Goal: Task Accomplishment & Management: Manage account settings

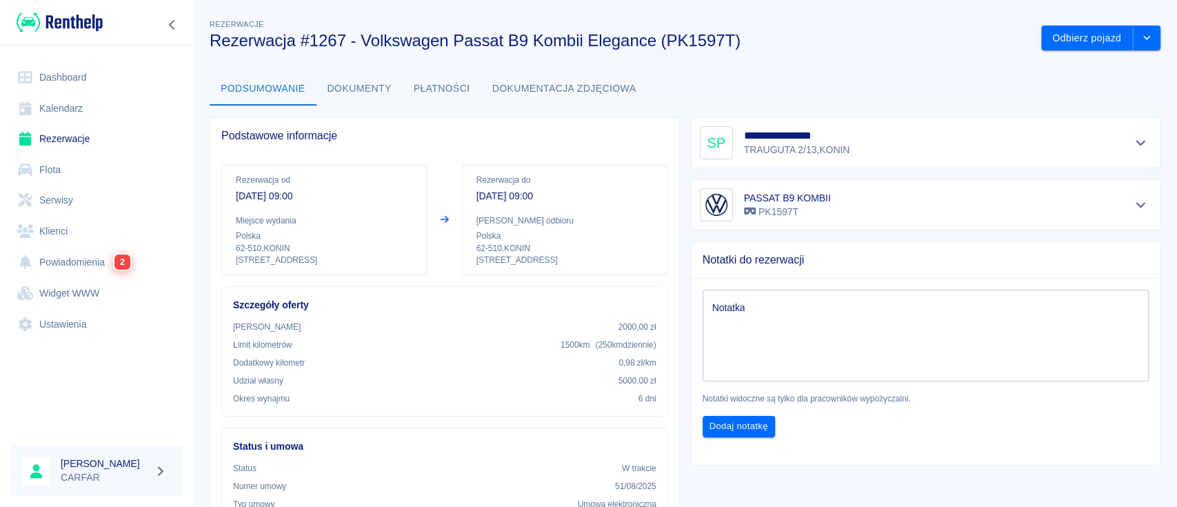
click at [73, 26] on img at bounding box center [60, 22] width 86 height 23
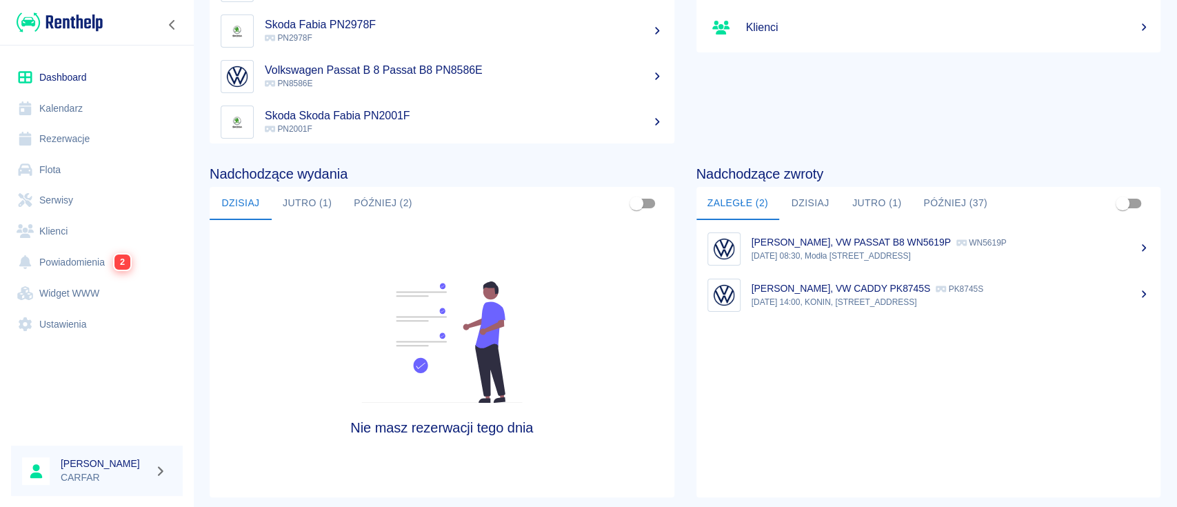
scroll to position [183, 0]
click at [814, 208] on button "Dzisiaj" at bounding box center [810, 201] width 62 height 33
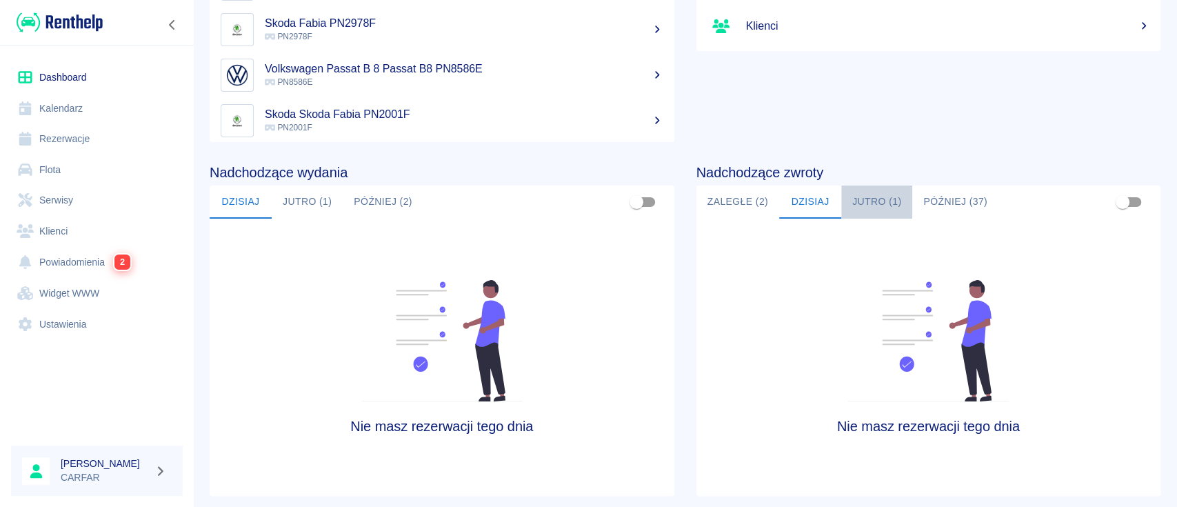
click at [871, 201] on button "Jutro (1)" at bounding box center [876, 201] width 71 height 33
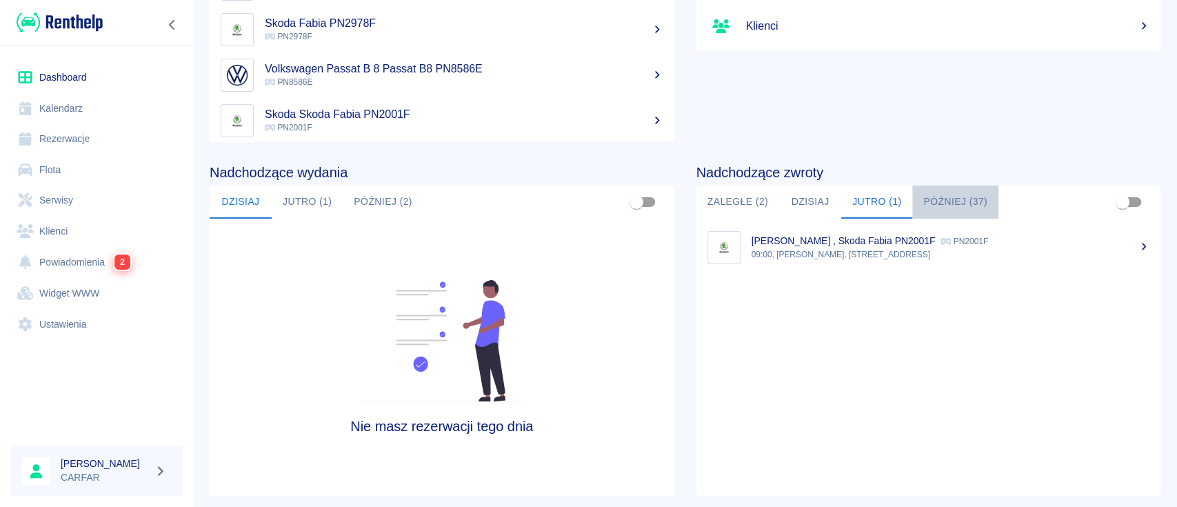
click at [932, 198] on button "Później (37)" at bounding box center [955, 201] width 86 height 33
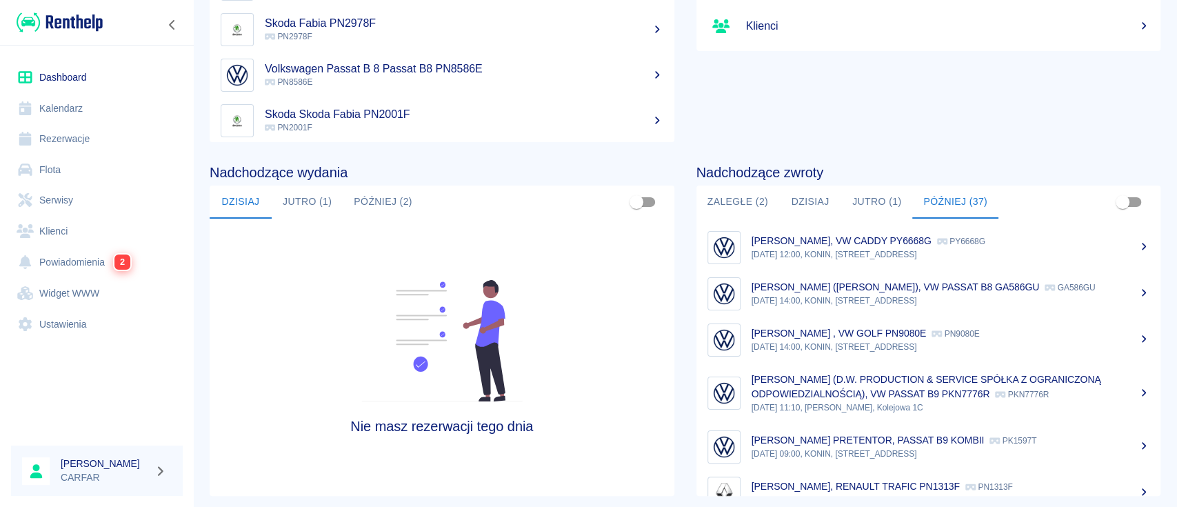
click at [873, 197] on button "Jutro (1)" at bounding box center [876, 201] width 71 height 33
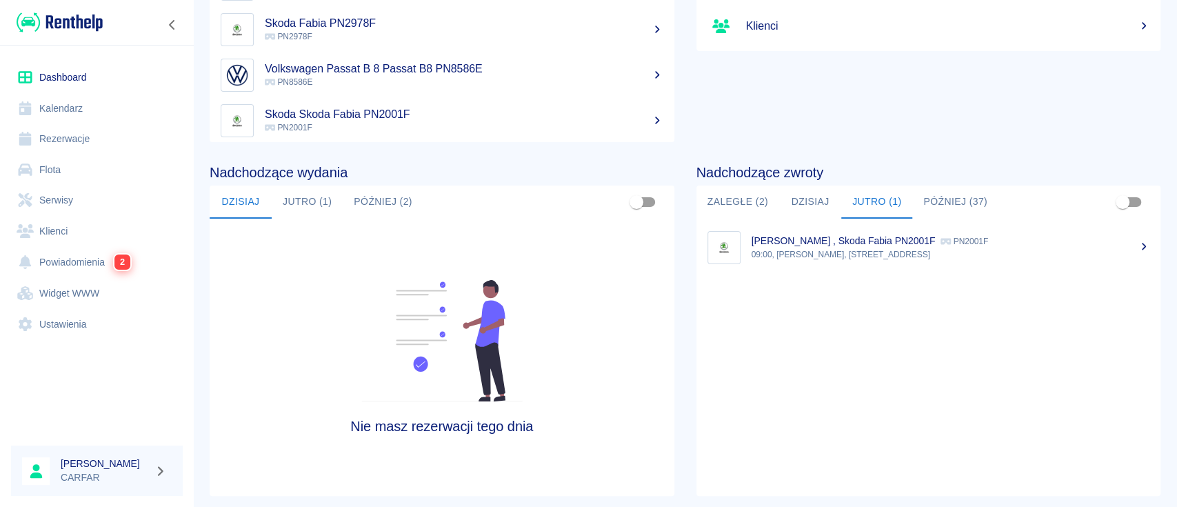
click at [953, 198] on button "Później (37)" at bounding box center [955, 201] width 86 height 33
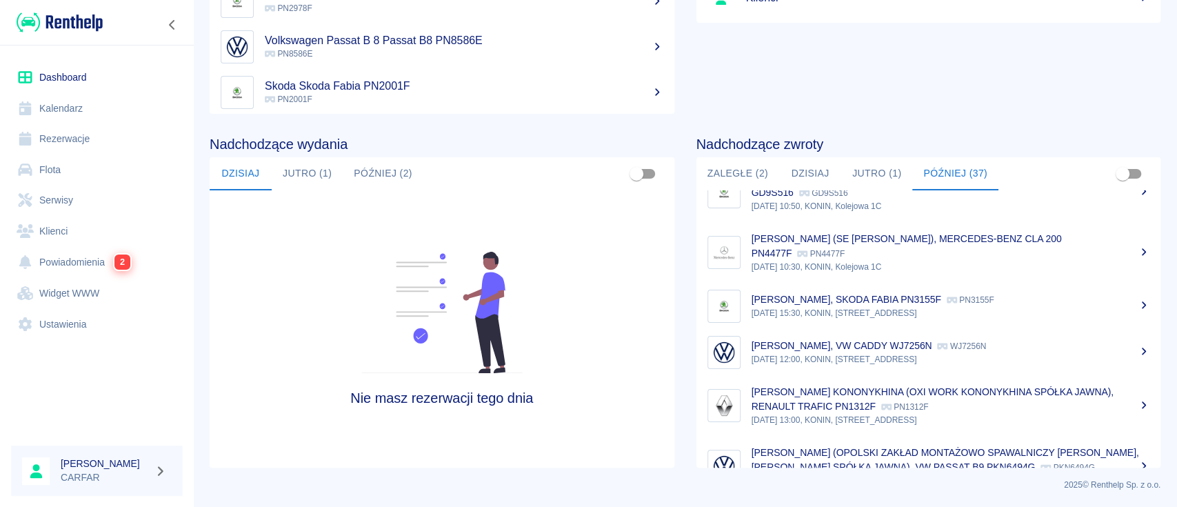
scroll to position [451, 0]
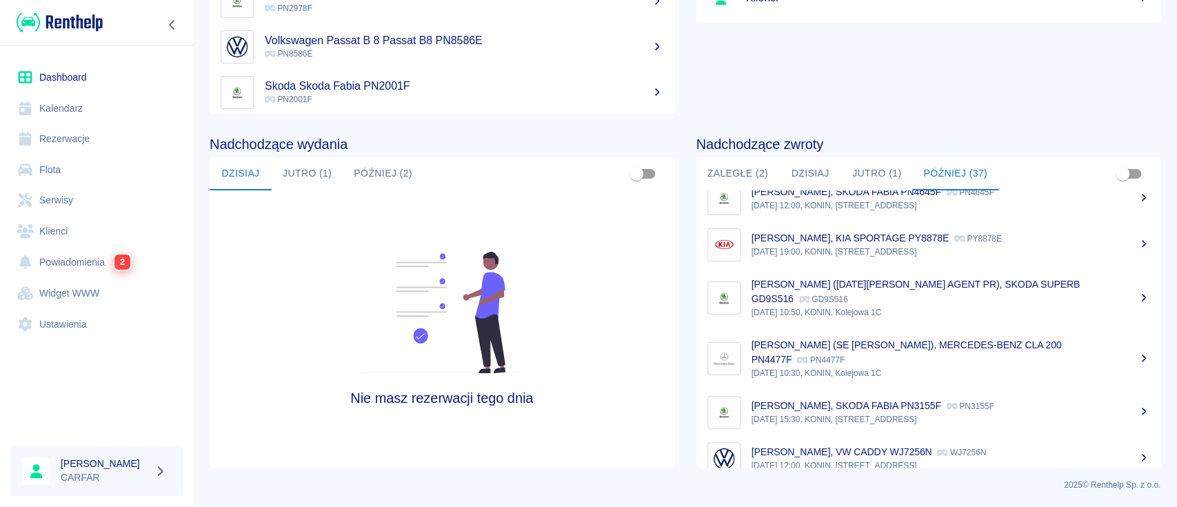
click at [40, 74] on link "Dashboard" at bounding box center [97, 77] width 172 height 31
click at [94, 132] on link "Rezerwacje" at bounding box center [97, 138] width 172 height 31
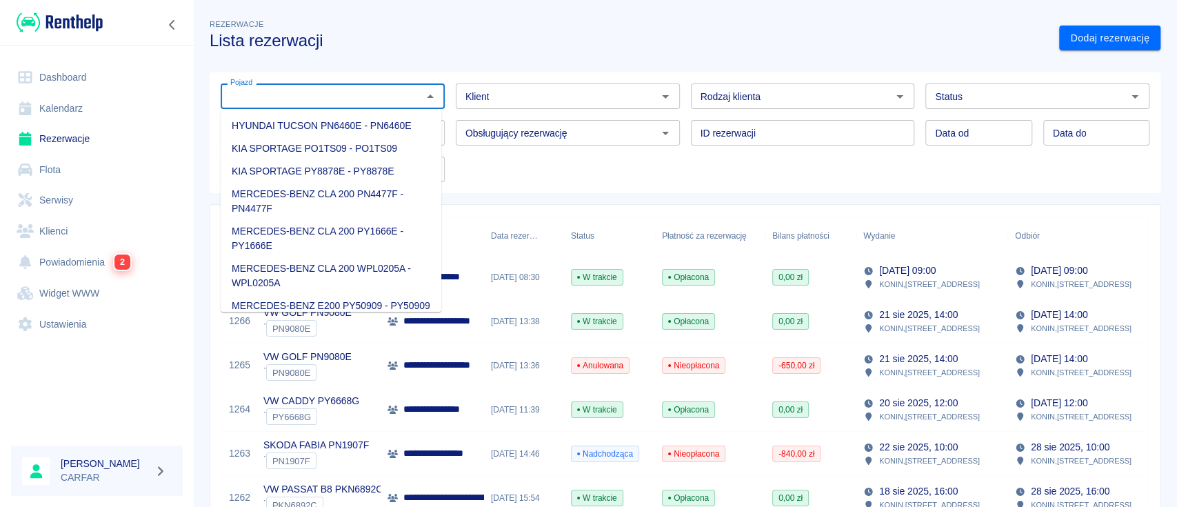
click at [303, 95] on input "Pojazd" at bounding box center [321, 96] width 193 height 17
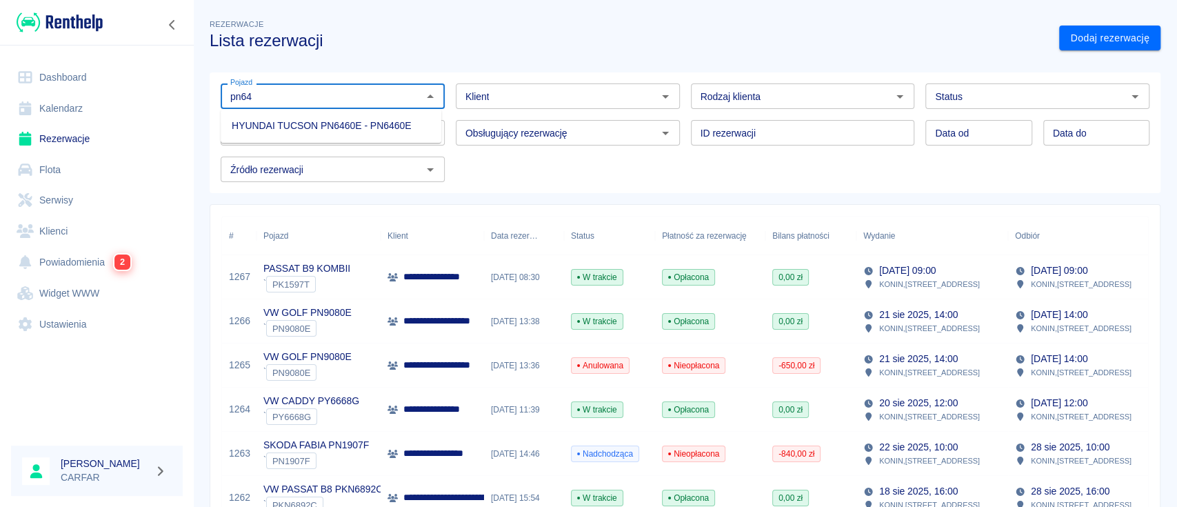
click at [297, 122] on li "HYUNDAI TUCSON PN6460E - PN6460E" at bounding box center [331, 125] width 221 height 23
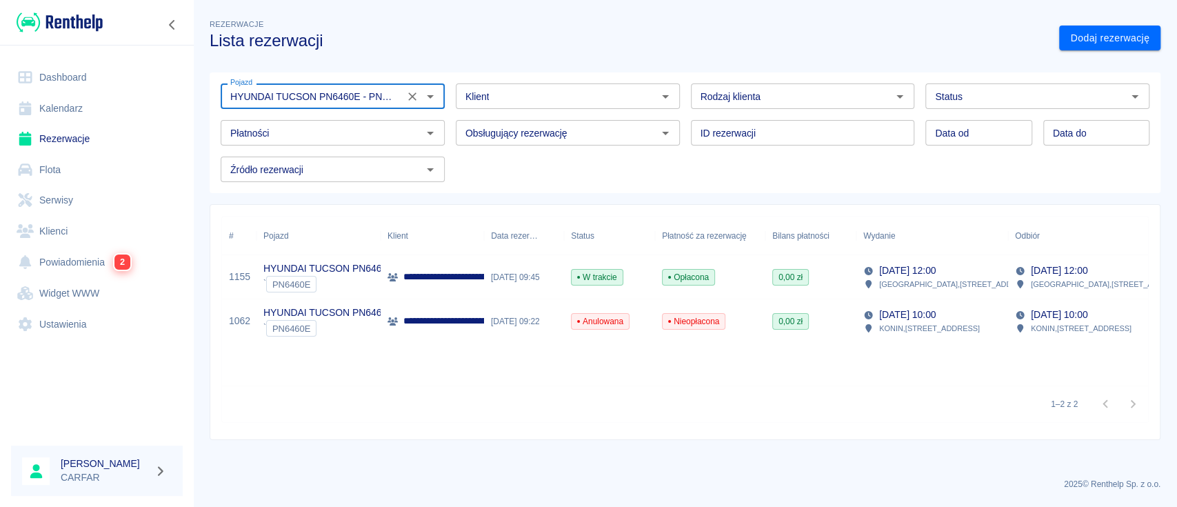
type input "HYUNDAI TUCSON PN6460E - PN6460E"
click at [438, 273] on p "**********" at bounding box center [555, 277] width 304 height 14
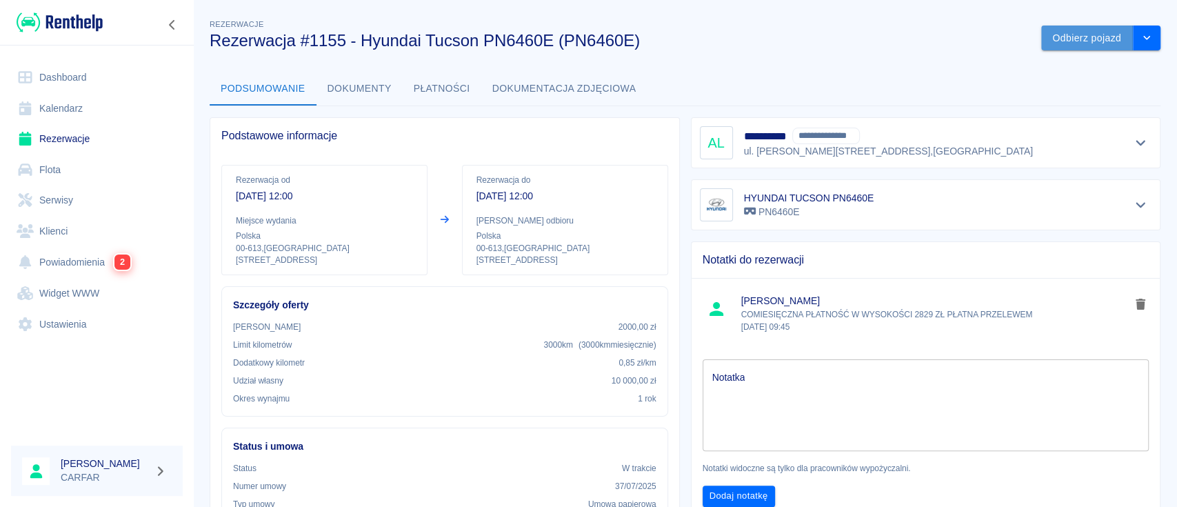
click at [1080, 32] on button "Odbierz pojazd" at bounding box center [1087, 39] width 92 height 26
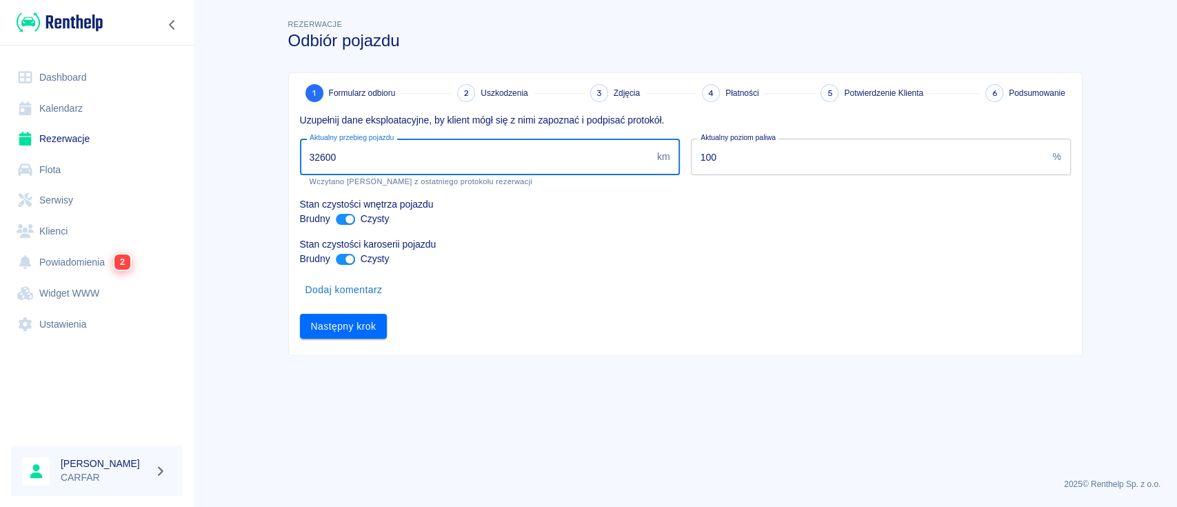
drag, startPoint x: 394, startPoint y: 160, endPoint x: 217, endPoint y: 160, distance: 177.2
click at [217, 160] on main "Rezerwacje Odbiór pojazdu 1 Formularz odbioru 2 Uszkodzenia 3 Zdjęcia 4 Płatnoś…" at bounding box center [685, 242] width 984 height 450
type input "65564"
drag, startPoint x: 728, startPoint y: 157, endPoint x: 643, endPoint y: 159, distance: 84.8
click at [643, 159] on div "Uzupełnij dane eksploatacyjne, by klient mógł się z nimi zapoznać i podpisać pr…" at bounding box center [680, 220] width 782 height 236
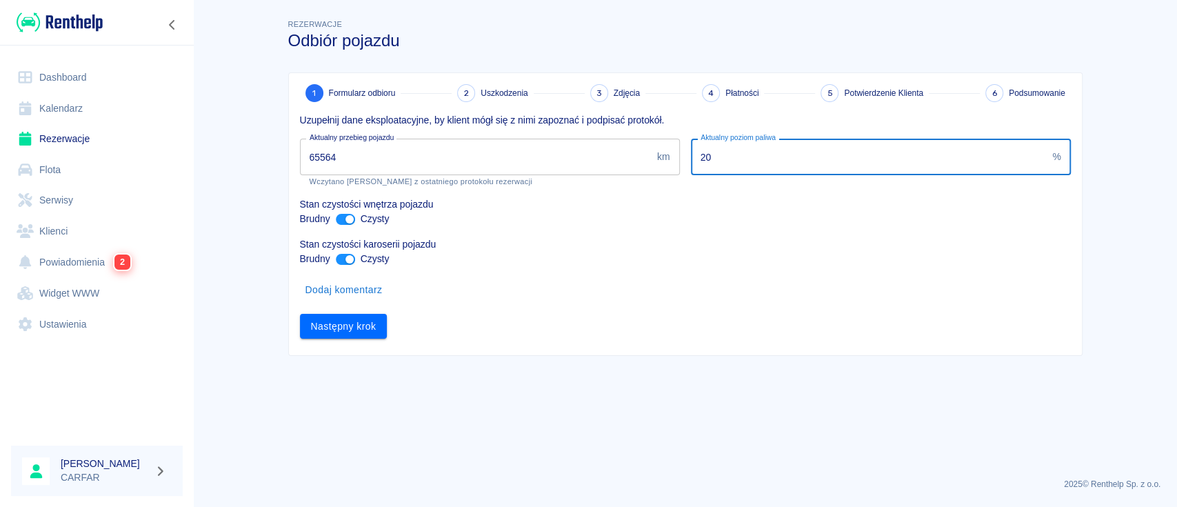
type input "20"
click at [341, 219] on input "ant design" at bounding box center [349, 219] width 33 height 11
checkbox input "false"
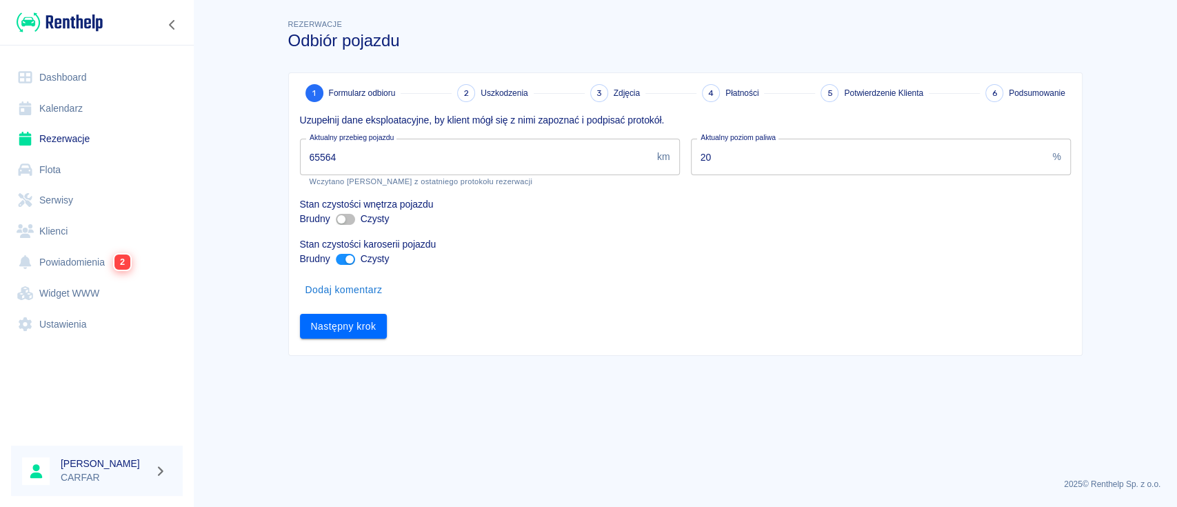
click at [334, 259] on div "Brudny Czysty" at bounding box center [685, 259] width 771 height 14
click at [339, 259] on input "ant design" at bounding box center [349, 259] width 33 height 11
checkbox input "false"
click at [348, 314] on button "Następny krok" at bounding box center [344, 327] width 88 height 26
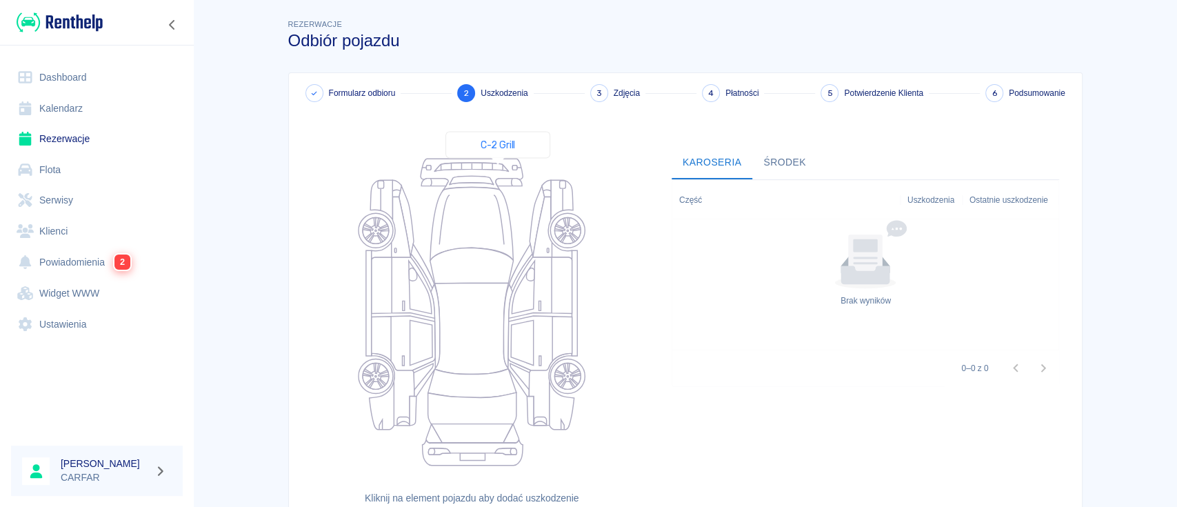
click at [498, 170] on icon at bounding box center [471, 167] width 74 height 9
click at [506, 163] on icon at bounding box center [472, 175] width 102 height 32
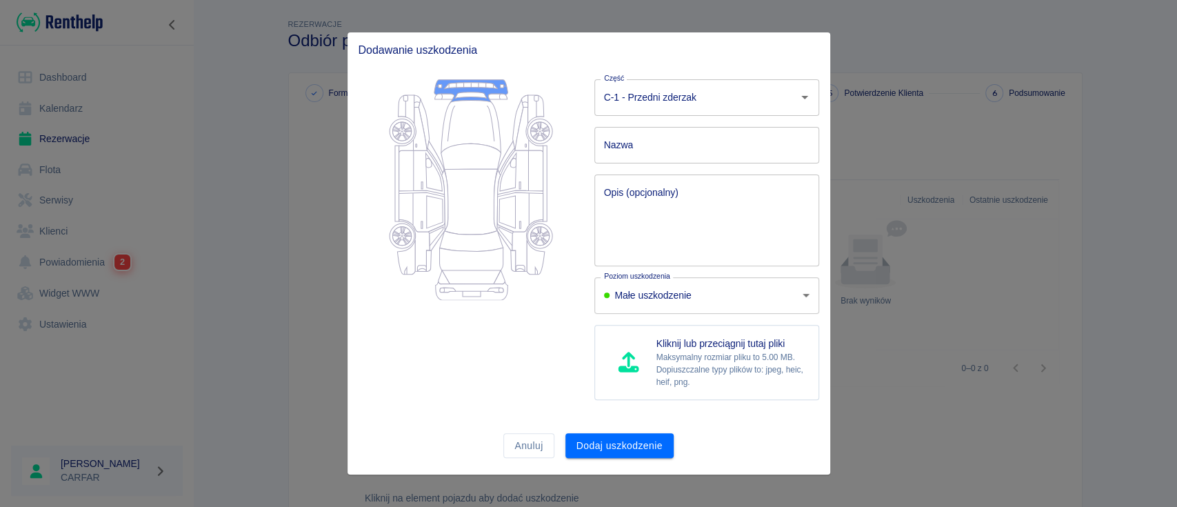
click at [673, 204] on textarea "Opis (opcjonalny)" at bounding box center [706, 219] width 205 height 69
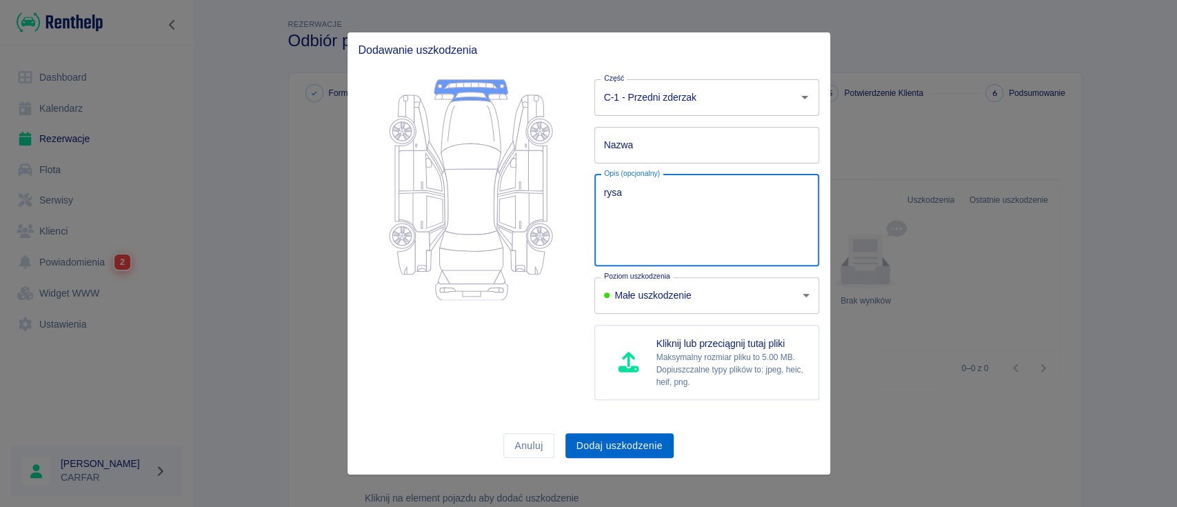
type textarea "rysa"
click at [631, 441] on button "Dodaj uszkodzenie" at bounding box center [619, 446] width 108 height 26
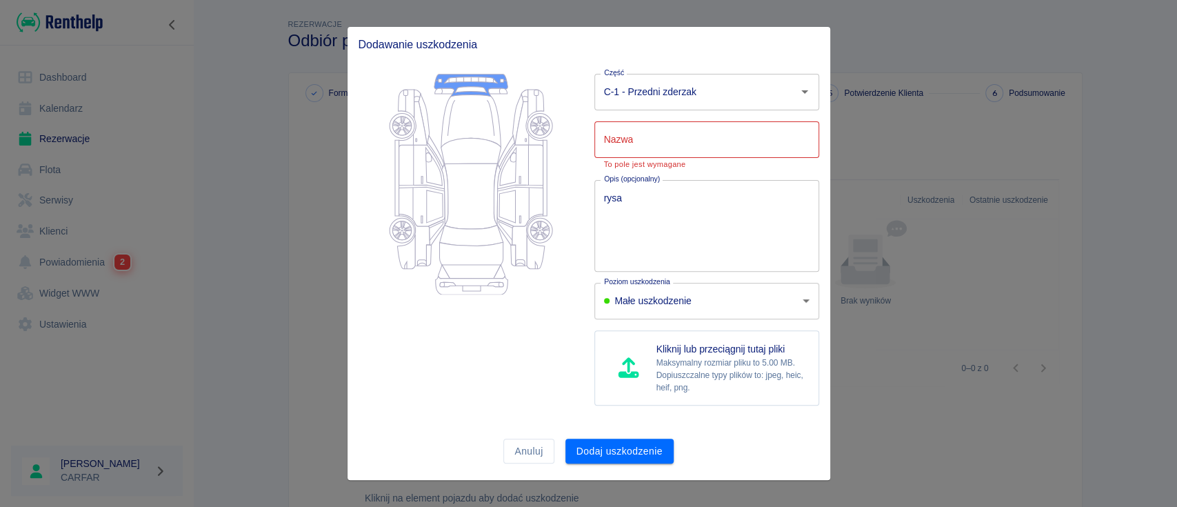
click at [687, 136] on input "Nazwa" at bounding box center [706, 139] width 225 height 37
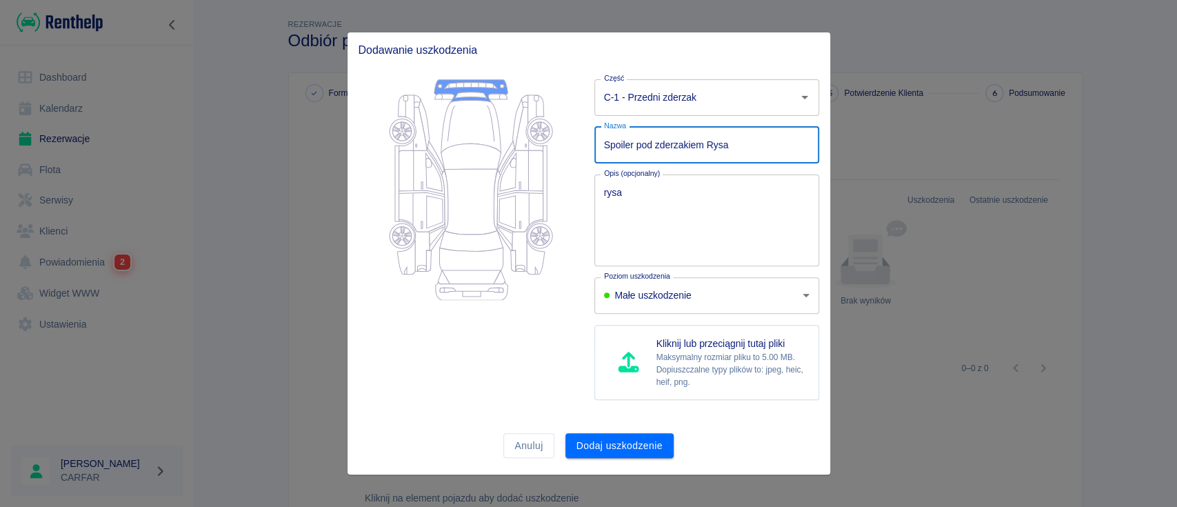
type input "Spoiler pod zderzakiem Rysa"
drag, startPoint x: 678, startPoint y: 220, endPoint x: 501, endPoint y: 213, distance: 177.3
click at [501, 213] on div "Część C-1 - Przedni zderzak Część Nazwa Spoiler pod zderzakiem Rysa Nazwa Opis …" at bounding box center [583, 239] width 472 height 343
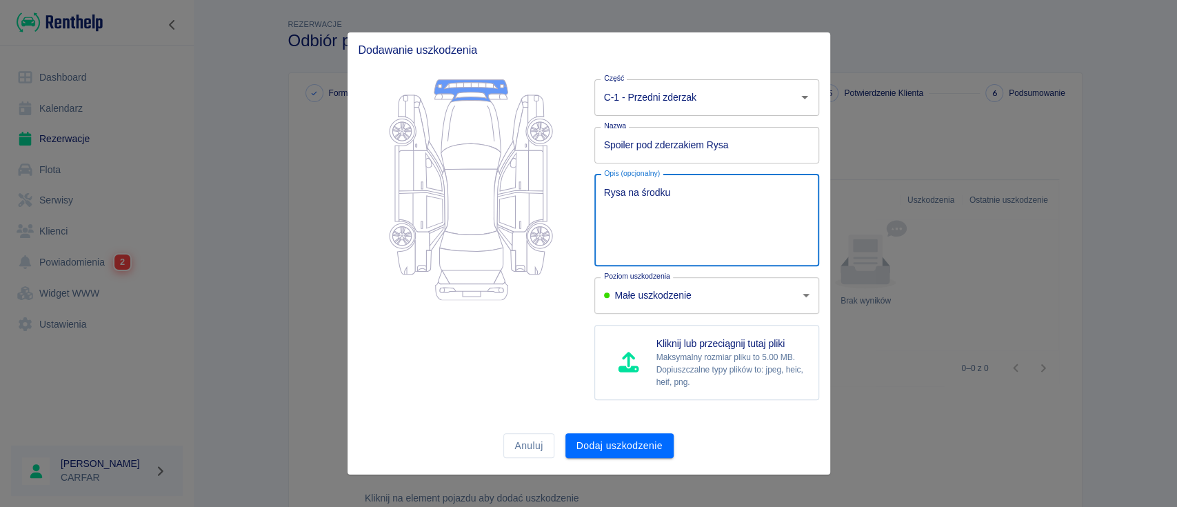
type textarea "Rysa na środku"
click at [609, 427] on div "Dodaj uszkodzenie" at bounding box center [613, 440] width 119 height 37
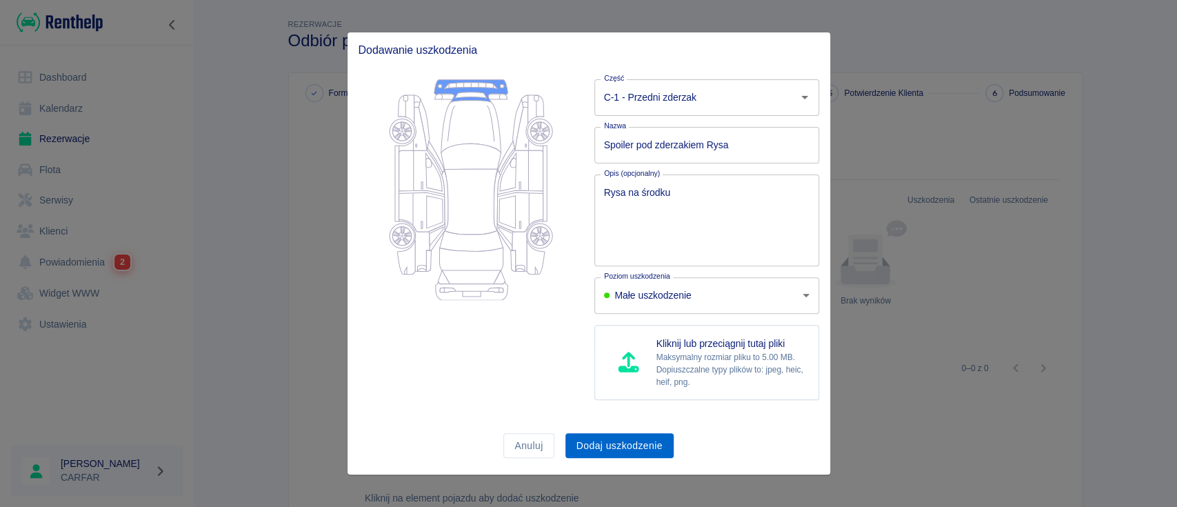
click at [612, 438] on button "Dodaj uszkodzenie" at bounding box center [619, 446] width 108 height 26
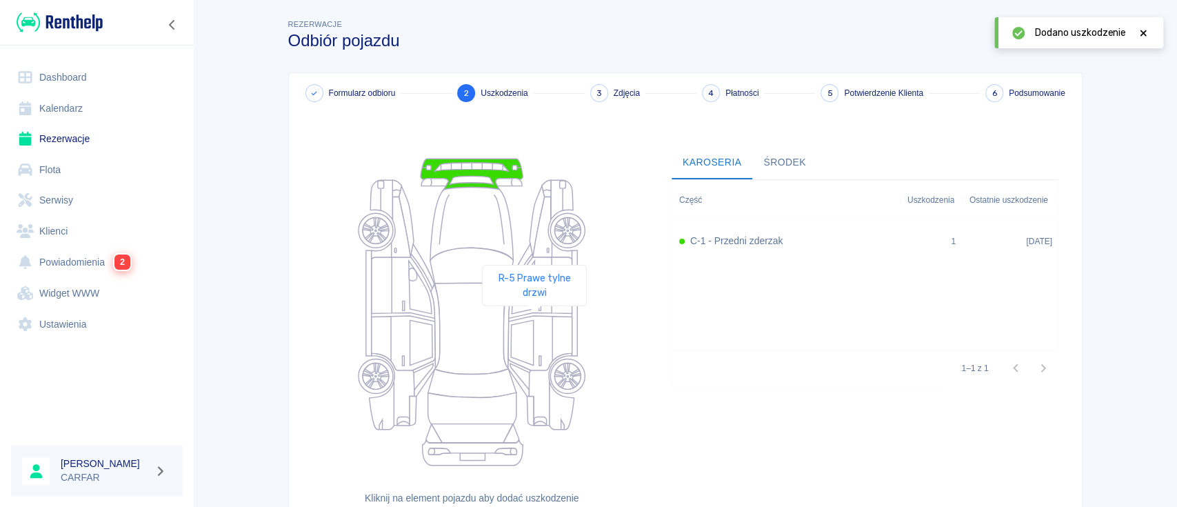
click at [543, 330] on icon at bounding box center [540, 343] width 64 height 54
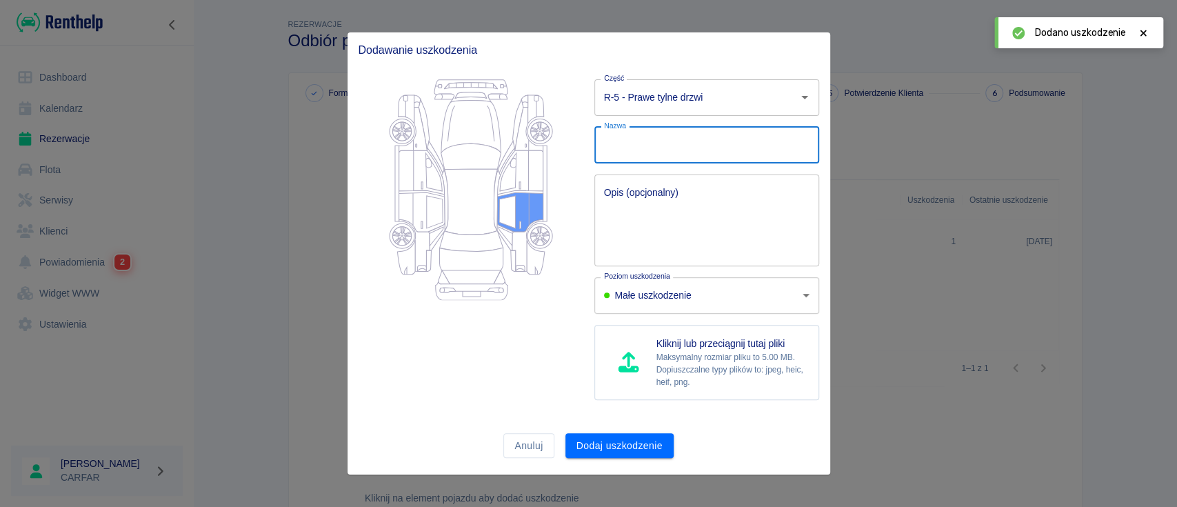
click at [663, 144] on input "Nazwa" at bounding box center [706, 145] width 225 height 37
type input "Porysowane"
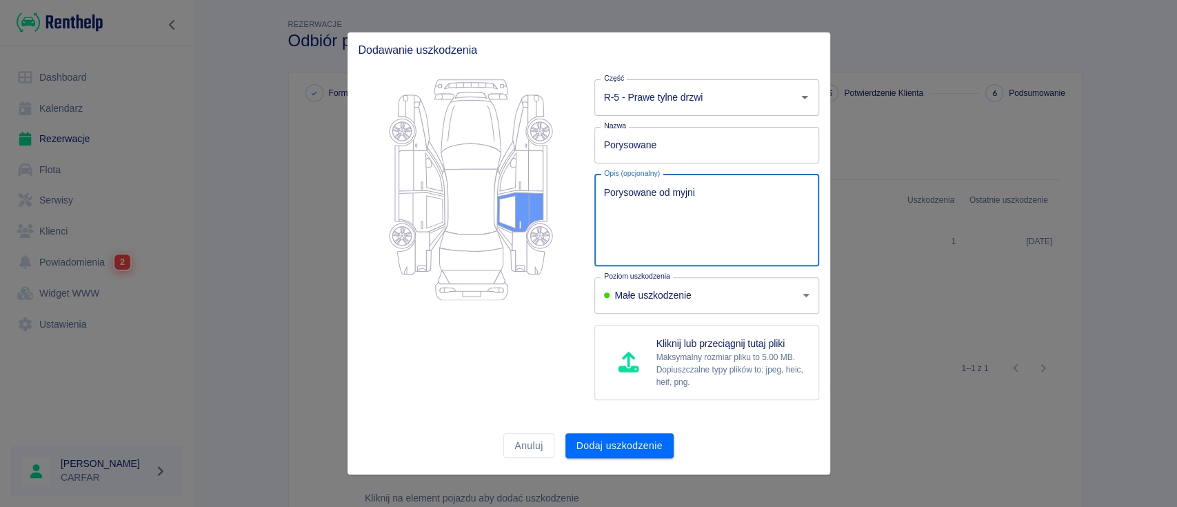
type textarea "Porysowane od myjni"
click at [691, 304] on body "Używamy plików Cookies, by zapewnić Ci najlepsze możliwe doświadczenie. Aby dow…" at bounding box center [588, 253] width 1177 height 507
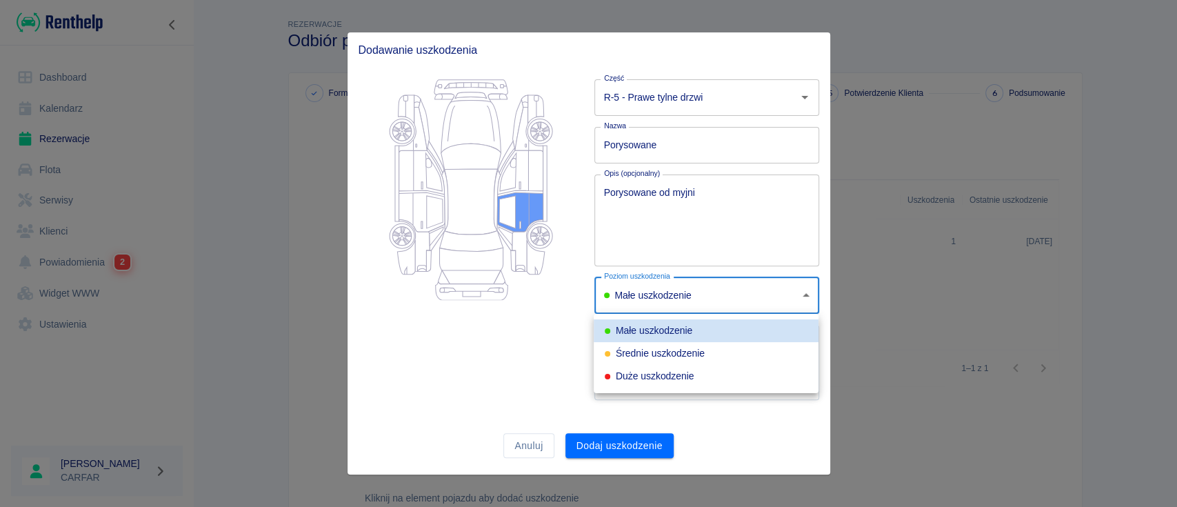
click at [673, 378] on div "Duże uszkodzenie" at bounding box center [649, 376] width 89 height 14
type input "heavy"
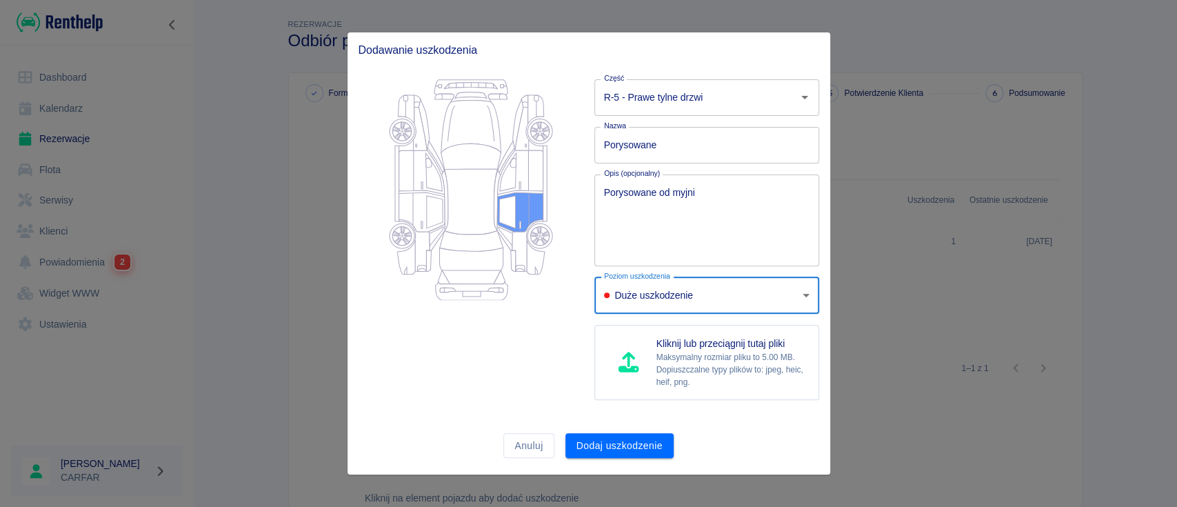
click at [636, 435] on button "Dodaj uszkodzenie" at bounding box center [619, 446] width 108 height 26
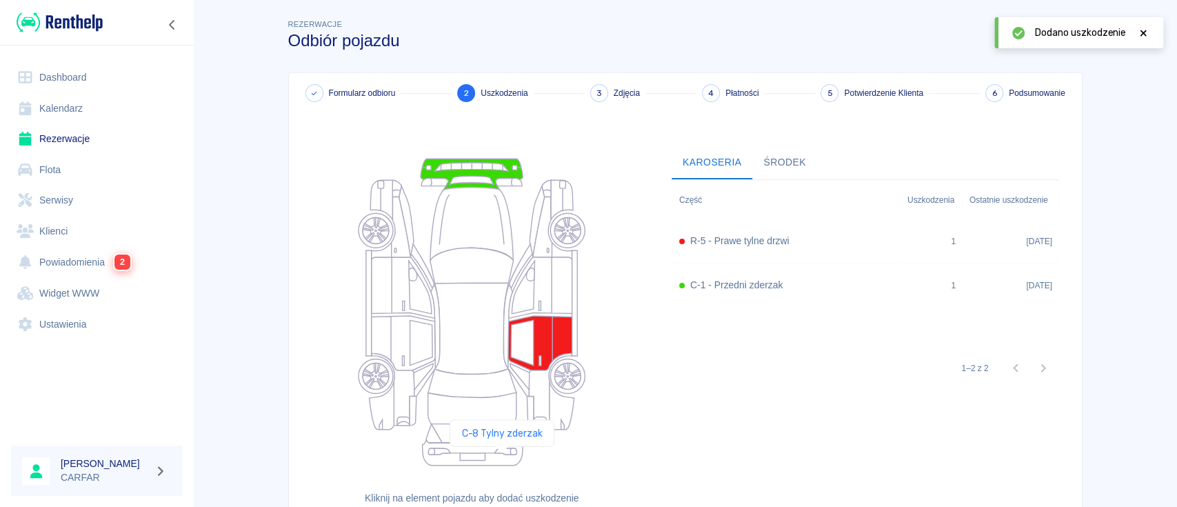
click at [501, 458] on icon at bounding box center [473, 452] width 101 height 26
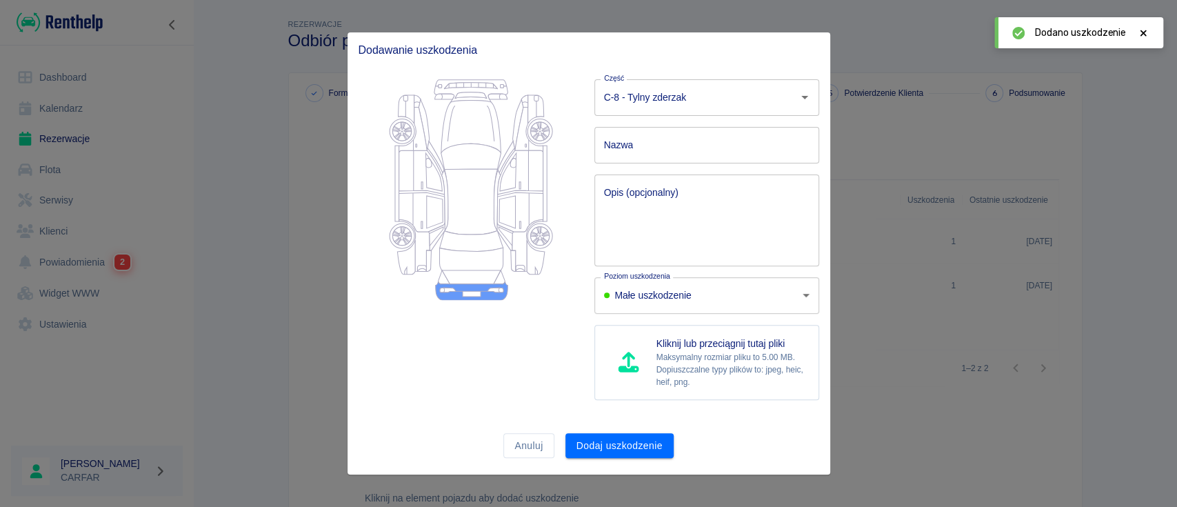
click at [665, 157] on input "Nazwa" at bounding box center [706, 145] width 225 height 37
click at [699, 148] on input "Próg załadunkowyu" at bounding box center [706, 145] width 225 height 37
type input "Próg załadunkowy"
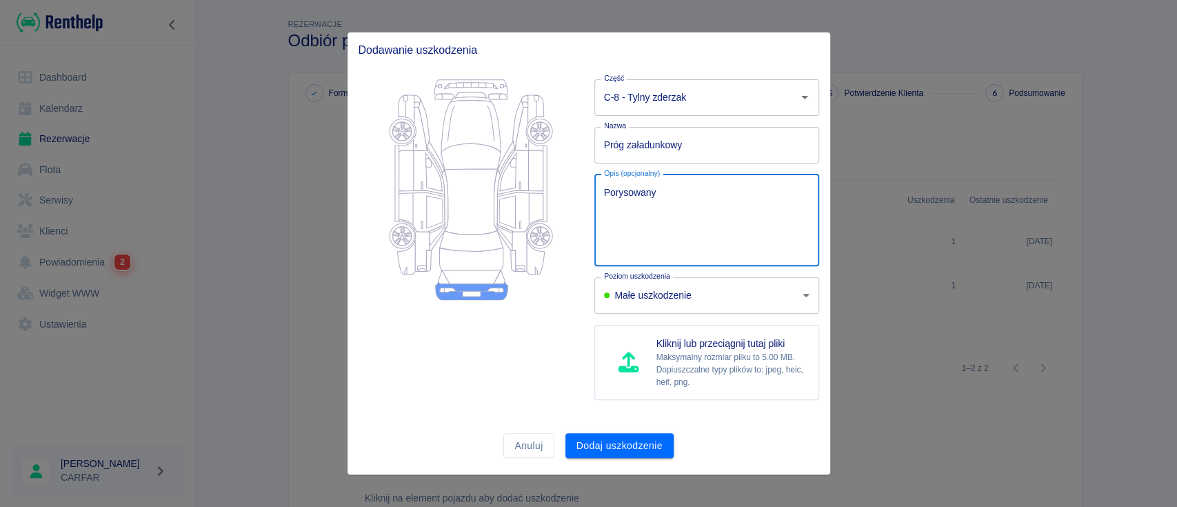
type textarea "Porysowany"
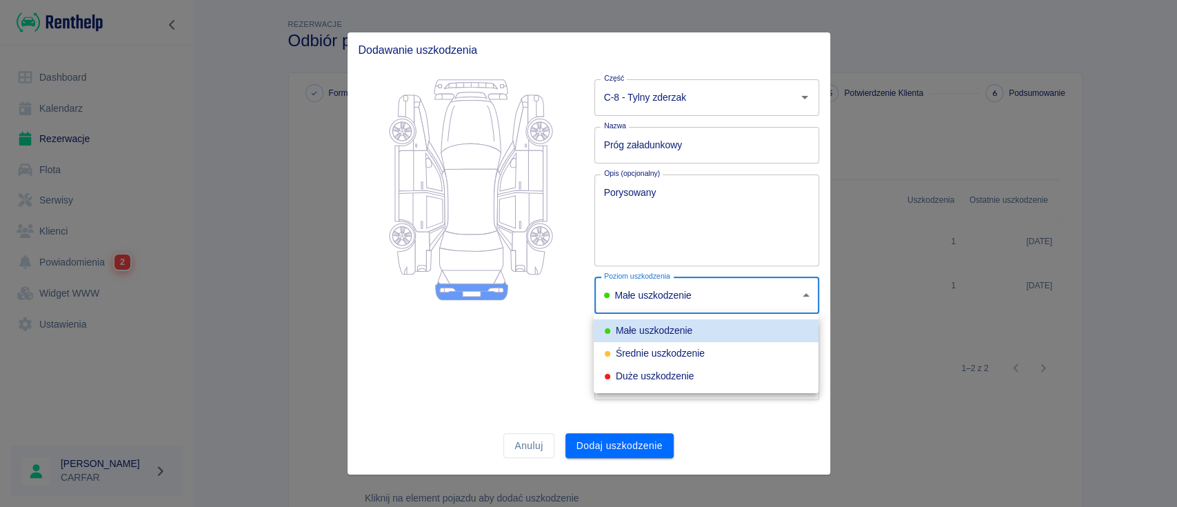
click at [745, 283] on body "Używamy plików Cookies, by zapewnić Ci najlepsze możliwe doświadczenie. Aby dow…" at bounding box center [588, 253] width 1177 height 507
click at [684, 363] on li "Średnie uszkodzenie" at bounding box center [706, 353] width 225 height 23
type input "medium"
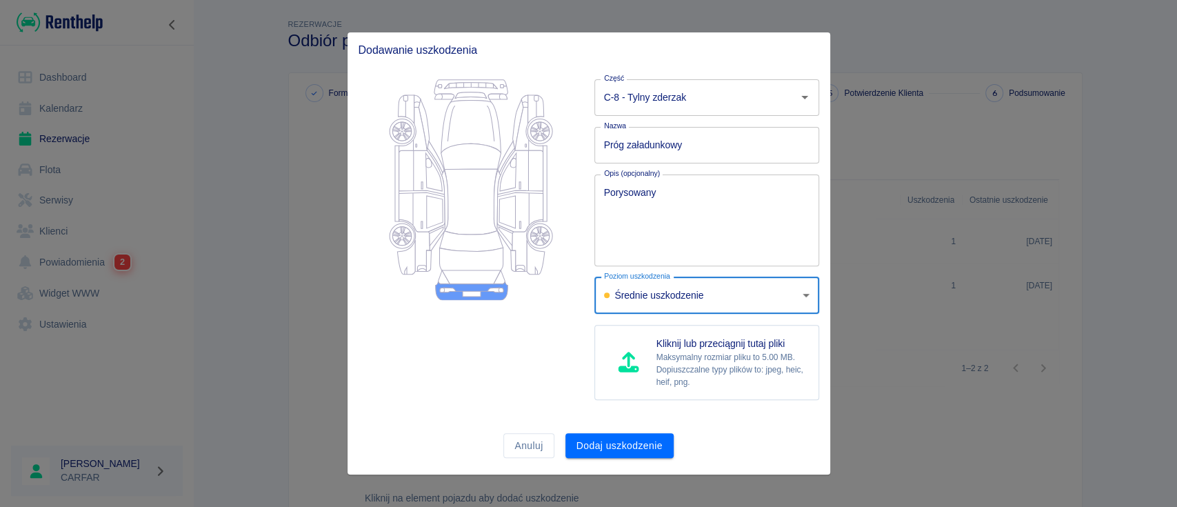
click at [640, 432] on div "Dodaj uszkodzenie" at bounding box center [613, 440] width 119 height 37
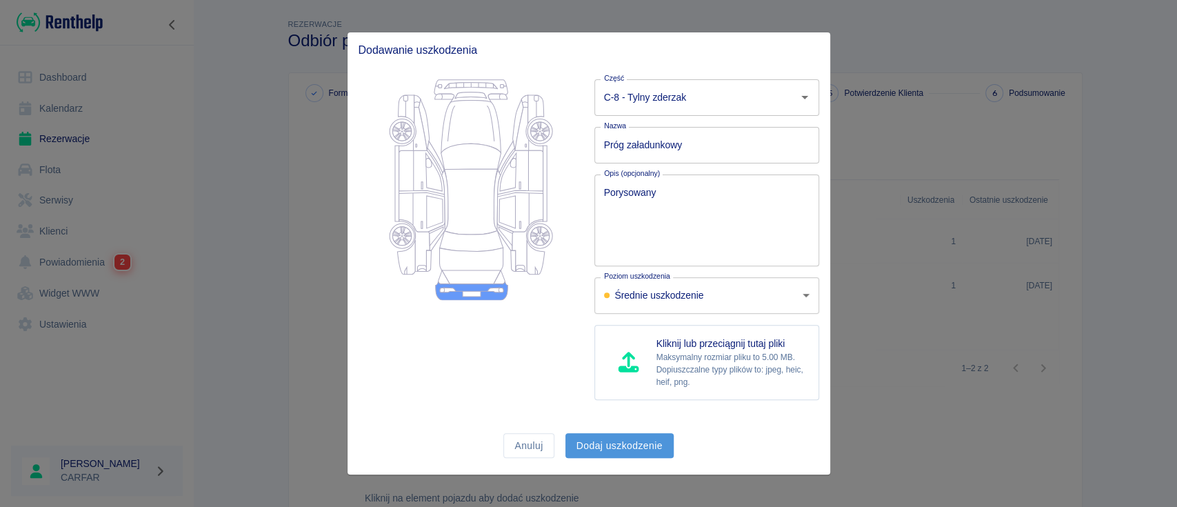
click at [643, 444] on button "Dodaj uszkodzenie" at bounding box center [619, 446] width 108 height 26
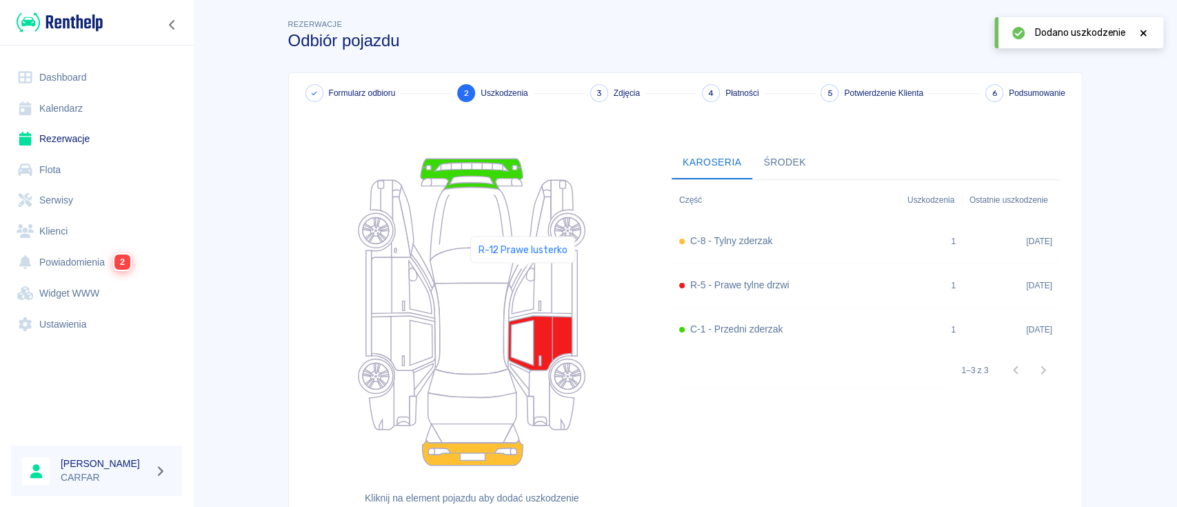
click at [526, 274] on icon at bounding box center [530, 273] width 8 height 13
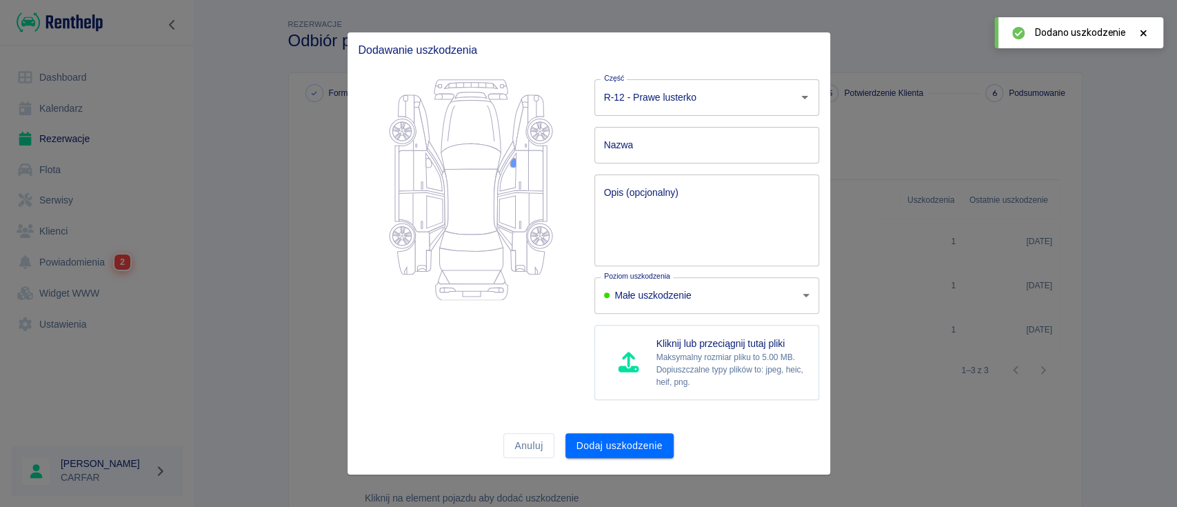
click at [675, 141] on input "Nazwa" at bounding box center [706, 145] width 225 height 37
type input "o"
type input "Obudowa porysowana"
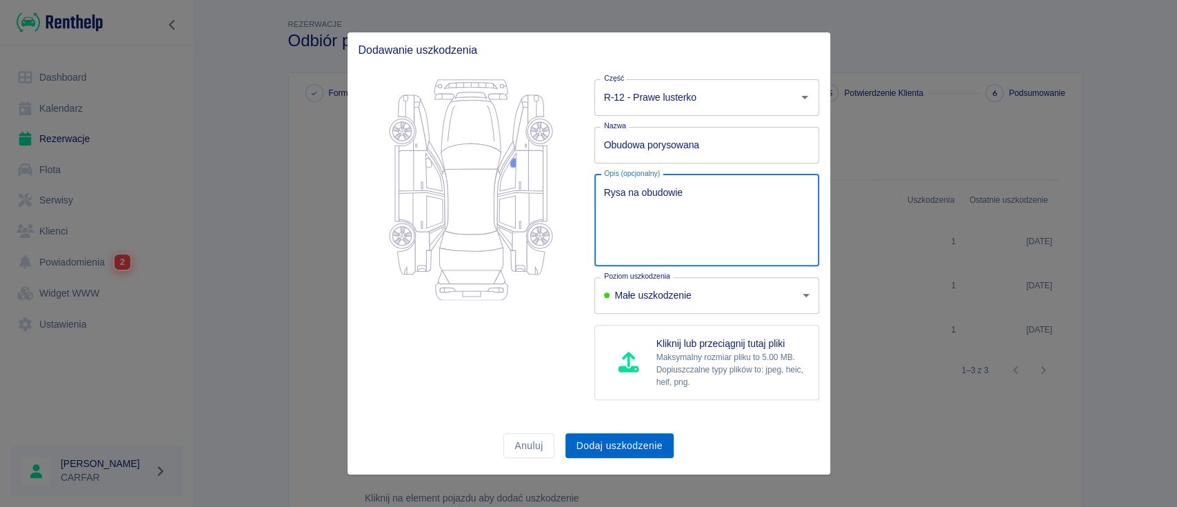
type textarea "Rysa na obudowie"
click at [638, 443] on button "Dodaj uszkodzenie" at bounding box center [619, 446] width 108 height 26
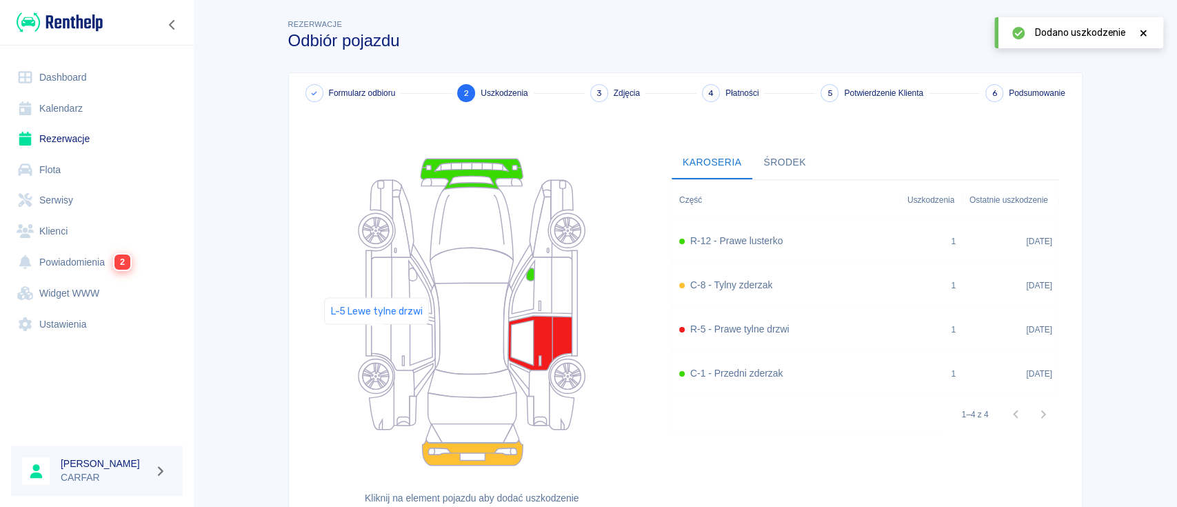
click at [376, 336] on icon at bounding box center [404, 343] width 64 height 54
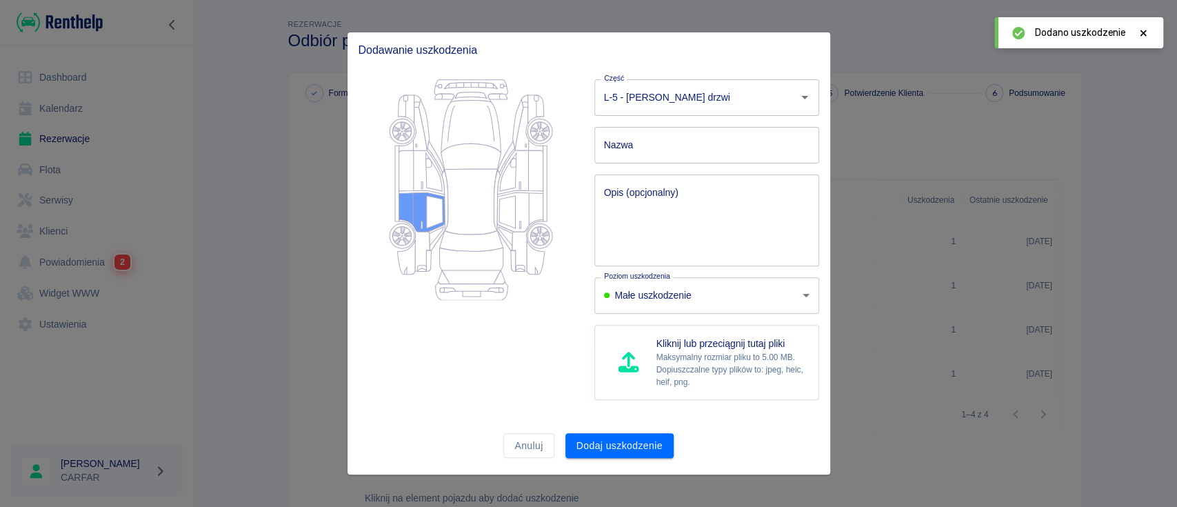
click at [701, 135] on input "Nazwa" at bounding box center [706, 145] width 225 height 37
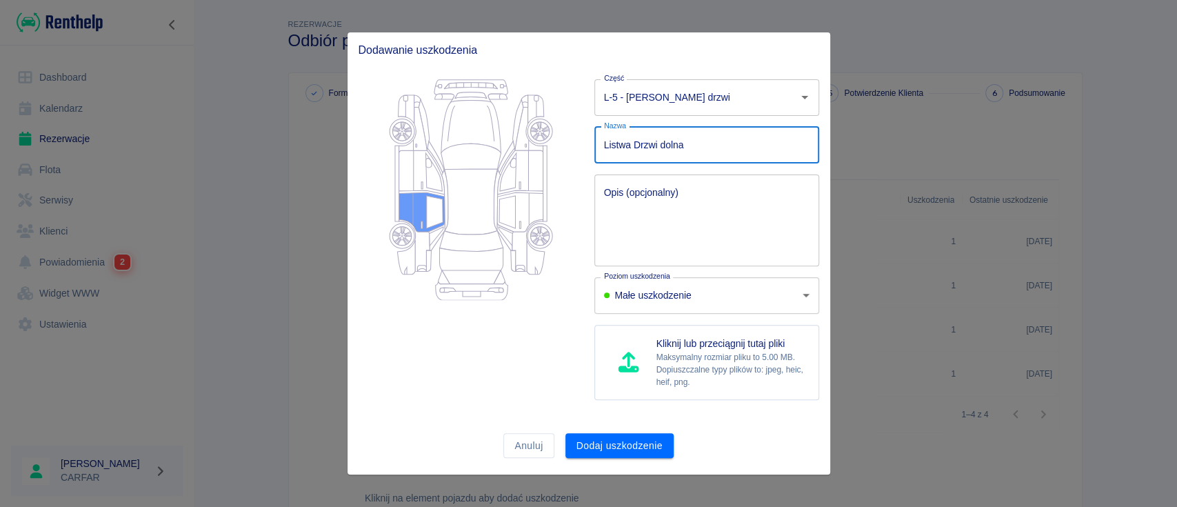
type input "Listwa Drzwi dolna"
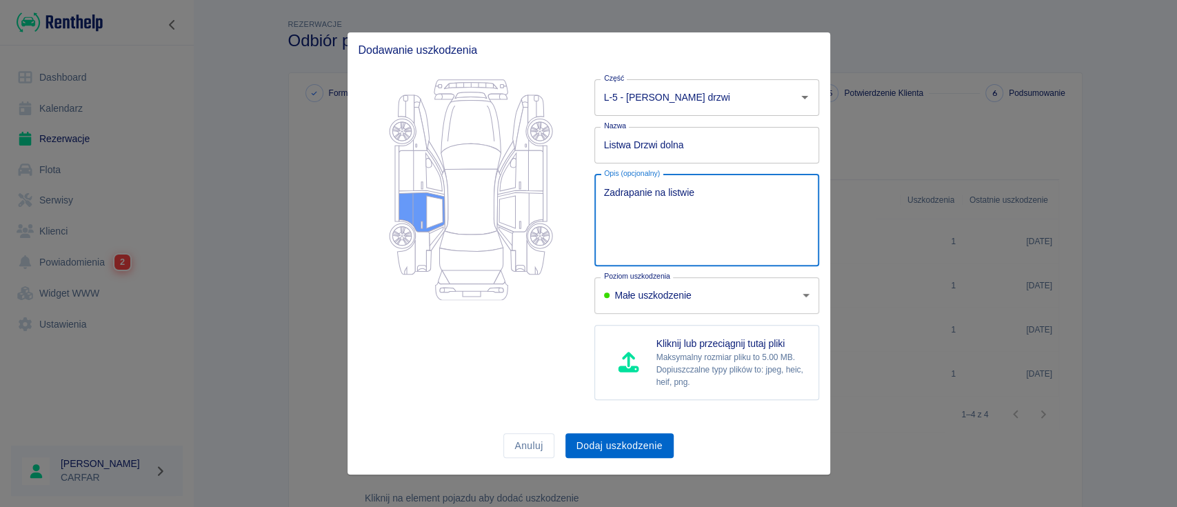
type textarea "Zadrapanie na listwie"
click at [656, 445] on button "Dodaj uszkodzenie" at bounding box center [619, 446] width 108 height 26
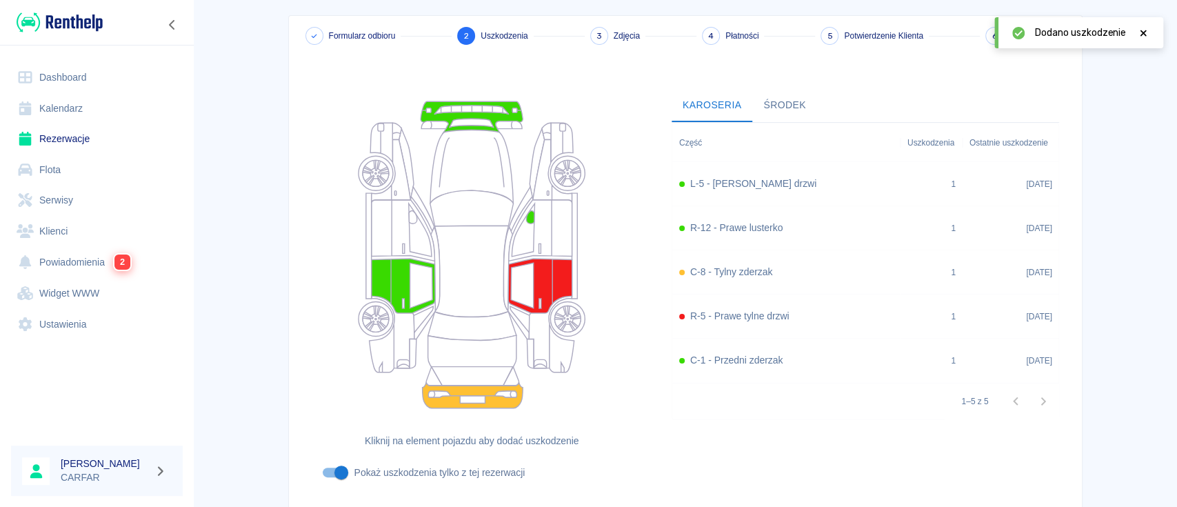
scroll to position [151, 0]
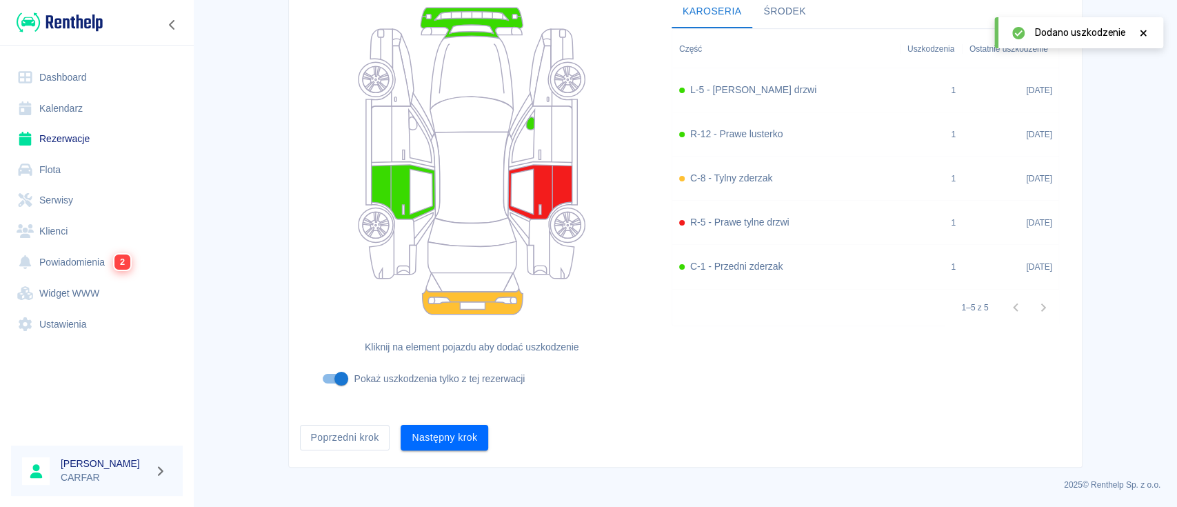
click at [429, 461] on div "Formularz odbioru 2 Uszkodzenia 3 Zdjęcia 4 Płatności 5 Potwierdzenie Klienta 6…" at bounding box center [685, 194] width 793 height 545
click at [448, 438] on button "Następny krok" at bounding box center [445, 438] width 88 height 26
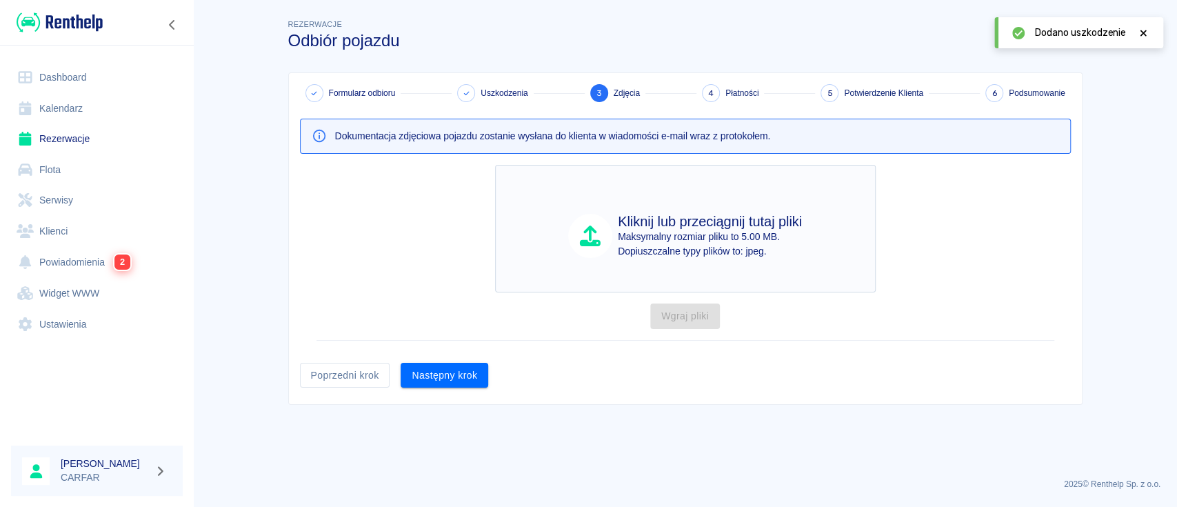
click at [629, 273] on div "Kliknij lub przeciągnij tutaj pliki Maksymalny rozmiar pliku to 5.00 MB. Dopius…" at bounding box center [685, 229] width 381 height 128
click at [324, 372] on button "Poprzedni krok" at bounding box center [345, 376] width 90 height 26
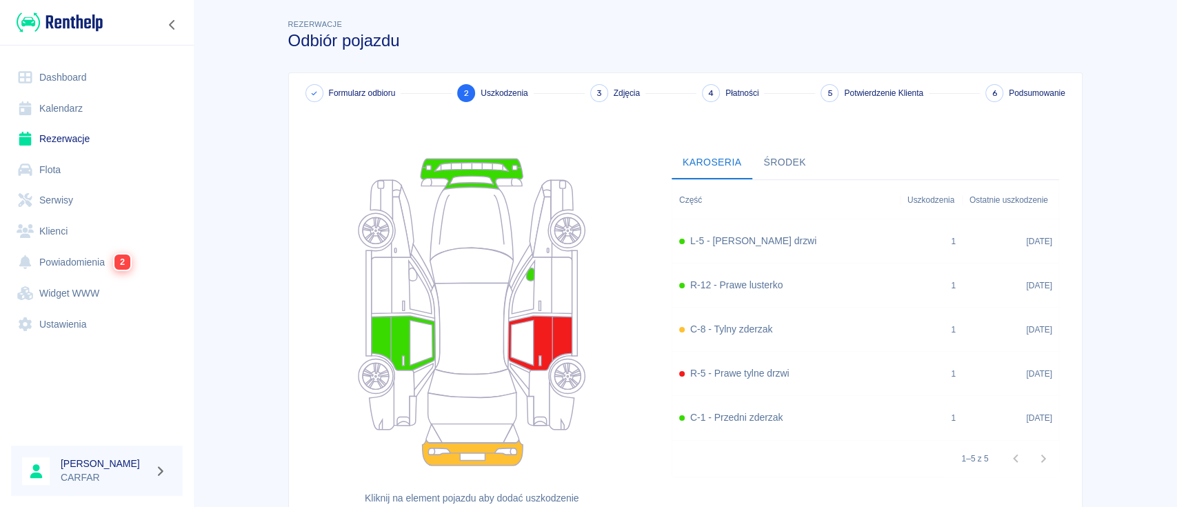
click at [772, 234] on h6 "L-5 - [PERSON_NAME] drzwi" at bounding box center [753, 241] width 126 height 14
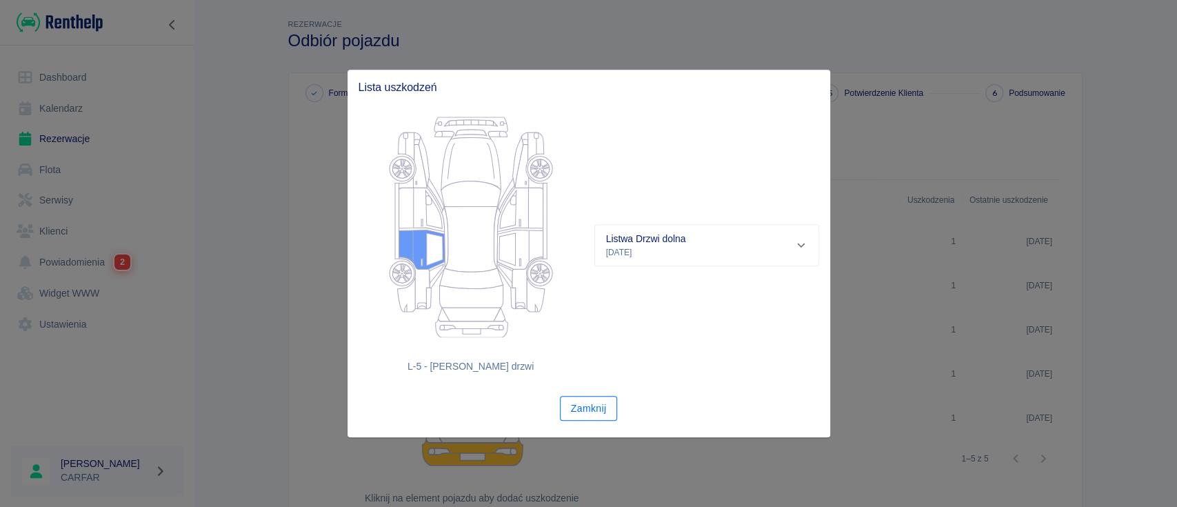
drag, startPoint x: 592, startPoint y: 425, endPoint x: 590, endPoint y: 413, distance: 12.6
click at [593, 425] on div "L-5 - Lewe tylne drzwi Listwa Drzwi dolna [DATE] Poziom uszkodzenia Mały Rezerw…" at bounding box center [588, 271] width 483 height 332
click at [590, 411] on button "Zamknij" at bounding box center [589, 409] width 58 height 26
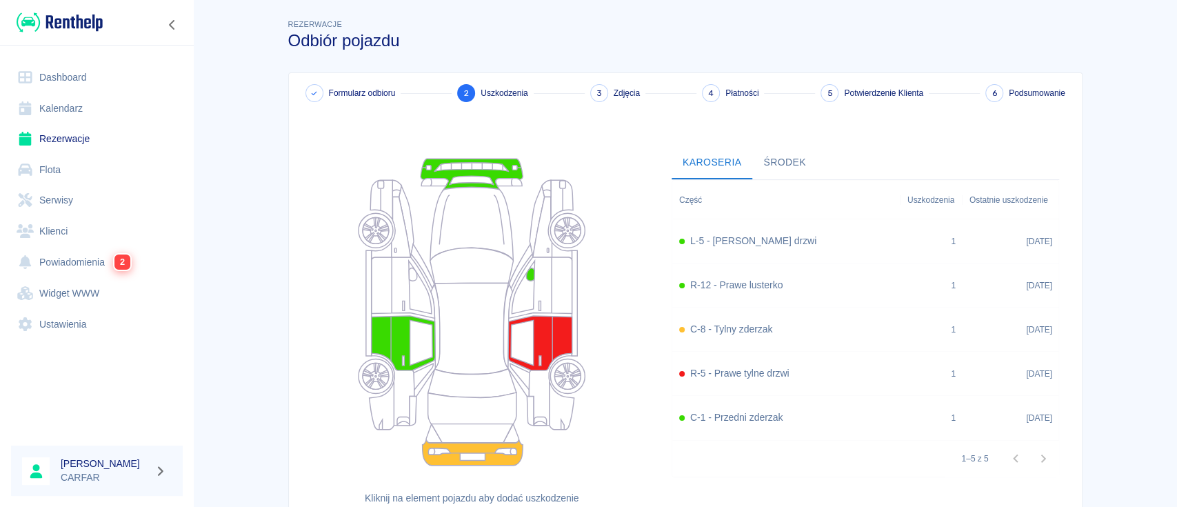
scroll to position [151, 0]
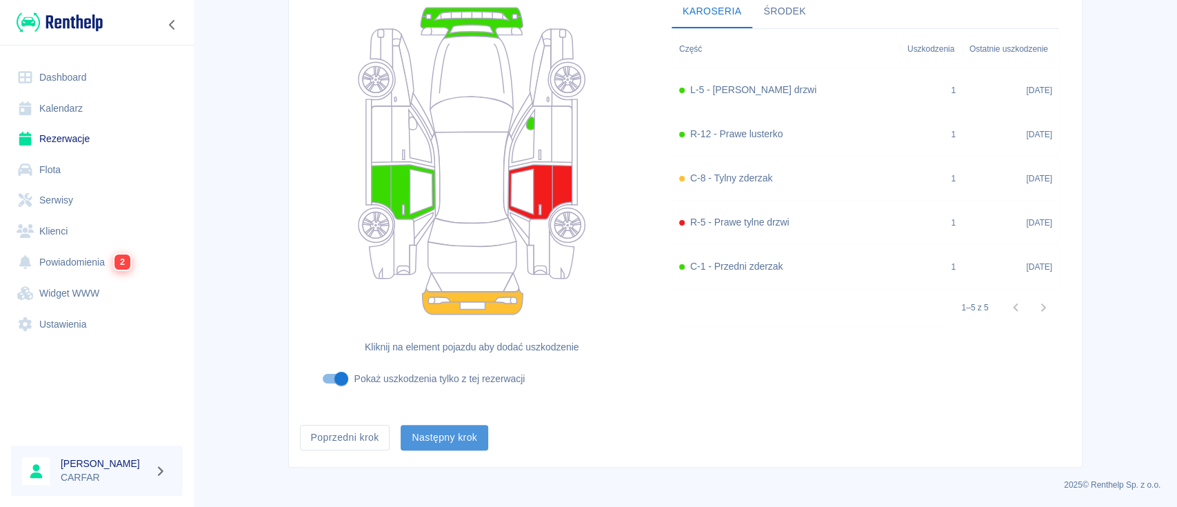
click at [461, 440] on button "Następny krok" at bounding box center [445, 438] width 88 height 26
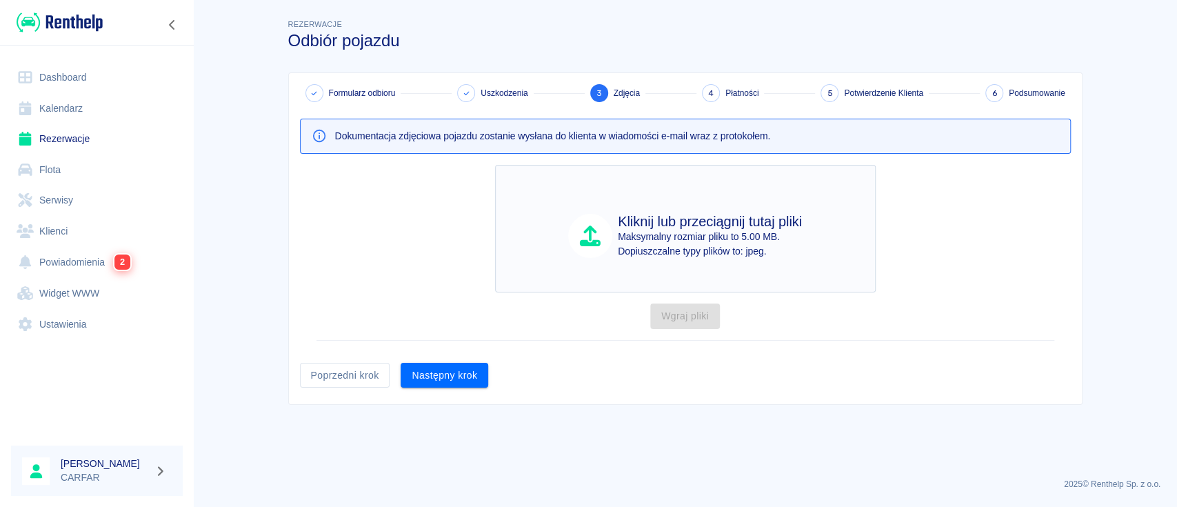
click at [691, 280] on div "Kliknij lub przeciągnij tutaj pliki Maksymalny rozmiar pliku to 5.00 MB. Dopius…" at bounding box center [685, 229] width 381 height 128
type input "C:\fakepath\Zdjęcie WhatsApp [DATE] o 09.26.41_5f0d2801.jpg"
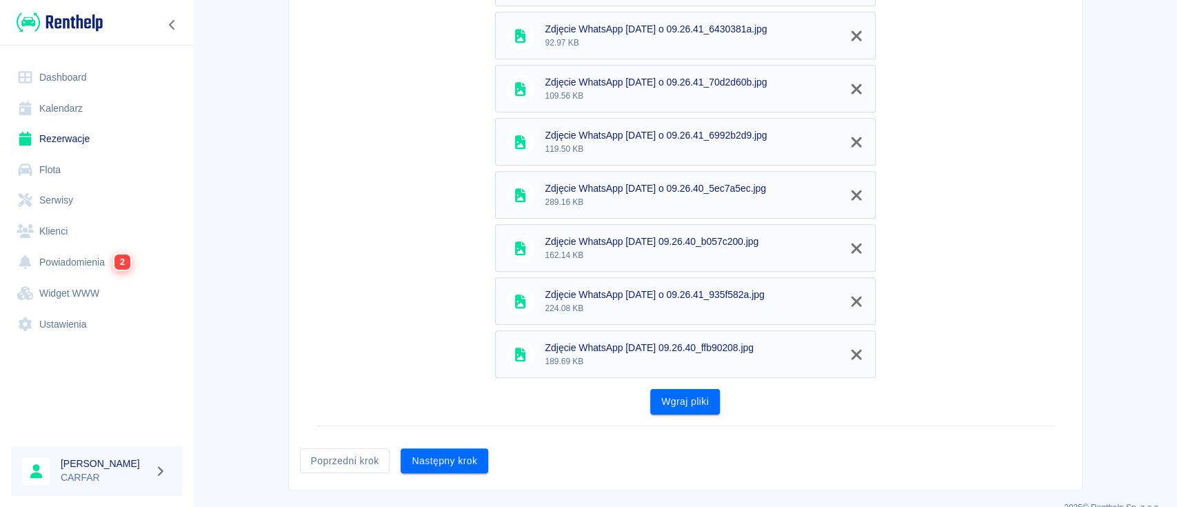
scroll to position [519, 0]
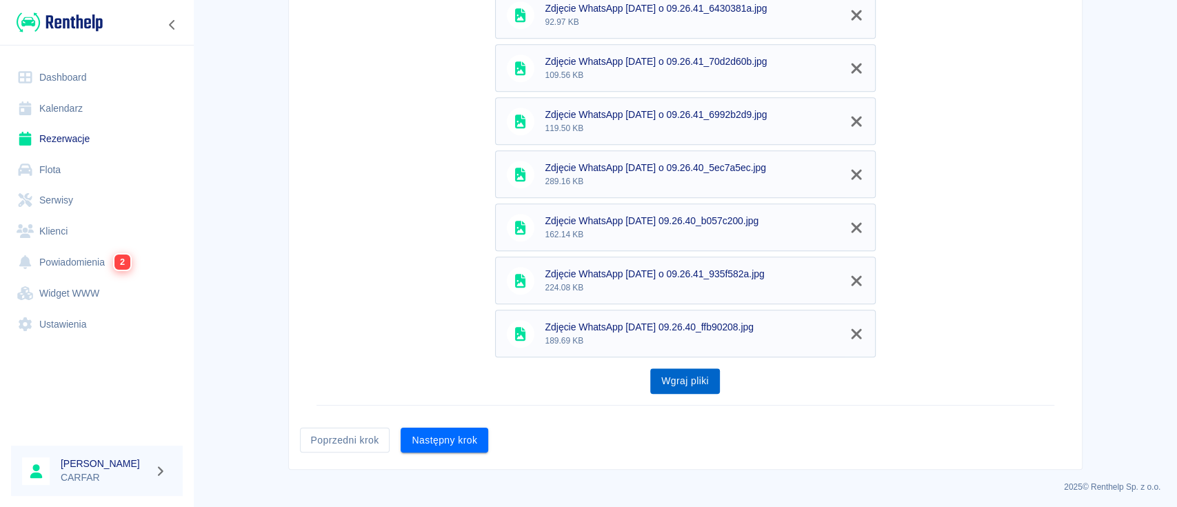
click at [676, 371] on button "Wgraj pliki" at bounding box center [685, 381] width 70 height 26
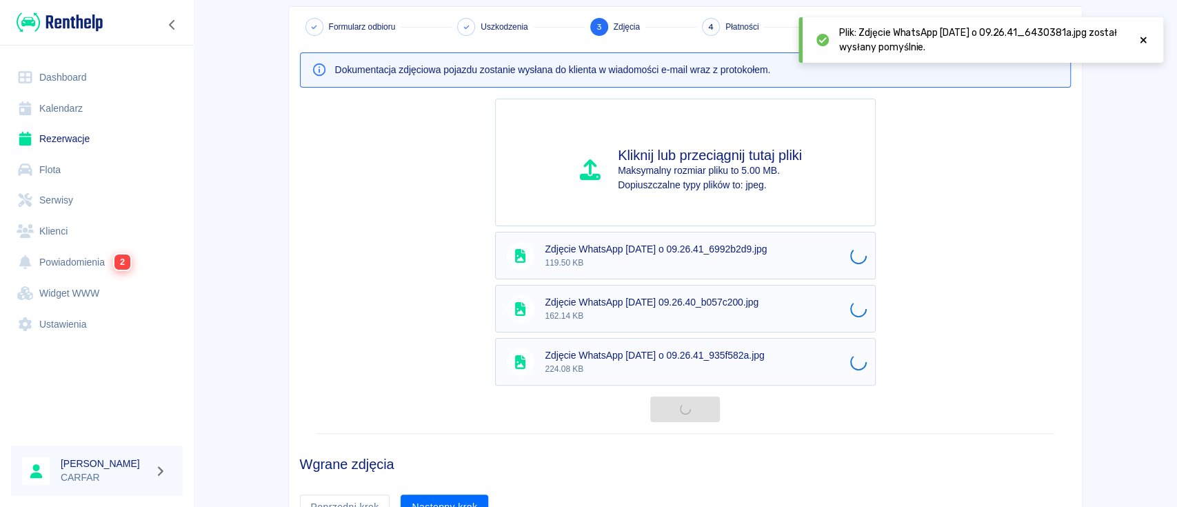
scroll to position [248, 0]
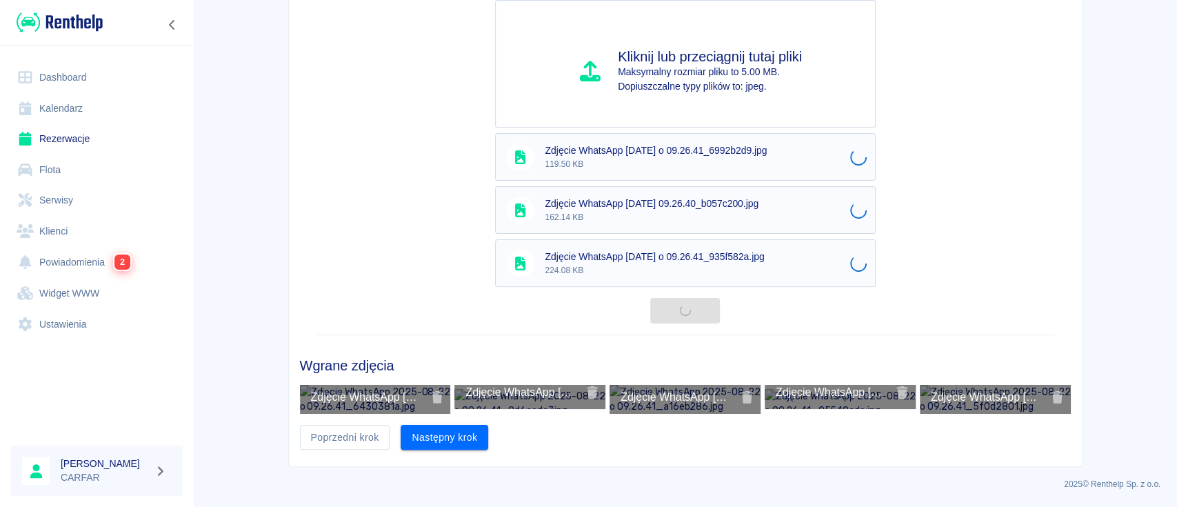
click at [378, 119] on div "Kliknij lub przeciągnij tutaj pliki Maksymalny rozmiar pliku to 5.00 MB. Dopius…" at bounding box center [685, 167] width 771 height 335
click at [407, 185] on div "Kliknij lub przeciągnij tutaj pliki Maksymalny rozmiar pliku to 5.00 MB. Dopius…" at bounding box center [685, 167] width 771 height 335
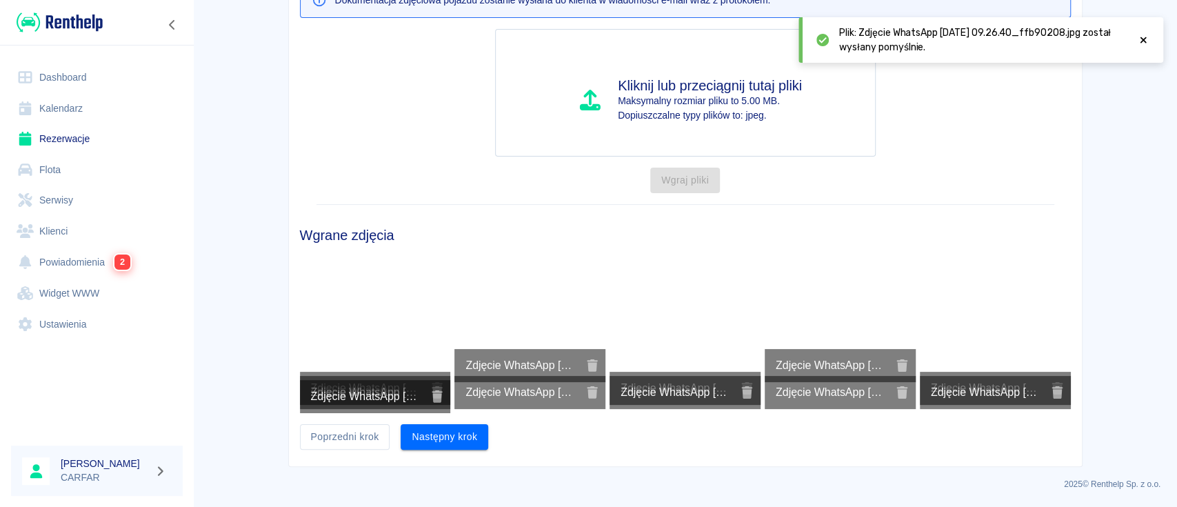
scroll to position [412, 0]
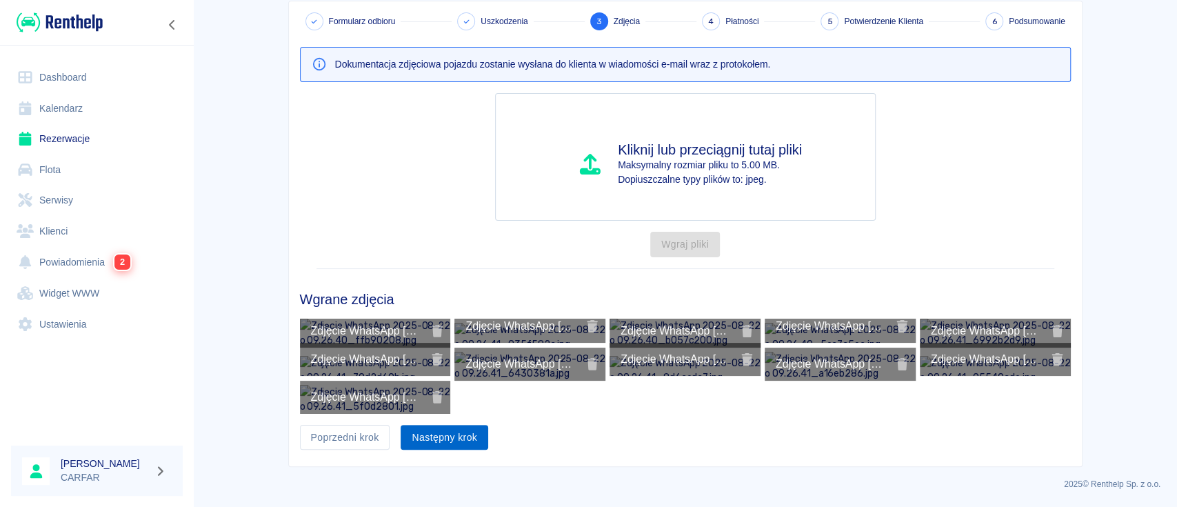
click at [458, 436] on button "Następny krok" at bounding box center [445, 438] width 88 height 26
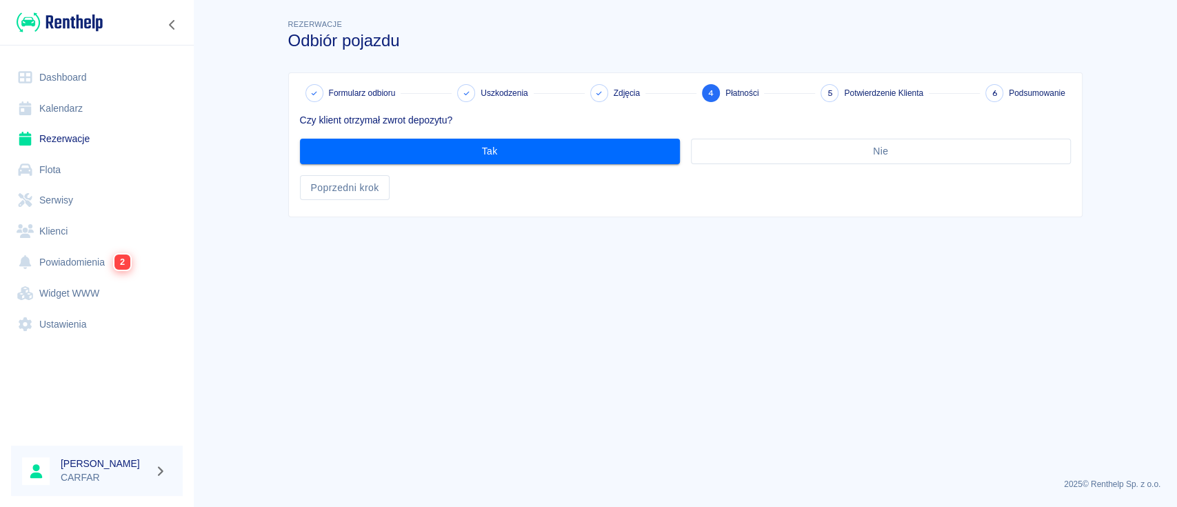
scroll to position [0, 0]
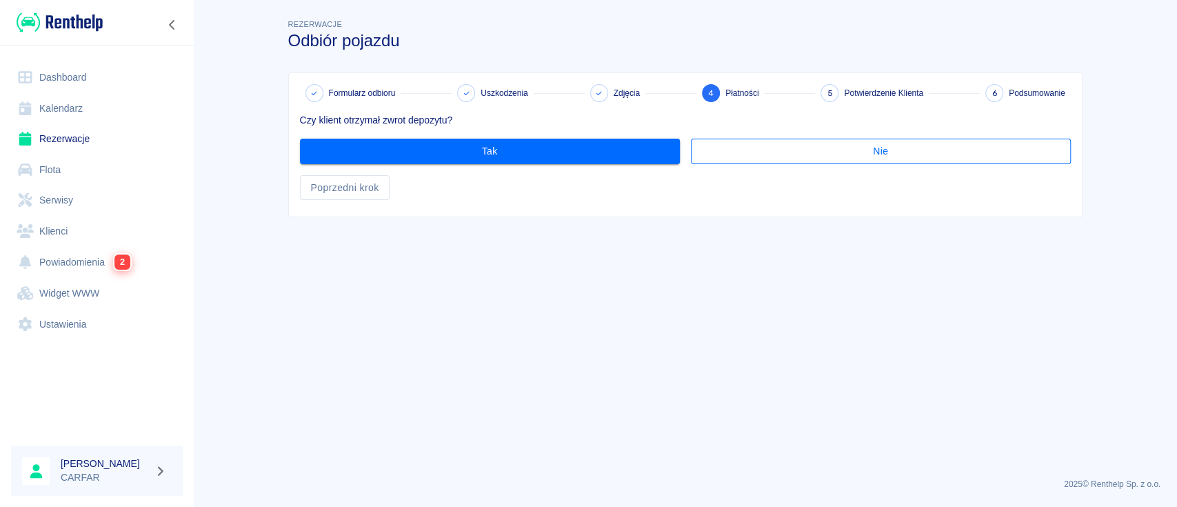
click at [818, 156] on button "Nie" at bounding box center [881, 152] width 380 height 26
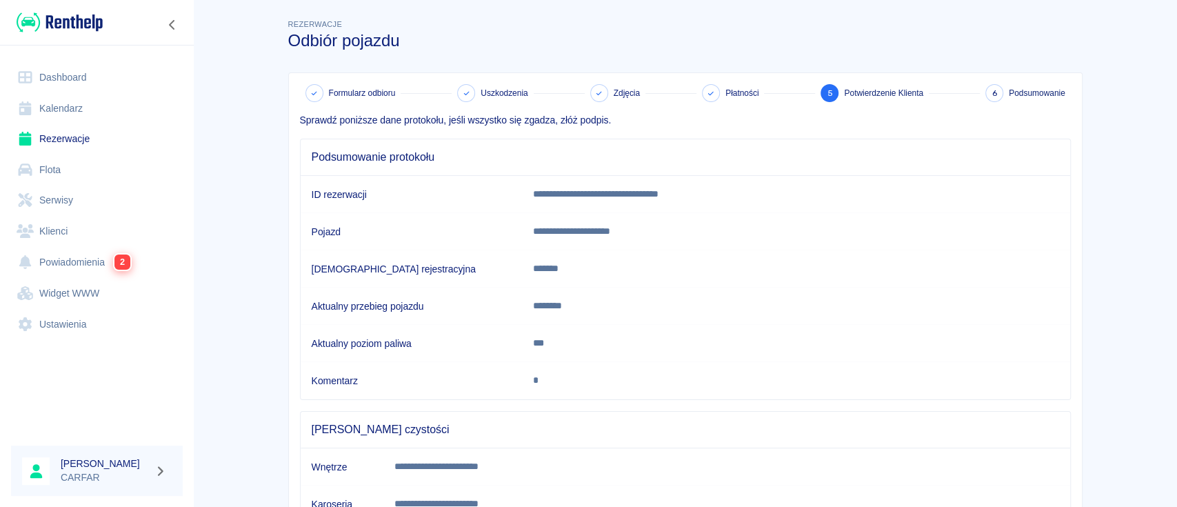
scroll to position [232, 0]
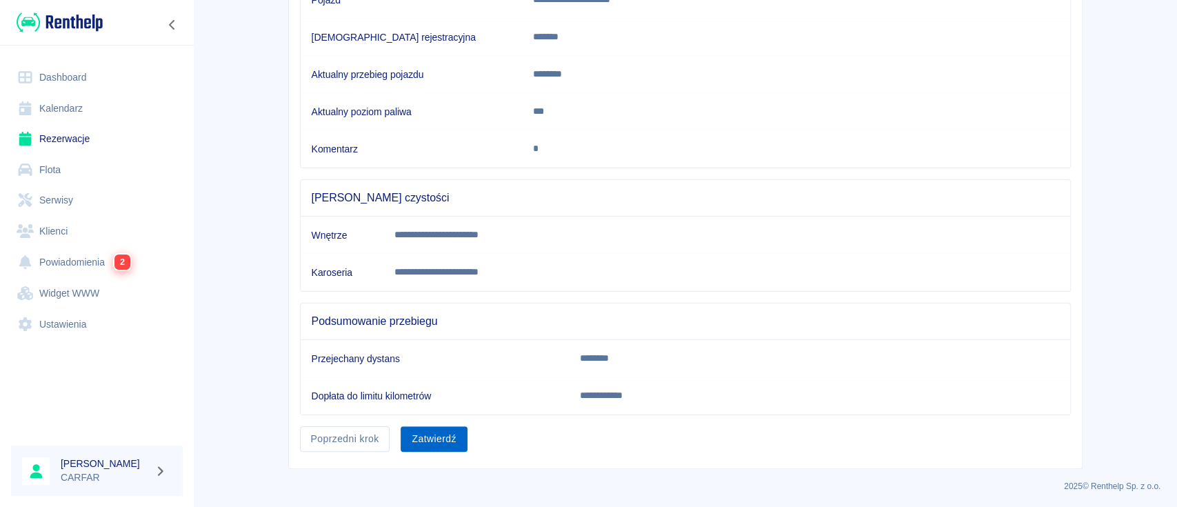
click at [441, 434] on button "Zatwierdź" at bounding box center [434, 439] width 66 height 26
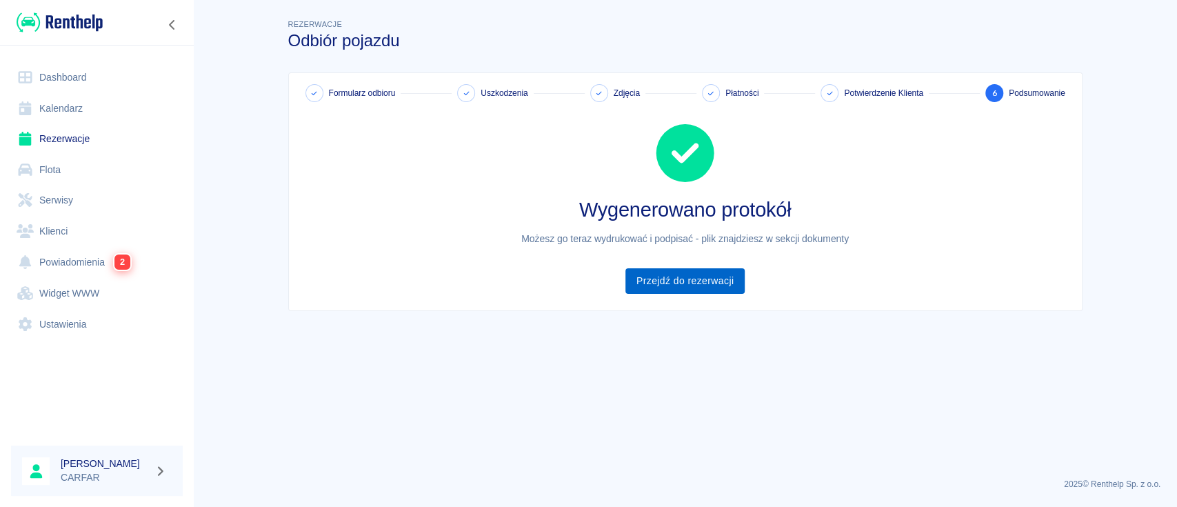
click at [667, 279] on link "Przejdź do rezerwacji" at bounding box center [684, 281] width 119 height 26
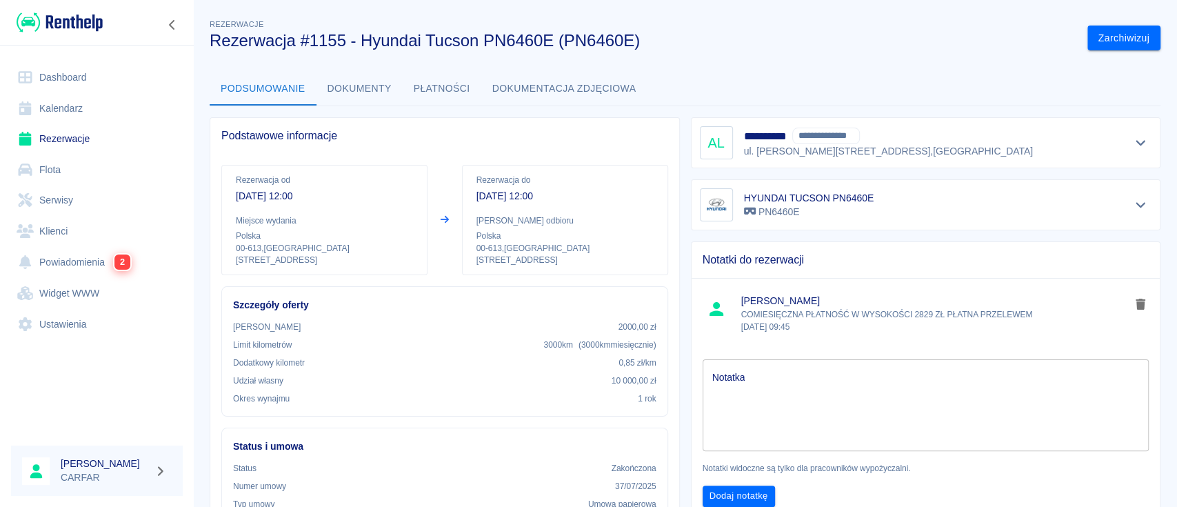
click at [680, 225] on div "HYUNDAI TUCSON PN6460E PN6460E" at bounding box center [920, 199] width 481 height 62
click at [1109, 141] on div "**********" at bounding box center [926, 142] width 452 height 33
click at [1142, 141] on div "**********" at bounding box center [926, 142] width 470 height 51
click at [1133, 141] on icon "Pokaż szczegóły" at bounding box center [1141, 143] width 16 height 12
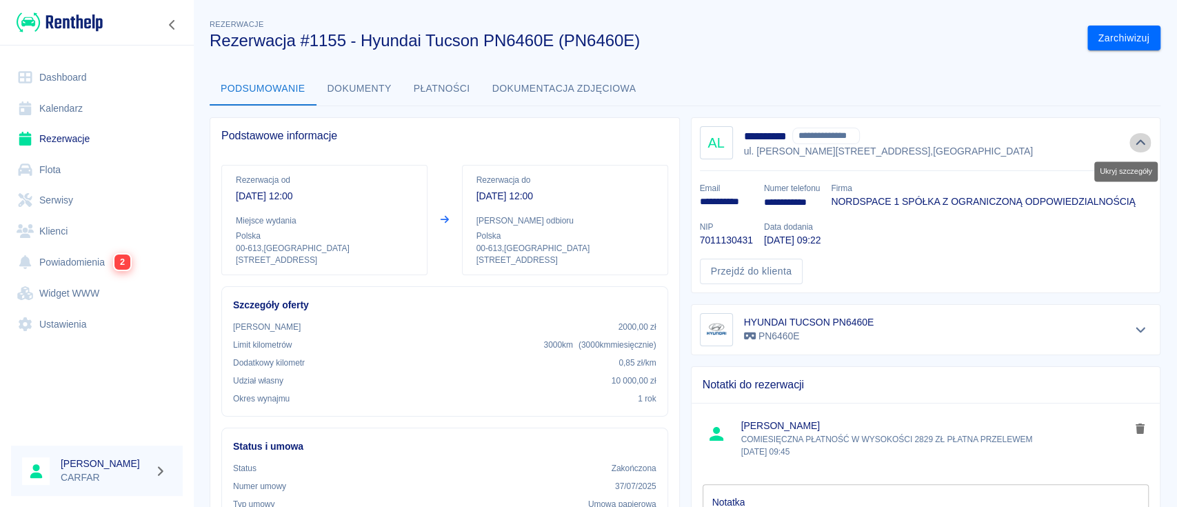
click at [1135, 141] on icon "Ukryj szczegóły" at bounding box center [1140, 143] width 10 height 6
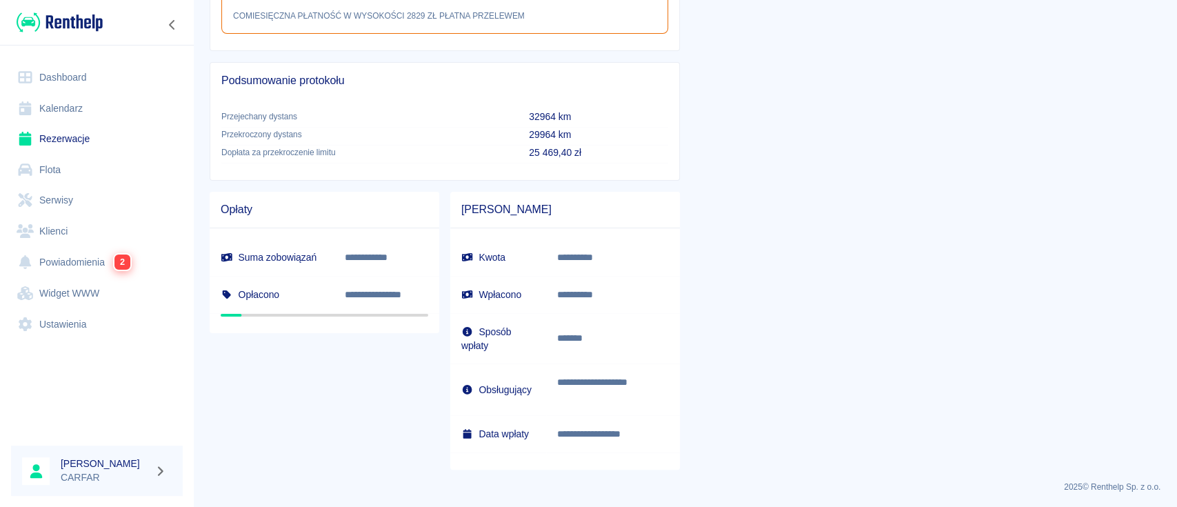
scroll to position [166, 0]
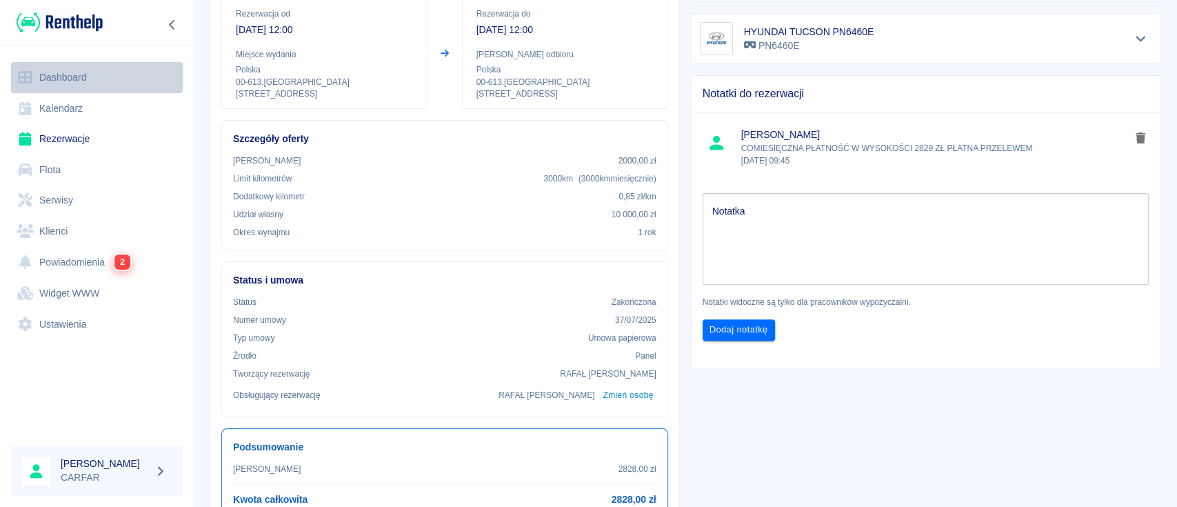
click at [72, 69] on link "Dashboard" at bounding box center [97, 77] width 172 height 31
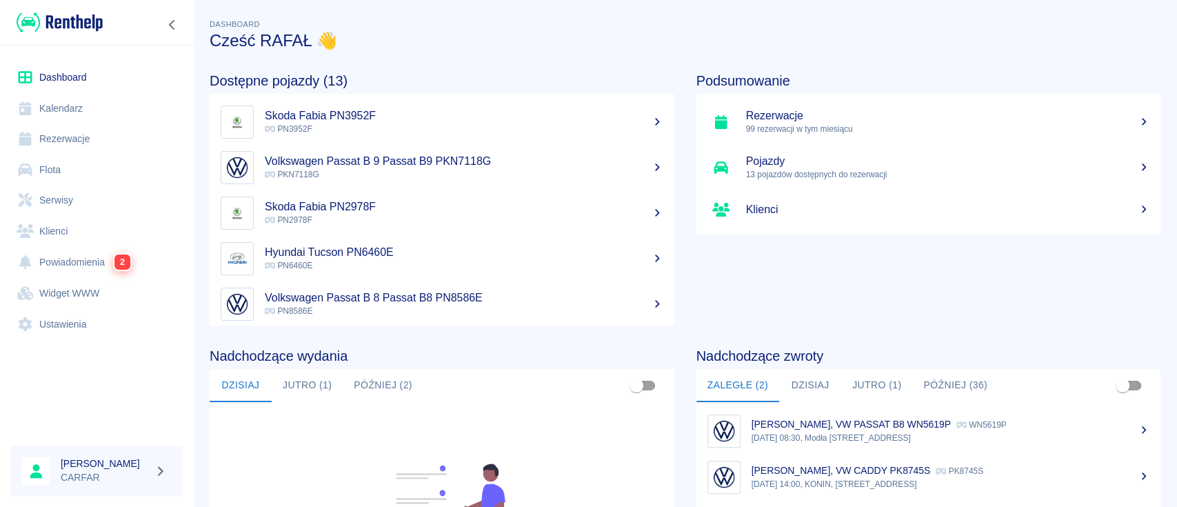
scroll to position [276, 0]
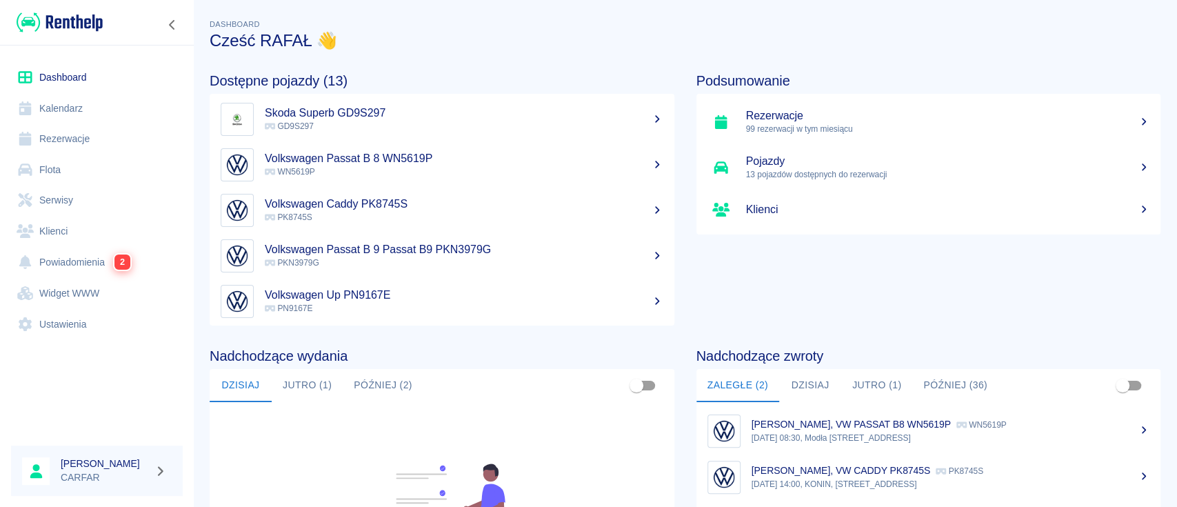
click at [314, 378] on button "Jutro (1)" at bounding box center [307, 385] width 71 height 33
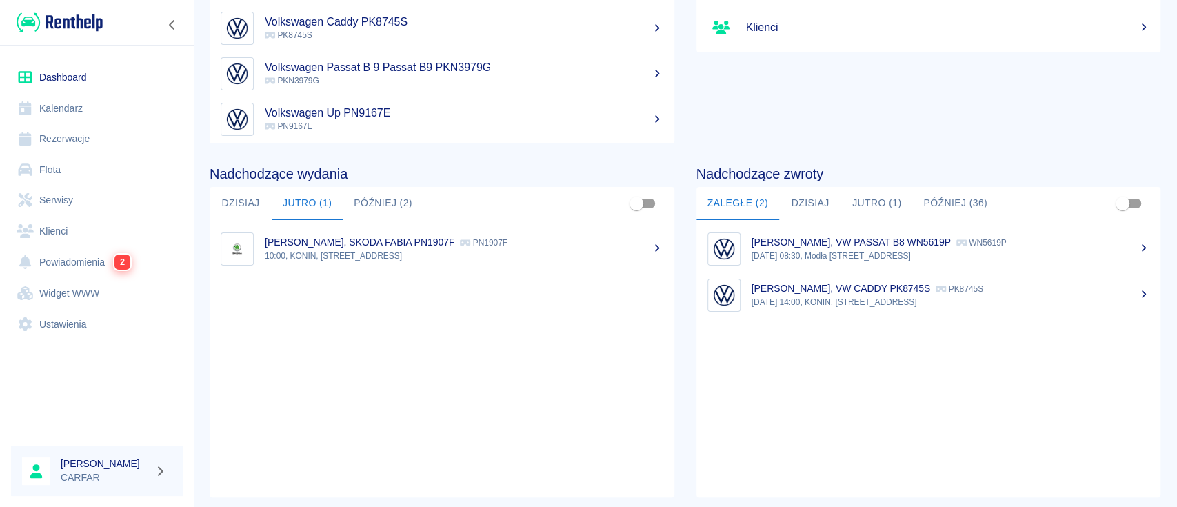
scroll to position [183, 0]
click at [436, 237] on p "[PERSON_NAME], SKODA FABIA PN1907F" at bounding box center [360, 240] width 190 height 11
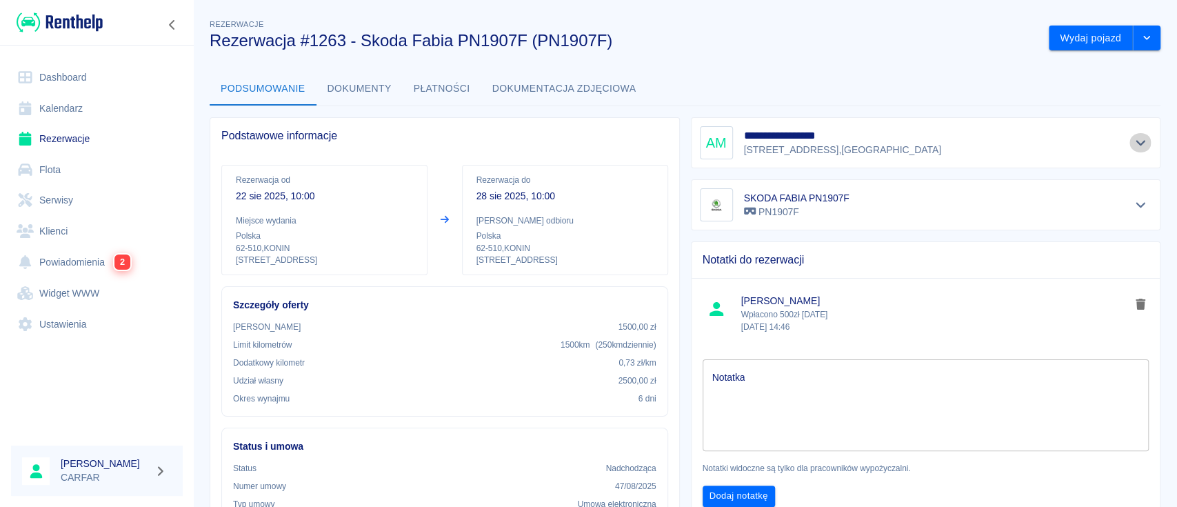
click at [1133, 139] on icon "Pokaż szczegóły" at bounding box center [1141, 143] width 16 height 12
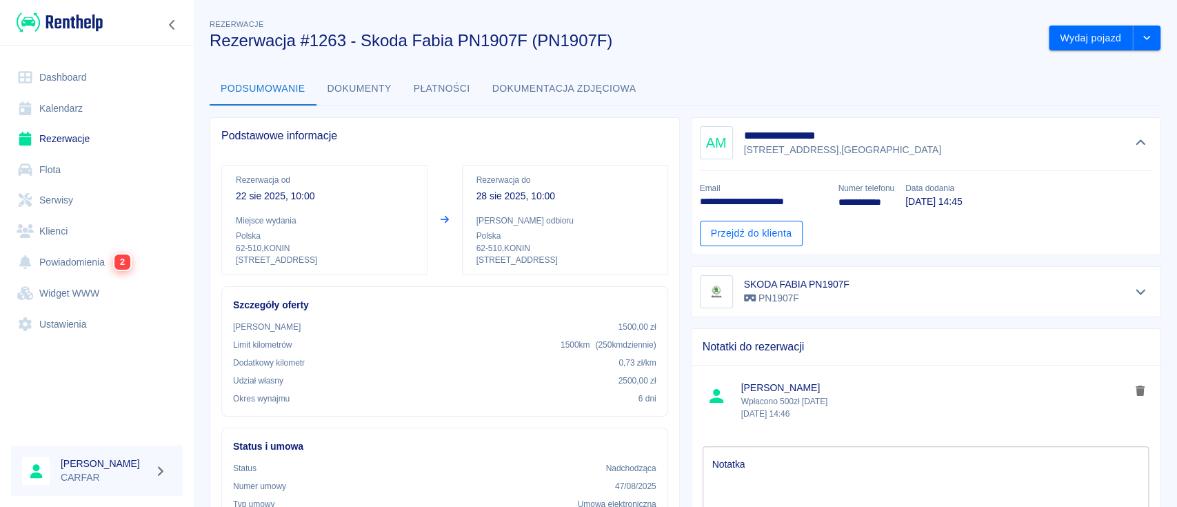
click at [762, 230] on link "Przejdź do klienta" at bounding box center [751, 234] width 103 height 26
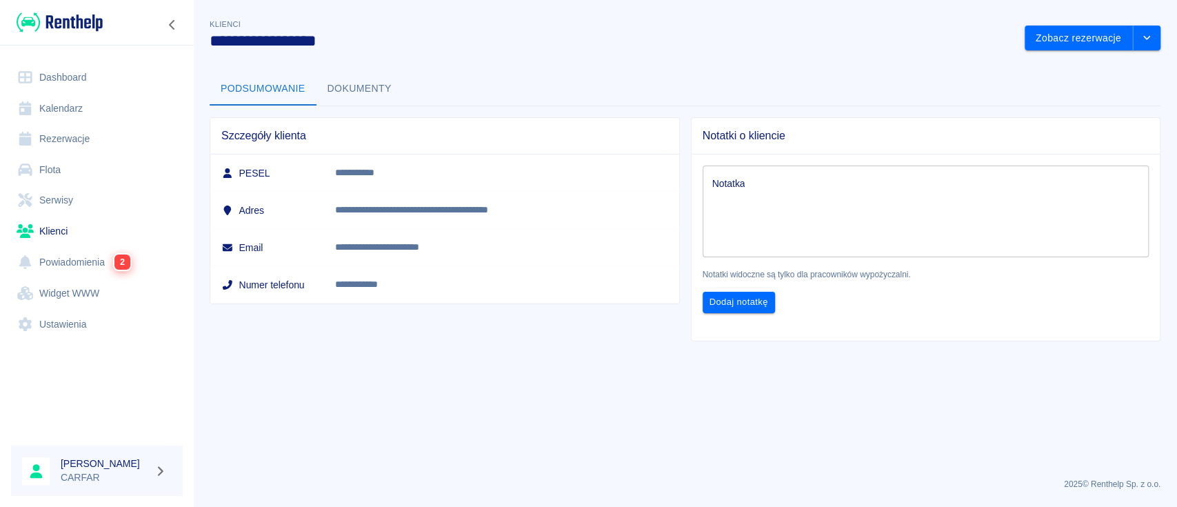
click at [397, 244] on p "**********" at bounding box center [488, 247] width 306 height 14
click at [66, 235] on link "Klienci" at bounding box center [97, 231] width 172 height 31
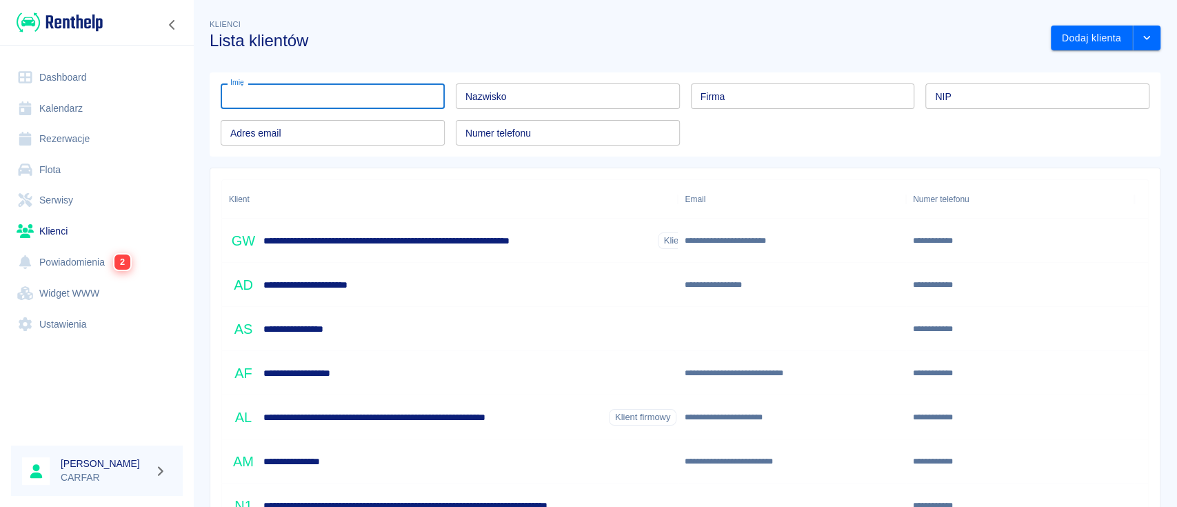
click at [347, 91] on input "Imię" at bounding box center [333, 96] width 224 height 26
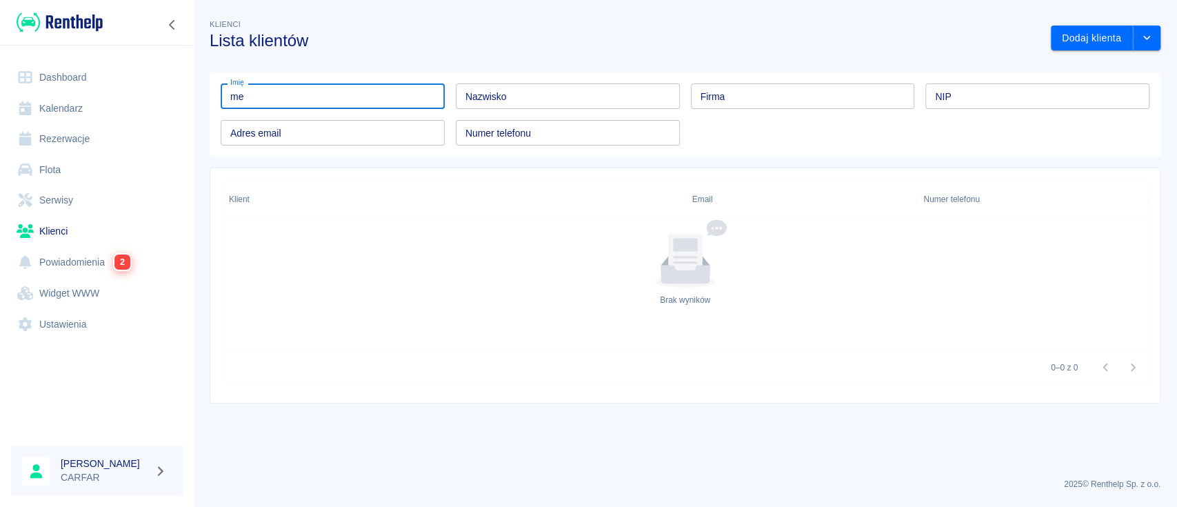
type input "m"
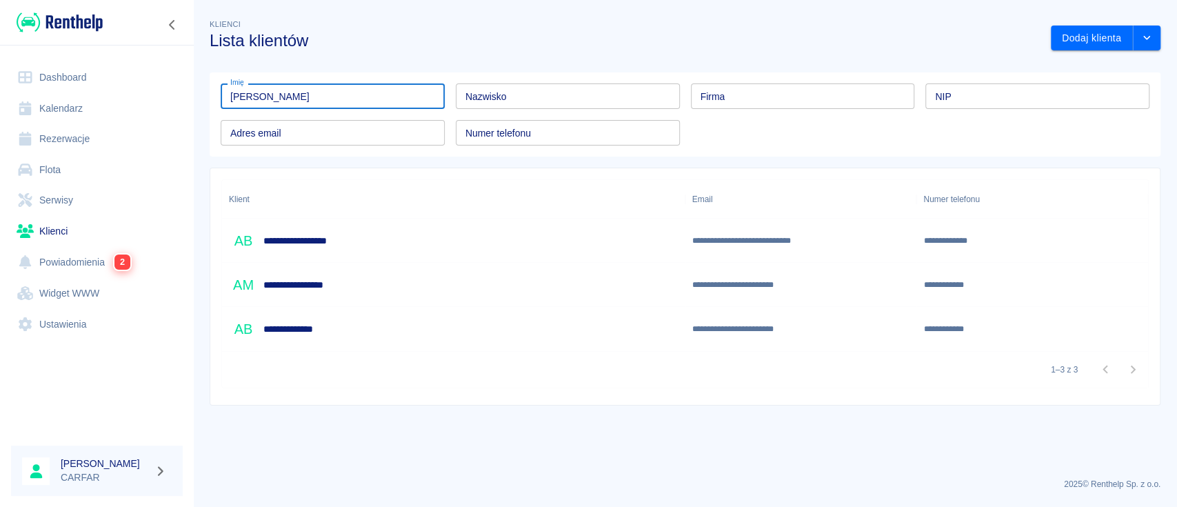
type input "[PERSON_NAME]"
click at [354, 284] on h6 "**********" at bounding box center [313, 285] width 100 height 14
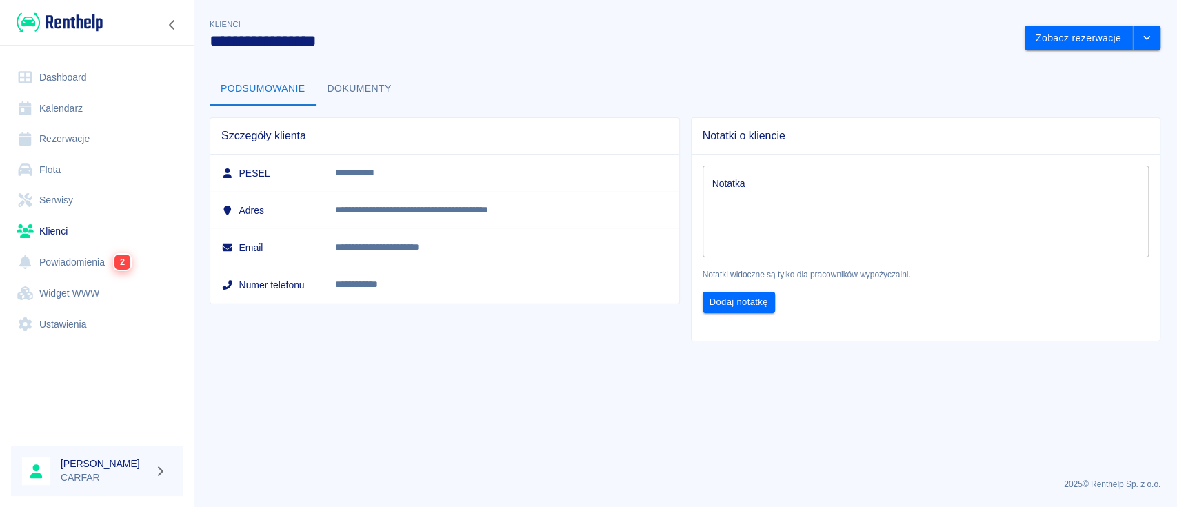
click at [459, 253] on p "**********" at bounding box center [488, 247] width 306 height 14
click at [350, 82] on button "Dokumenty" at bounding box center [359, 88] width 86 height 33
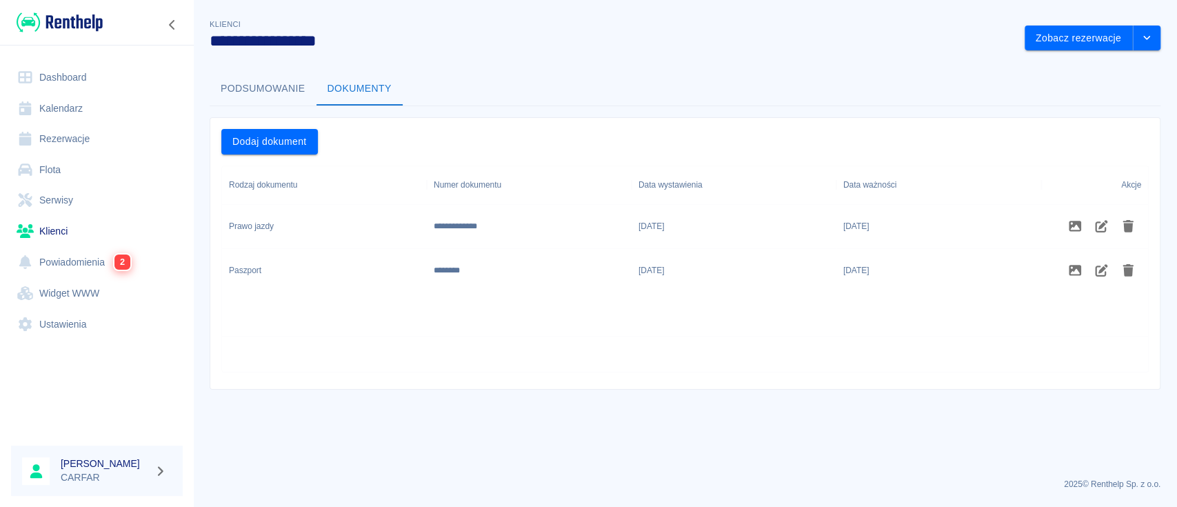
click at [81, 72] on link "Dashboard" at bounding box center [97, 77] width 172 height 31
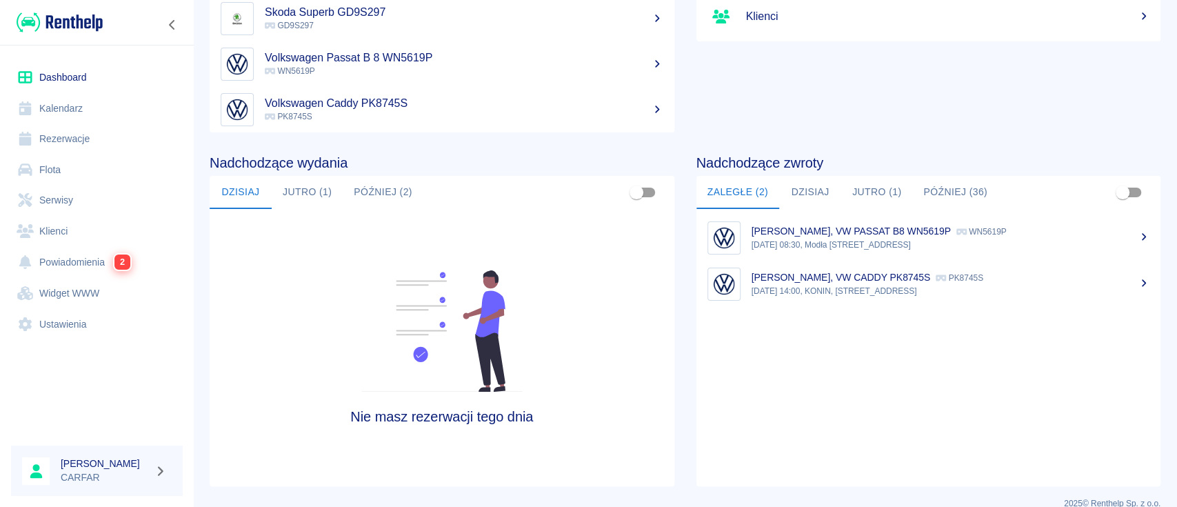
scroll to position [212, 0]
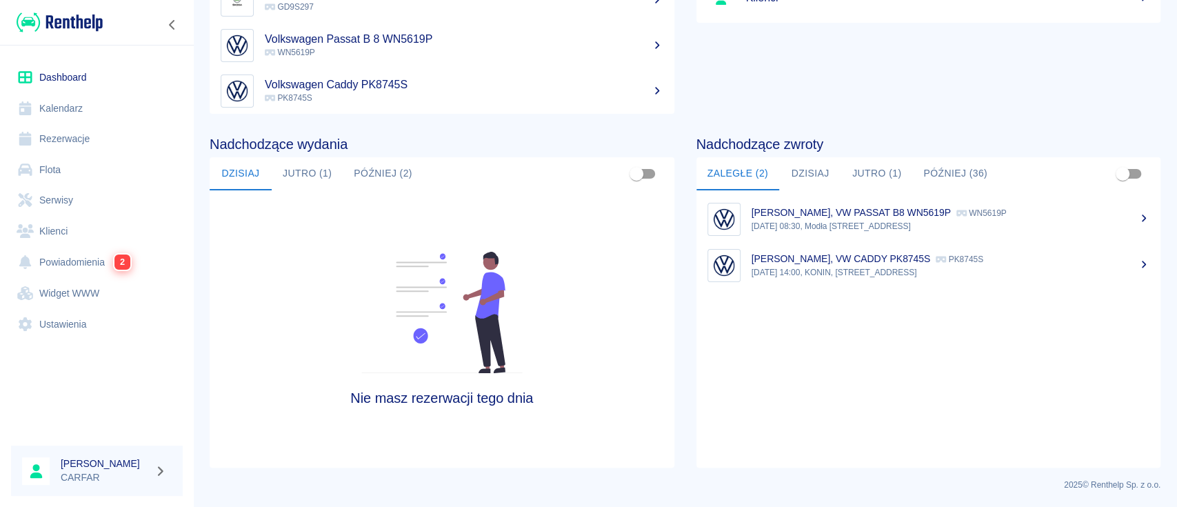
click at [85, 108] on link "Kalendarz" at bounding box center [97, 108] width 172 height 31
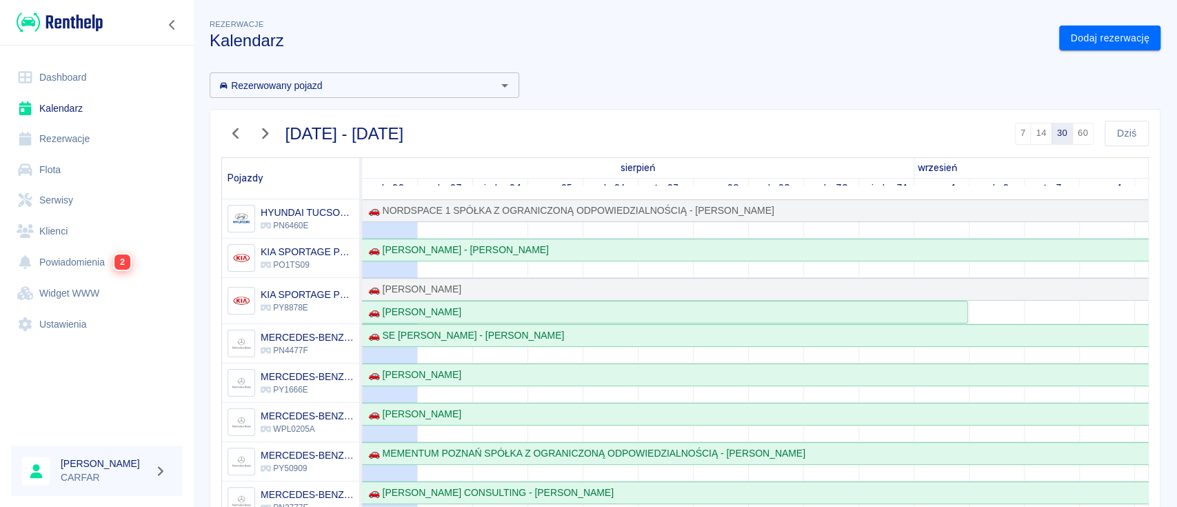
click at [84, 234] on link "Klienci" at bounding box center [97, 231] width 172 height 31
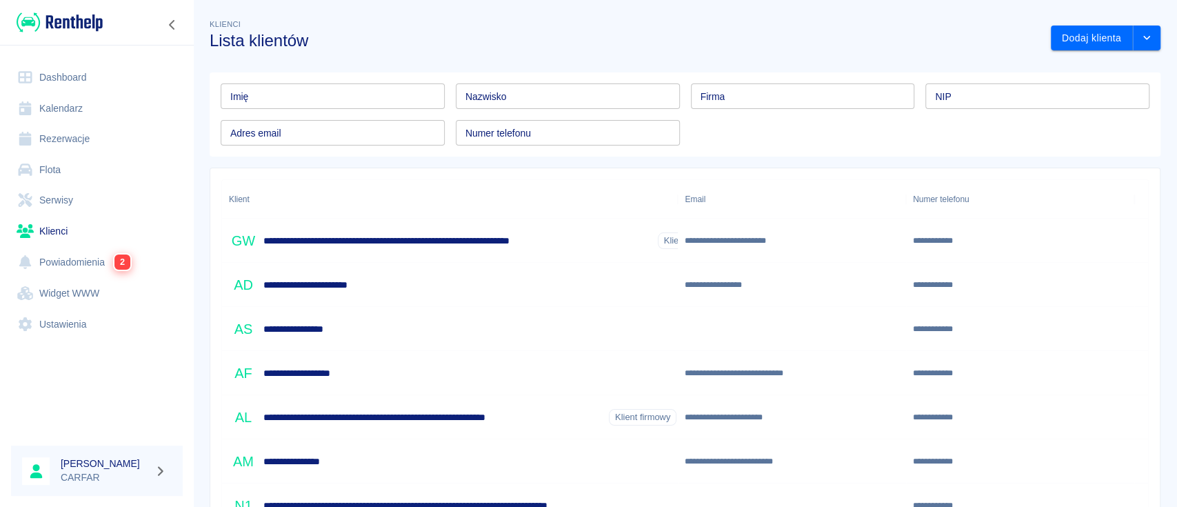
click at [378, 96] on input "Imię" at bounding box center [333, 96] width 224 height 26
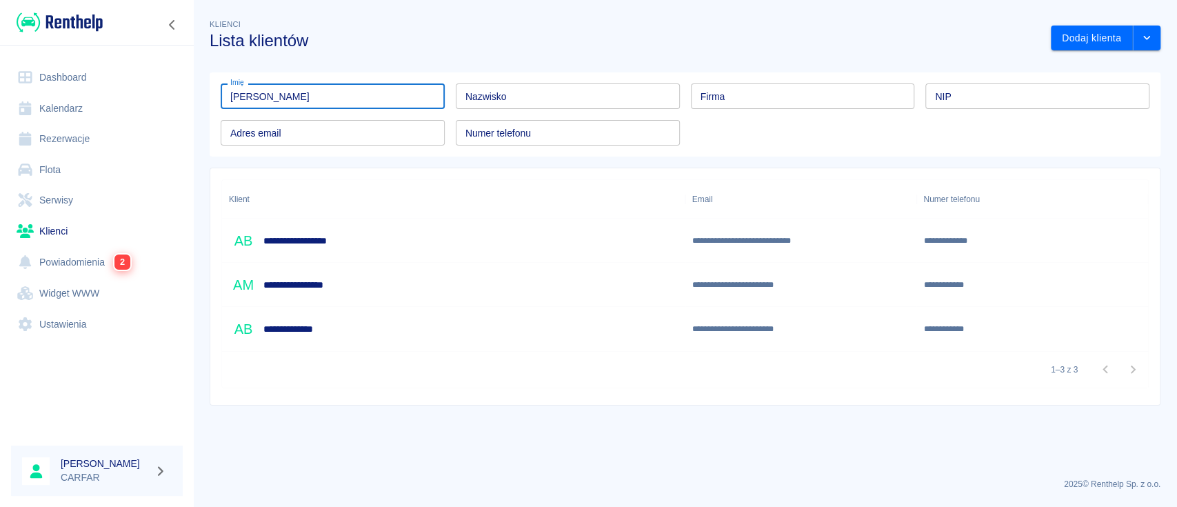
type input "[PERSON_NAME]"
click at [365, 287] on div "**********" at bounding box center [453, 285] width 463 height 44
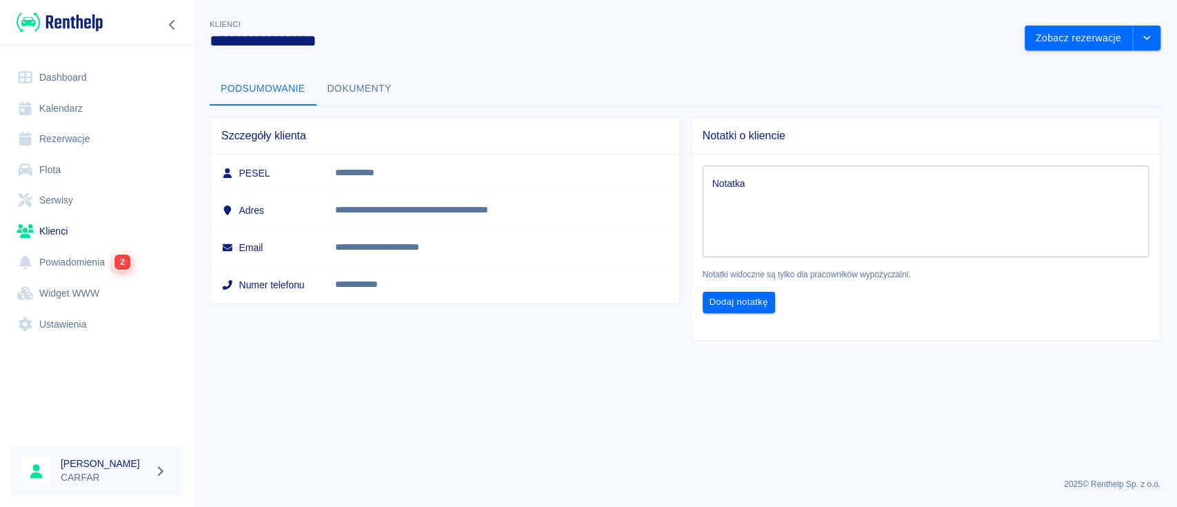
click at [450, 210] on p "**********" at bounding box center [488, 210] width 306 height 14
drag, startPoint x: 225, startPoint y: 162, endPoint x: 393, endPoint y: 283, distance: 207.0
click at [338, 225] on tbody "**********" at bounding box center [444, 228] width 469 height 149
click at [409, 295] on td "**********" at bounding box center [501, 284] width 355 height 37
drag, startPoint x: 490, startPoint y: 248, endPoint x: 338, endPoint y: 251, distance: 152.4
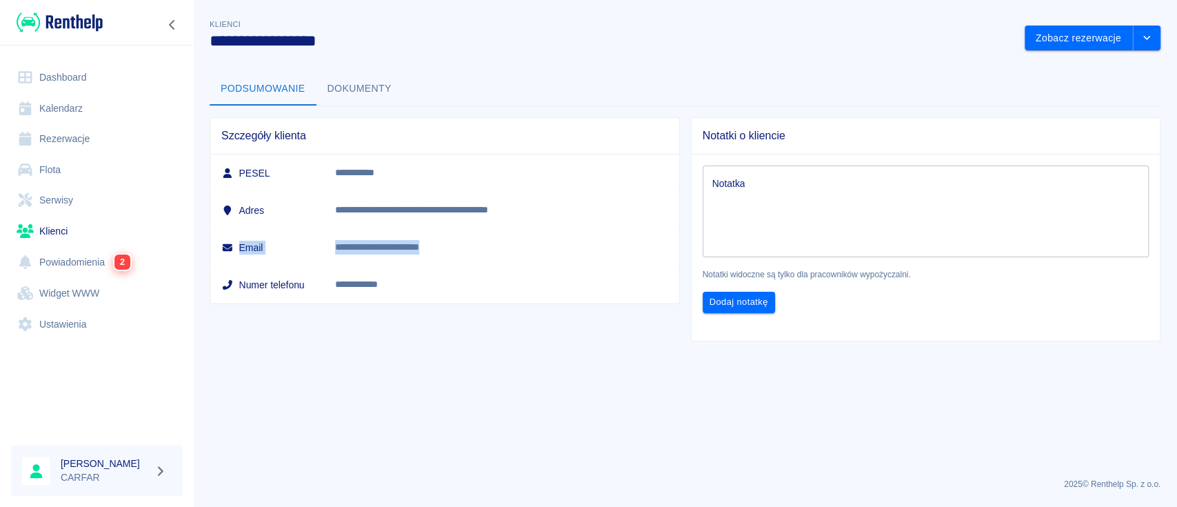
click at [338, 251] on tr "**********" at bounding box center [444, 247] width 469 height 37
click at [386, 251] on p "**********" at bounding box center [488, 247] width 306 height 14
drag, startPoint x: 450, startPoint y: 246, endPoint x: 316, endPoint y: 248, distance: 133.8
click at [316, 248] on tr "**********" at bounding box center [444, 247] width 469 height 37
click at [381, 241] on p "**********" at bounding box center [488, 247] width 306 height 14
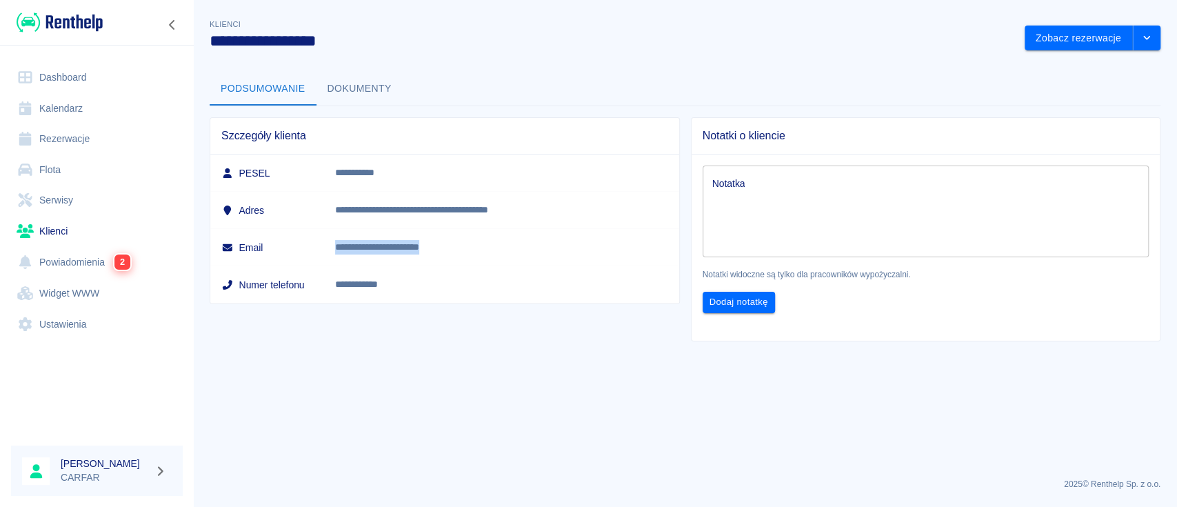
drag, startPoint x: 358, startPoint y: 245, endPoint x: 496, endPoint y: 250, distance: 137.3
click at [496, 250] on td "**********" at bounding box center [501, 247] width 355 height 37
copy p "**********"
click at [360, 83] on button "Dokumenty" at bounding box center [359, 88] width 86 height 33
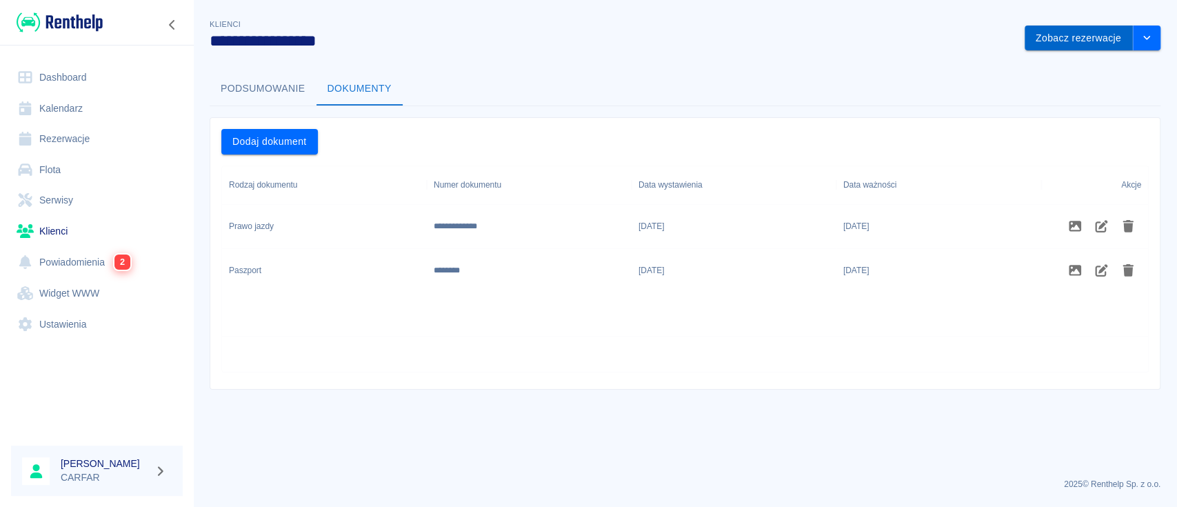
click at [1122, 36] on button "Zobacz rezerwacje" at bounding box center [1078, 39] width 108 height 26
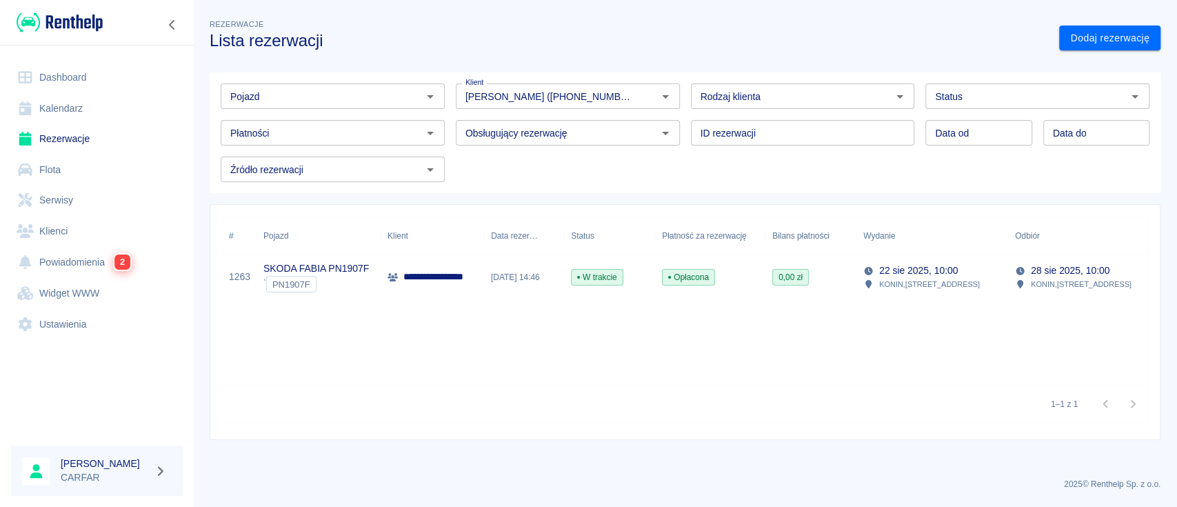
type input "[PERSON_NAME] ([PHONE_NUMBER])"
click at [455, 272] on p "**********" at bounding box center [453, 277] width 100 height 14
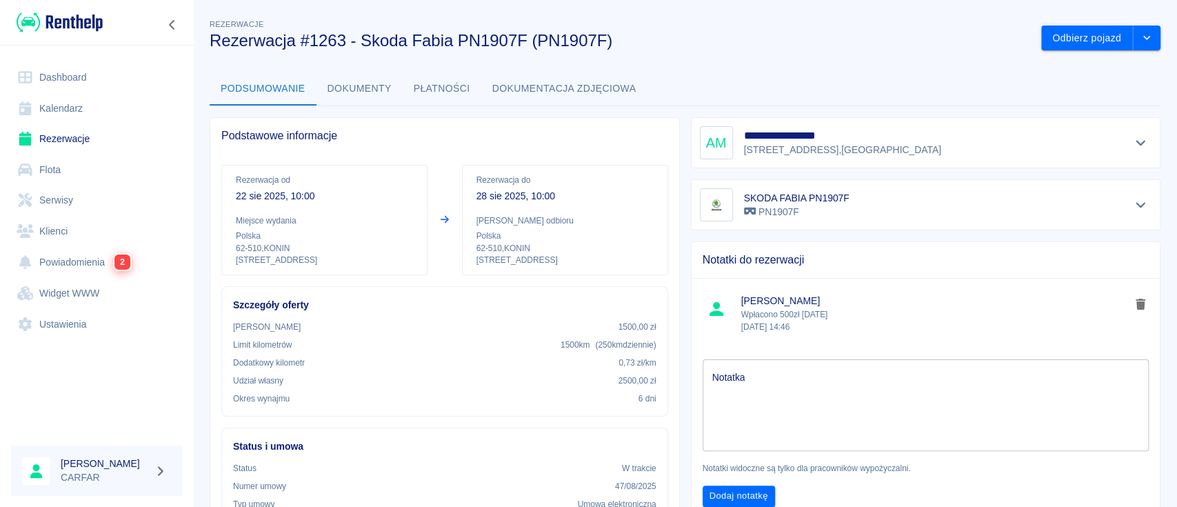
click at [1133, 141] on icon "Pokaż szczegóły" at bounding box center [1141, 143] width 16 height 12
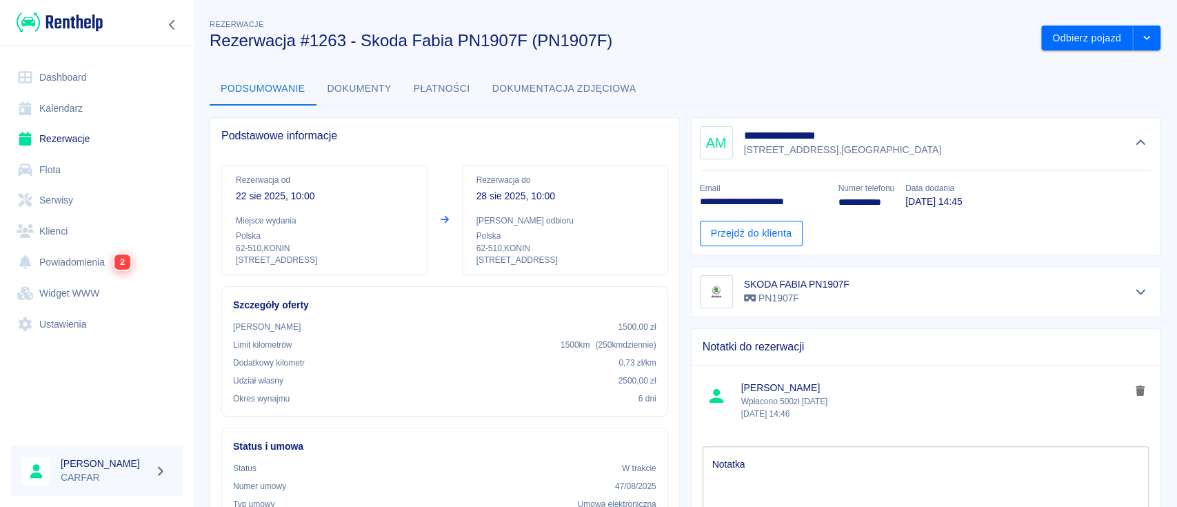
click at [768, 229] on link "Przejdź do klienta" at bounding box center [751, 234] width 103 height 26
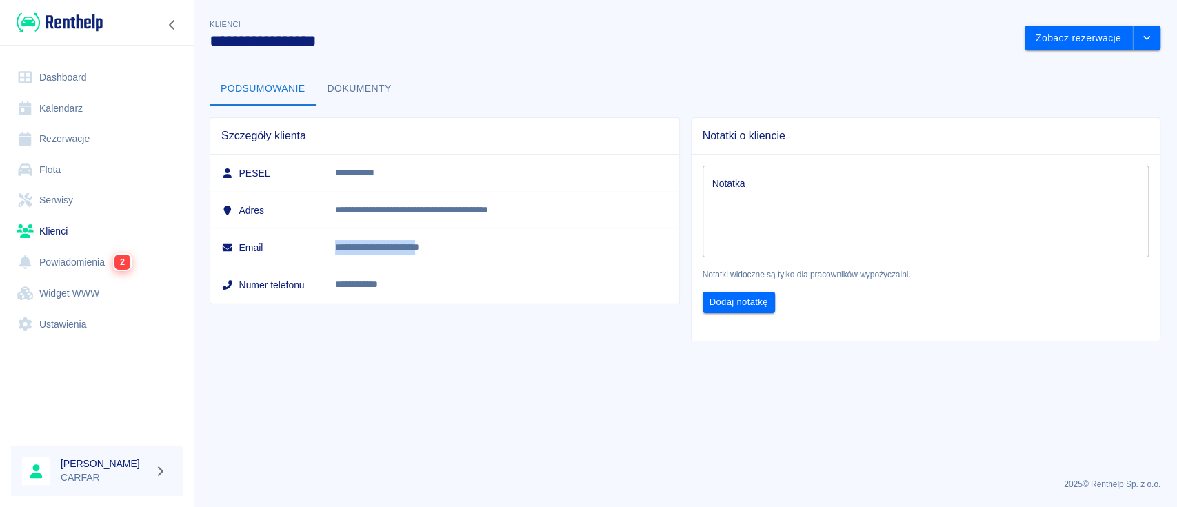
drag, startPoint x: 480, startPoint y: 240, endPoint x: 356, endPoint y: 243, distance: 124.1
click at [356, 243] on td "**********" at bounding box center [501, 247] width 355 height 37
click at [72, 74] on link "Dashboard" at bounding box center [97, 77] width 172 height 31
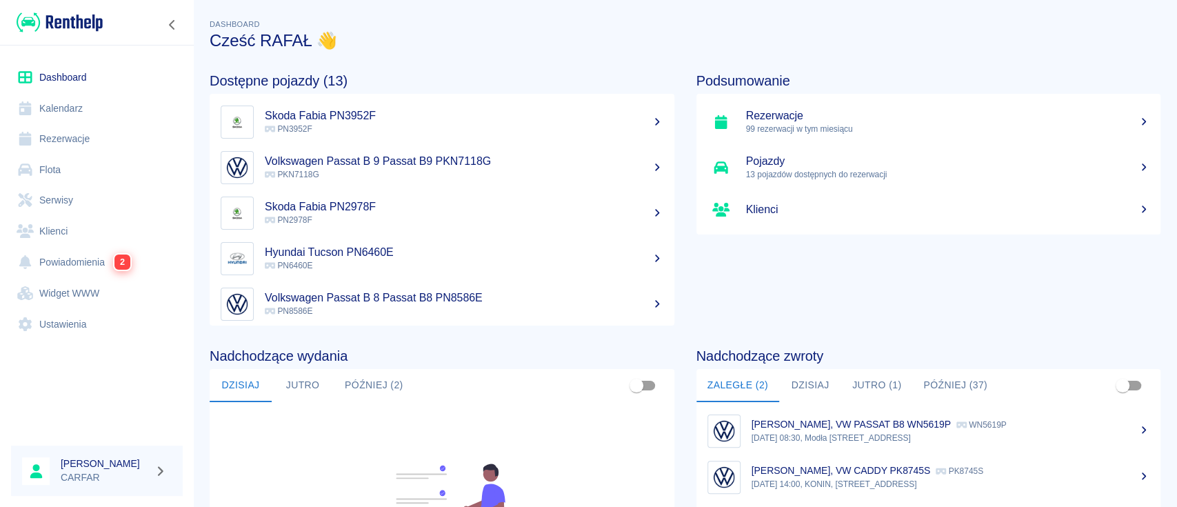
click at [81, 161] on link "Flota" at bounding box center [97, 169] width 172 height 31
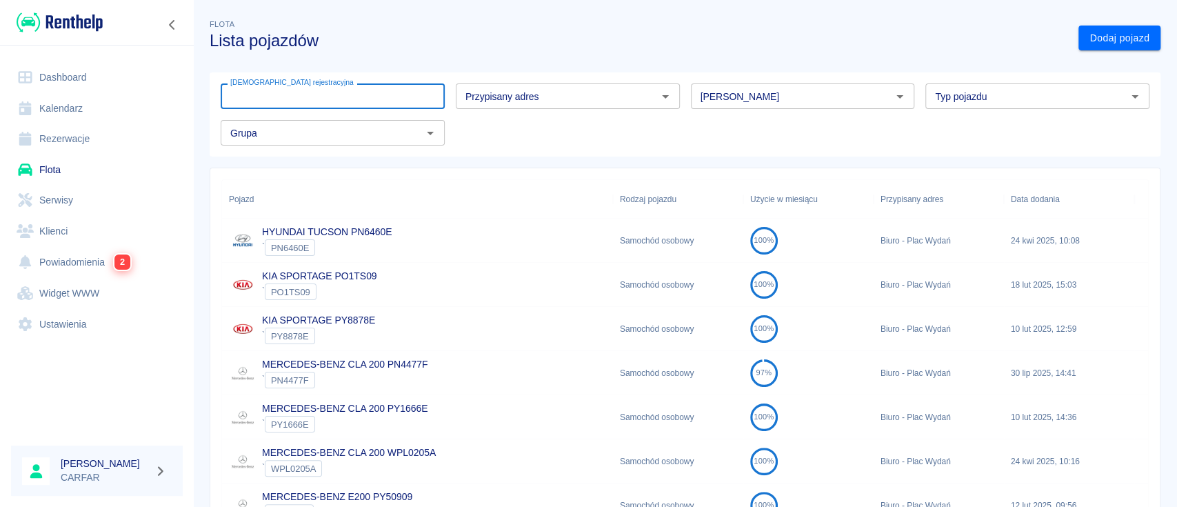
click at [310, 101] on div "[DEMOGRAPHIC_DATA] rejestracyjna Tablica rejestracyjna" at bounding box center [333, 96] width 224 height 26
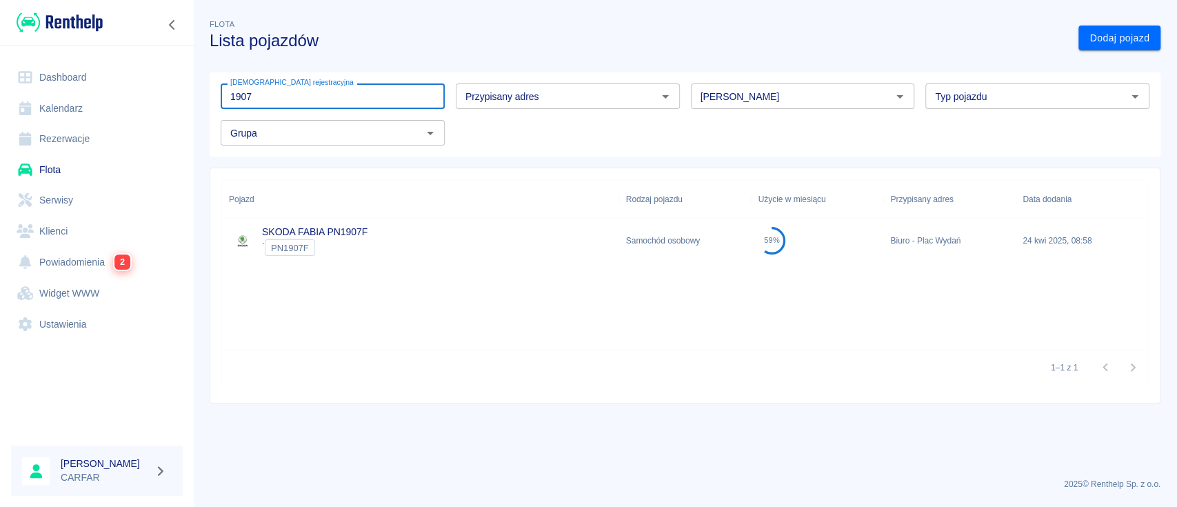
type input "1907"
click at [360, 232] on link "SKODA FABIA PN1907F" at bounding box center [314, 231] width 105 height 11
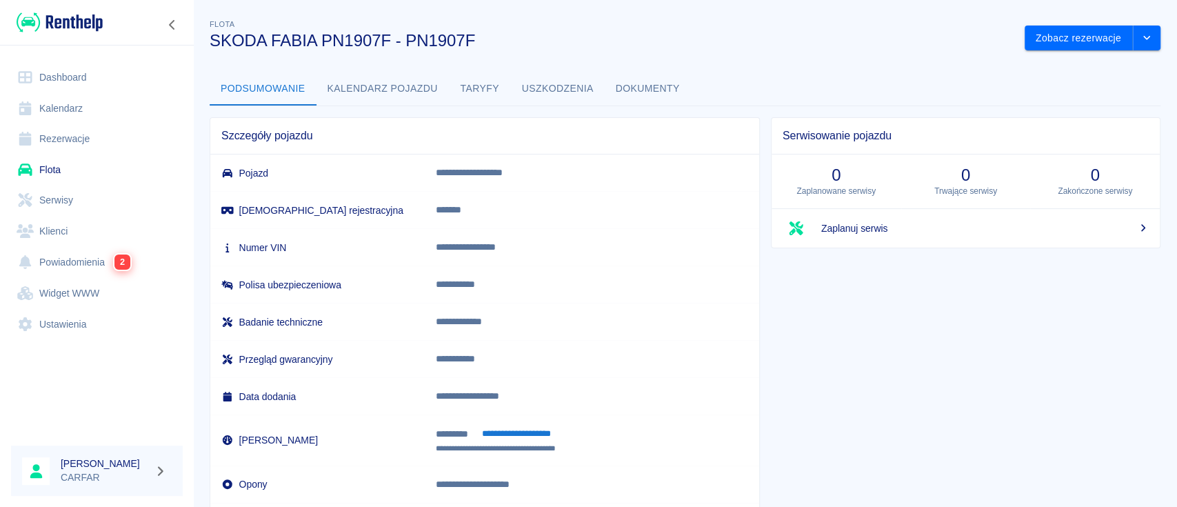
click at [50, 34] on div at bounding box center [97, 22] width 194 height 45
click at [50, 30] on img at bounding box center [60, 22] width 86 height 23
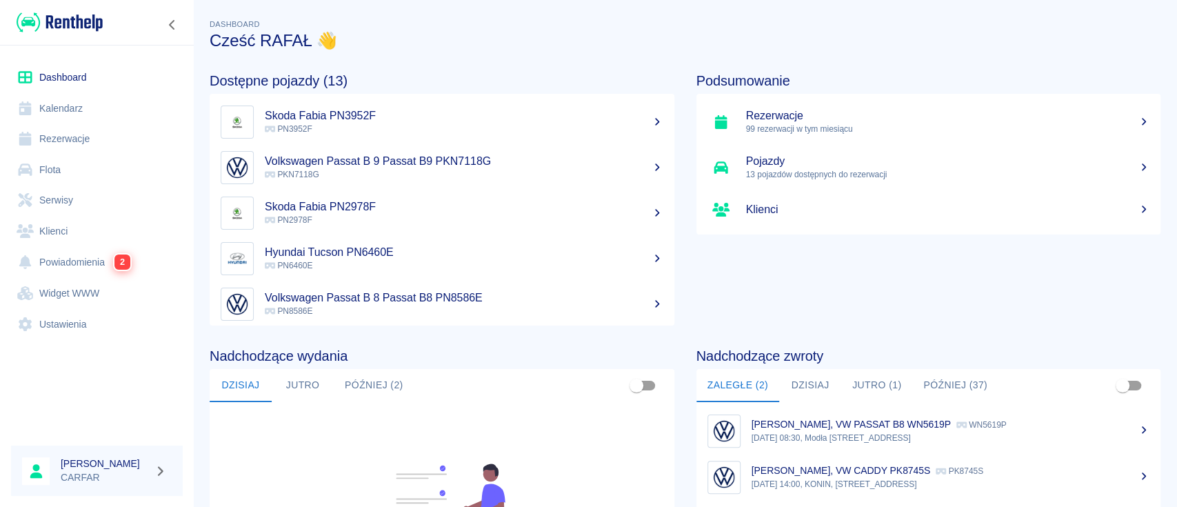
click at [78, 134] on link "Rezerwacje" at bounding box center [97, 138] width 172 height 31
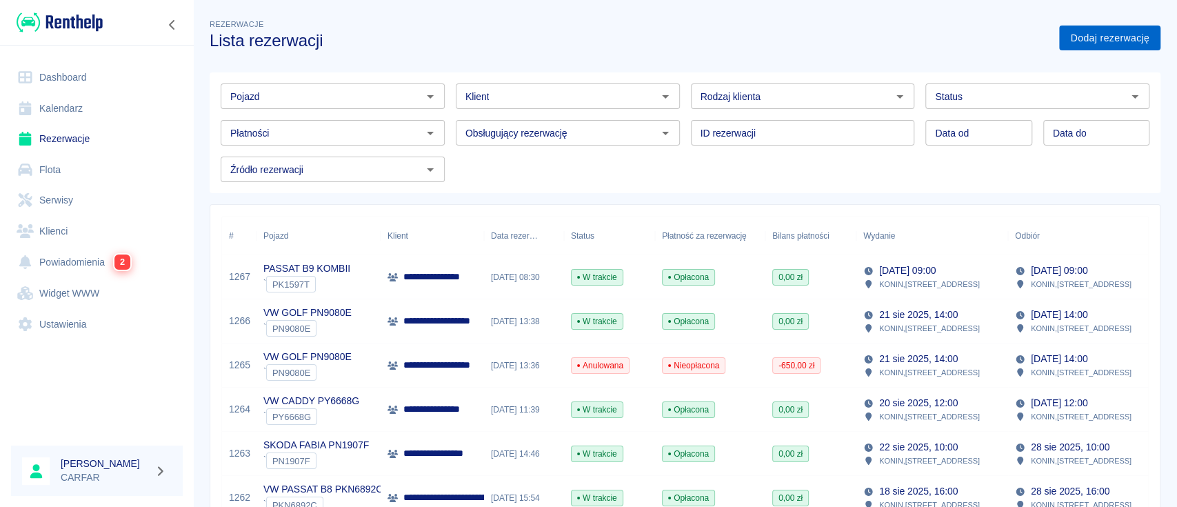
click at [1131, 35] on link "Dodaj rezerwację" at bounding box center [1109, 39] width 101 height 26
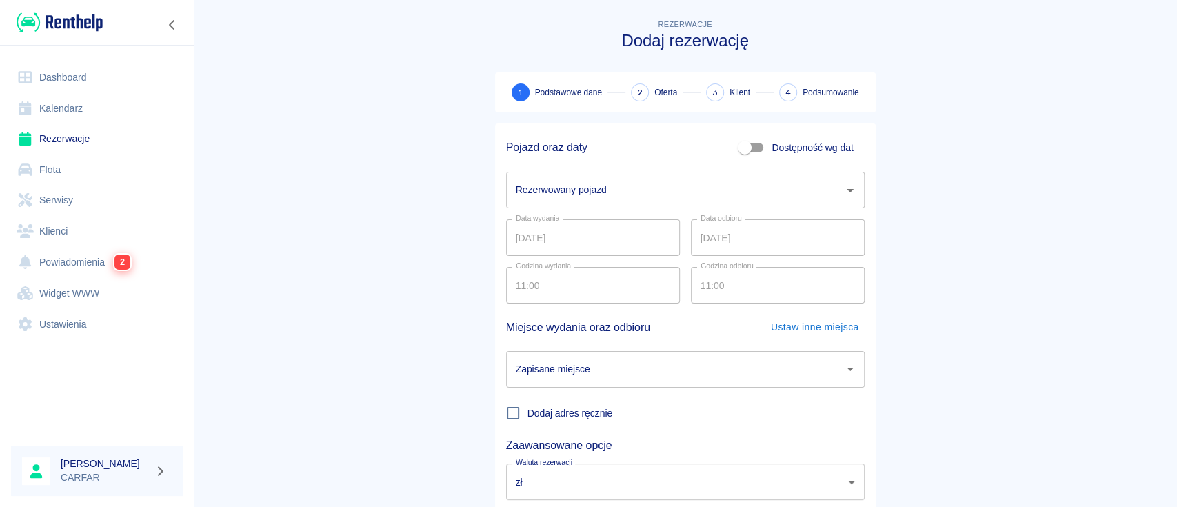
click at [617, 196] on input "Rezerwowany pojazd" at bounding box center [674, 190] width 325 height 24
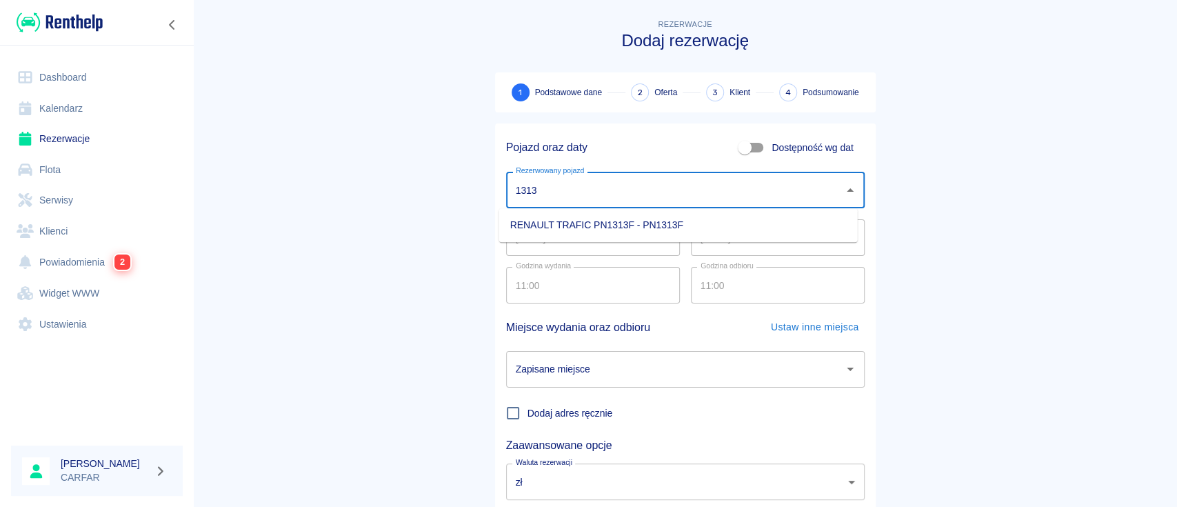
click at [607, 219] on li "RENAULT TRAFIC PN1313F - PN1313F" at bounding box center [678, 225] width 358 height 23
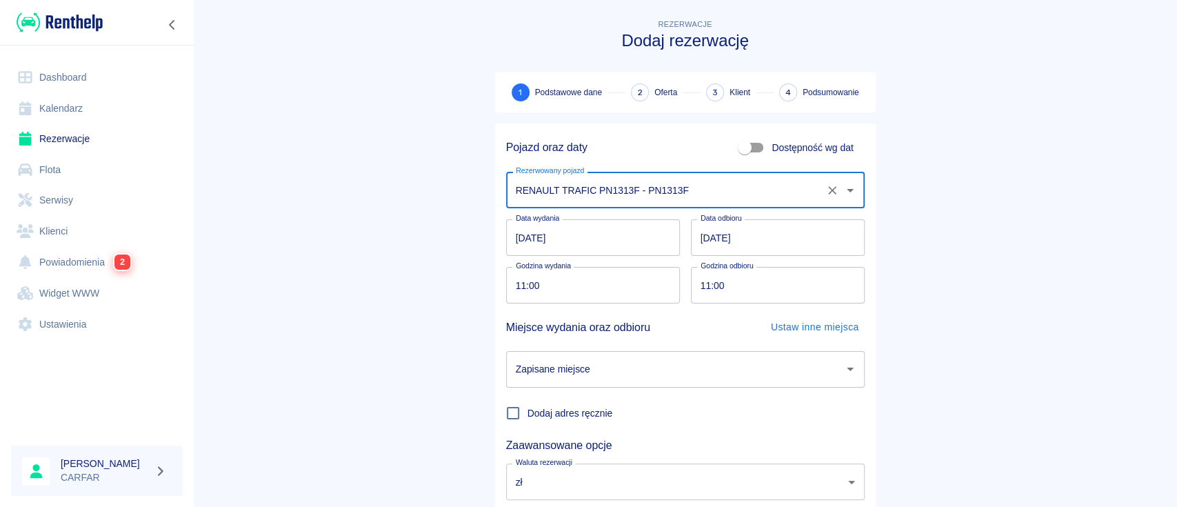
type input "RENAULT TRAFIC PN1313F - PN1313F"
click at [512, 240] on input "[DATE]" at bounding box center [593, 237] width 174 height 37
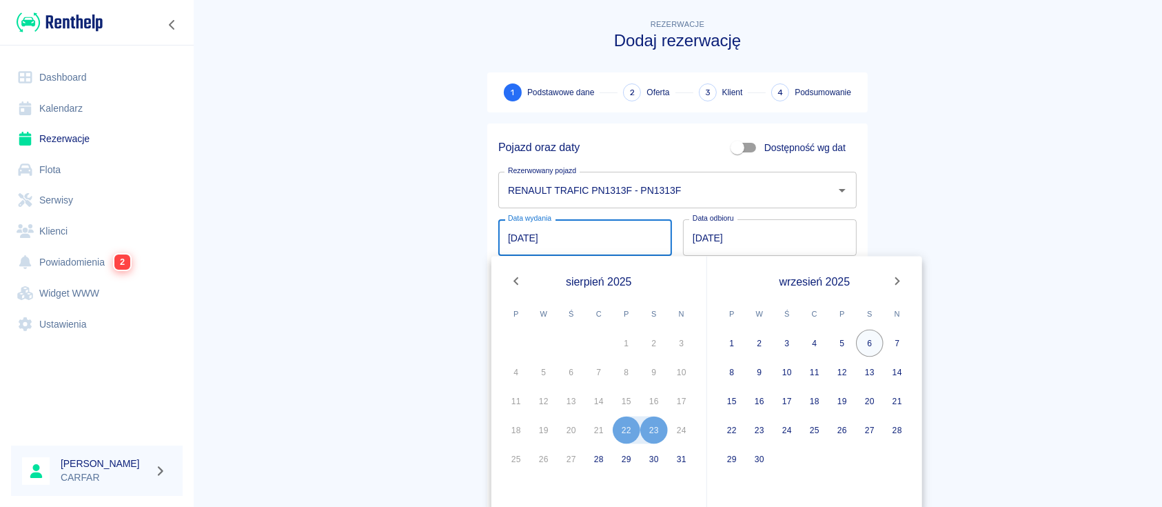
click at [867, 339] on button "6" at bounding box center [870, 344] width 28 height 28
type input "[DATE]"
type input "DD.MM.YYYY"
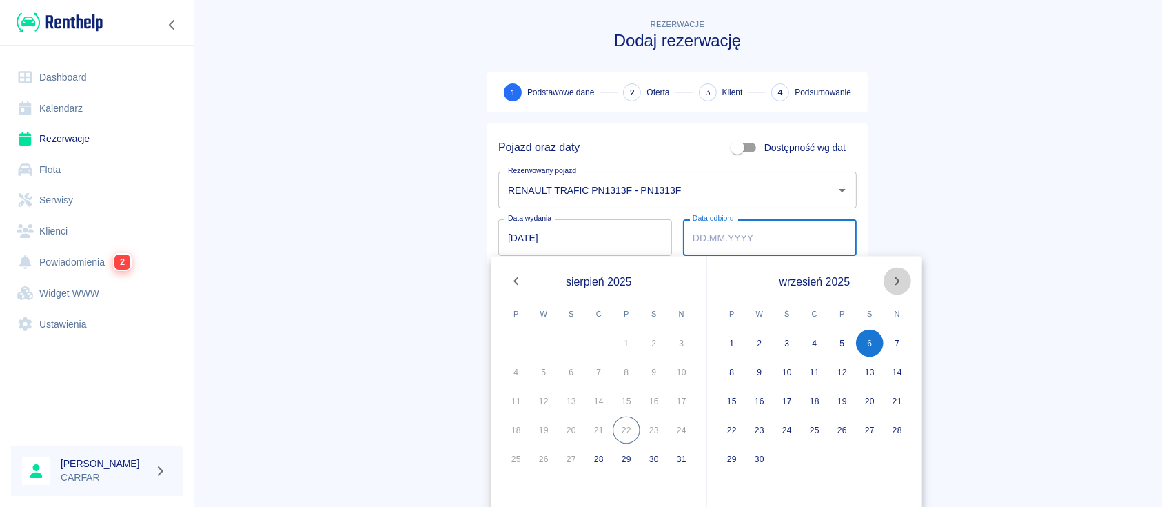
click at [894, 276] on icon "Next month" at bounding box center [897, 281] width 17 height 17
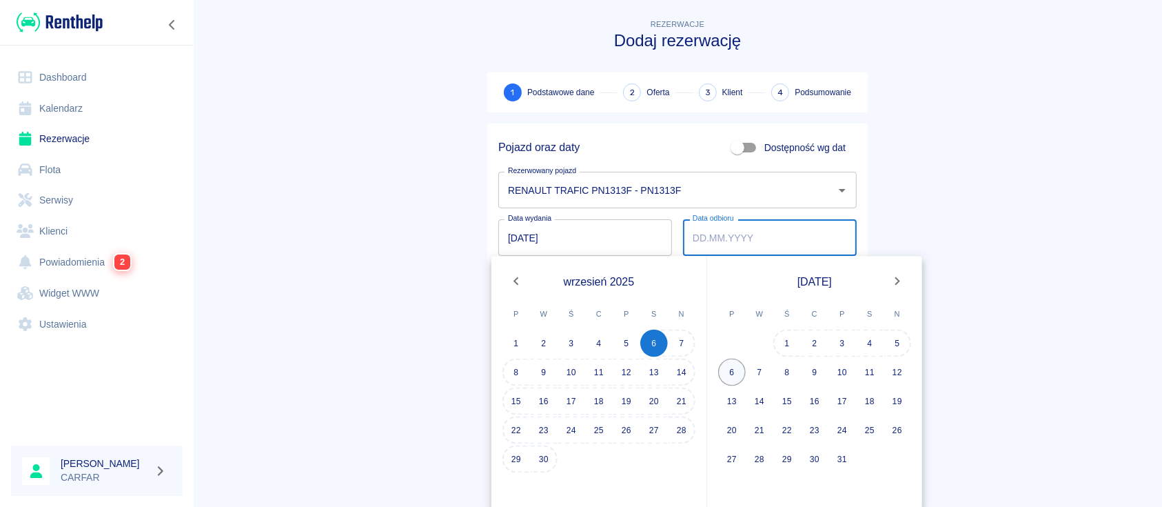
click at [735, 373] on button "6" at bounding box center [732, 372] width 28 height 28
type input "[DATE]"
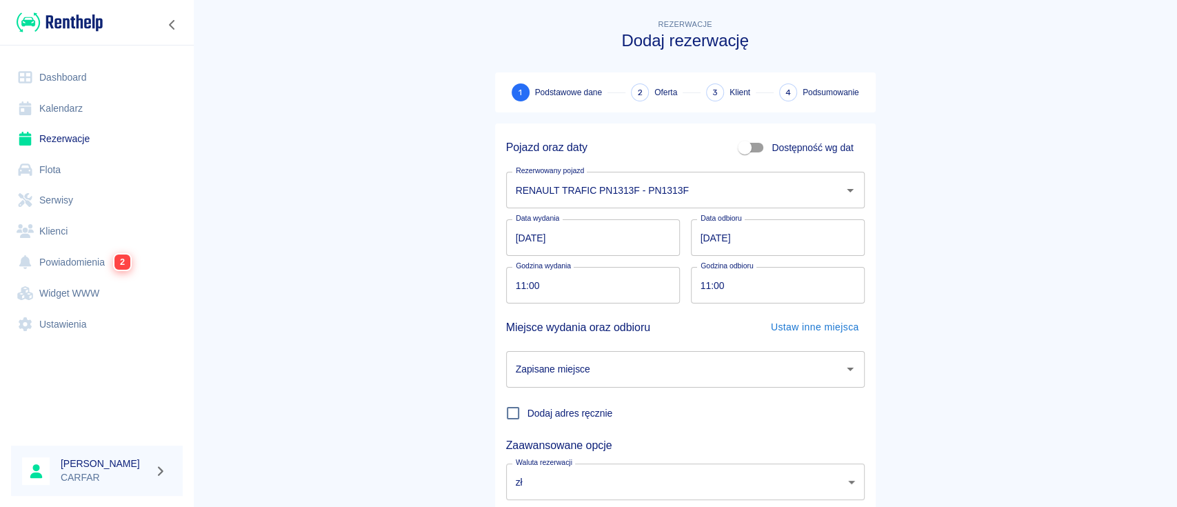
click at [754, 357] on input "Zapisane miejsce" at bounding box center [674, 369] width 325 height 24
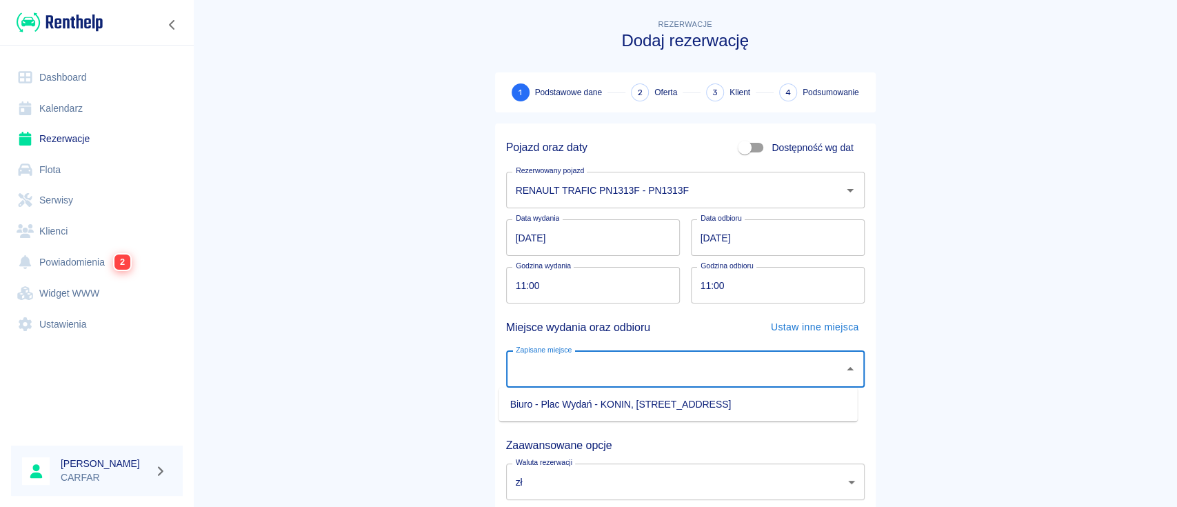
click at [617, 410] on li "Biuro - Plac Wydań - KONIN, [STREET_ADDRESS]" at bounding box center [678, 404] width 358 height 23
type input "Biuro - Plac Wydań - KONIN, [STREET_ADDRESS]"
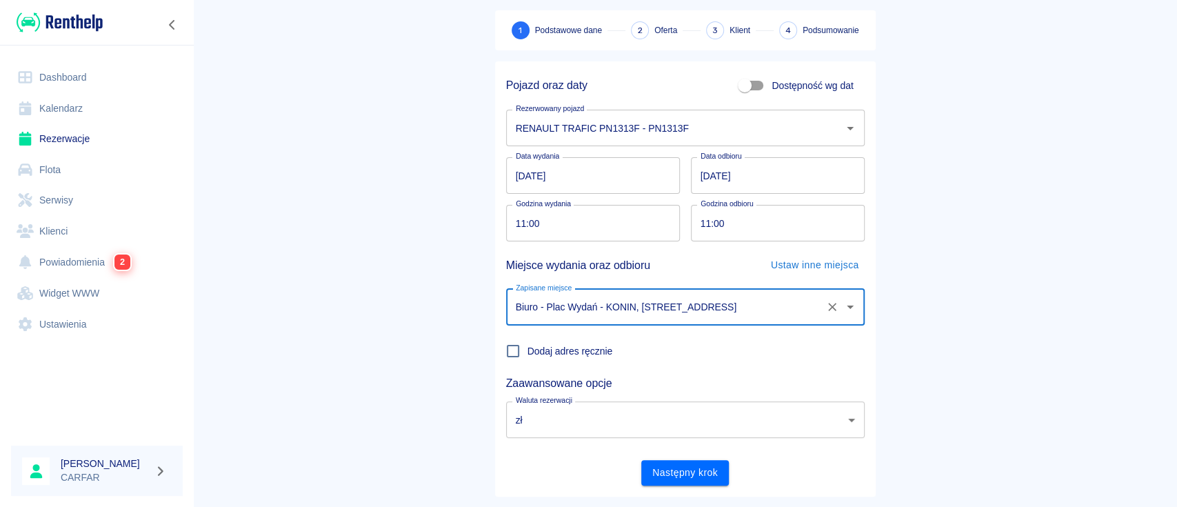
scroll to position [91, 0]
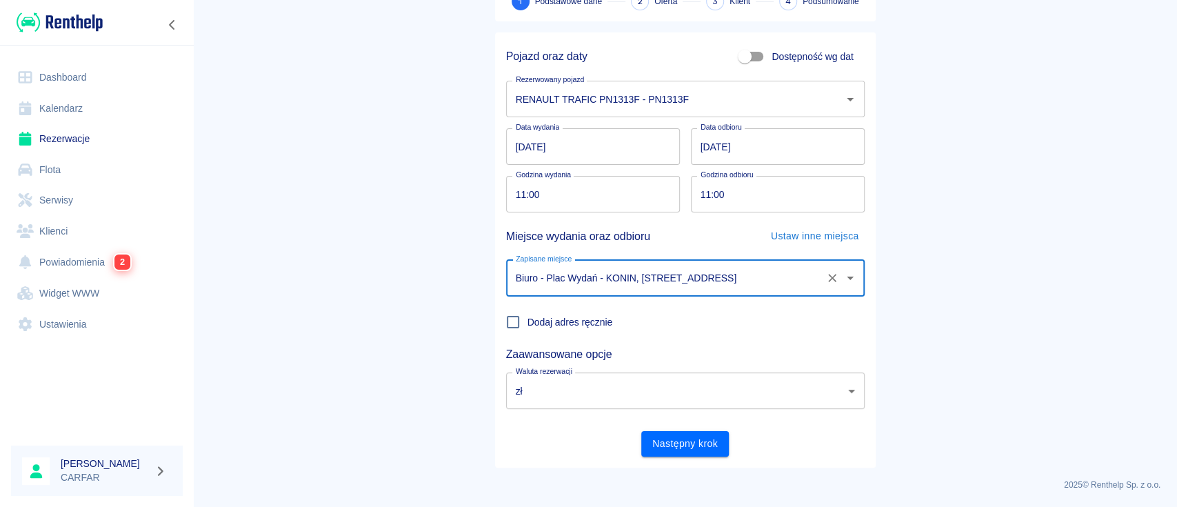
click at [672, 445] on button "Następny krok" at bounding box center [685, 444] width 88 height 26
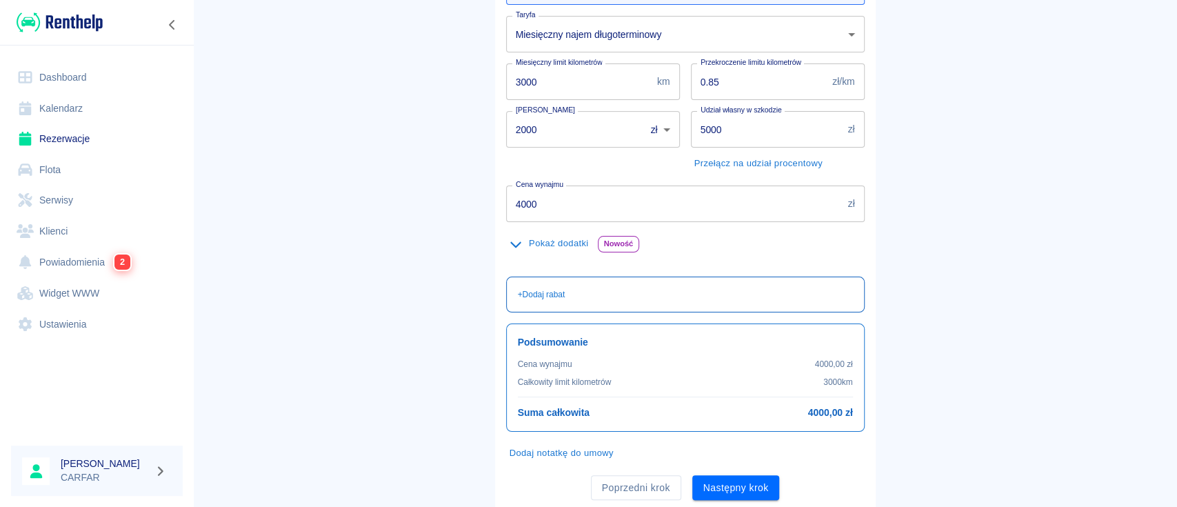
scroll to position [233, 0]
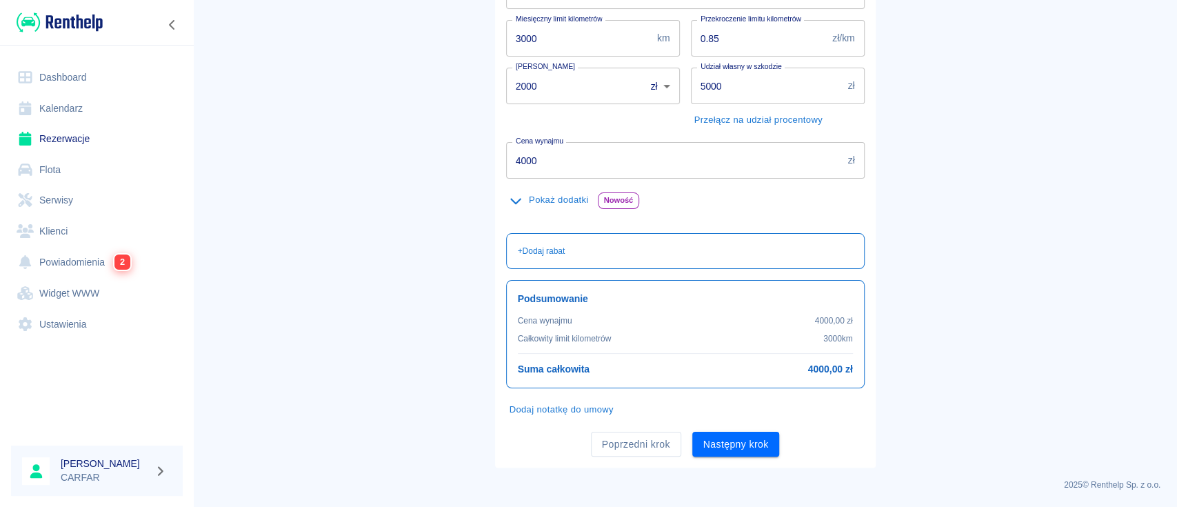
click at [363, 163] on main "Rezerwacje Dodaj rezerwację Podstawowe dane 2 Oferta 3 Klient 4 Podsumowanie Of…" at bounding box center [685, 126] width 984 height 684
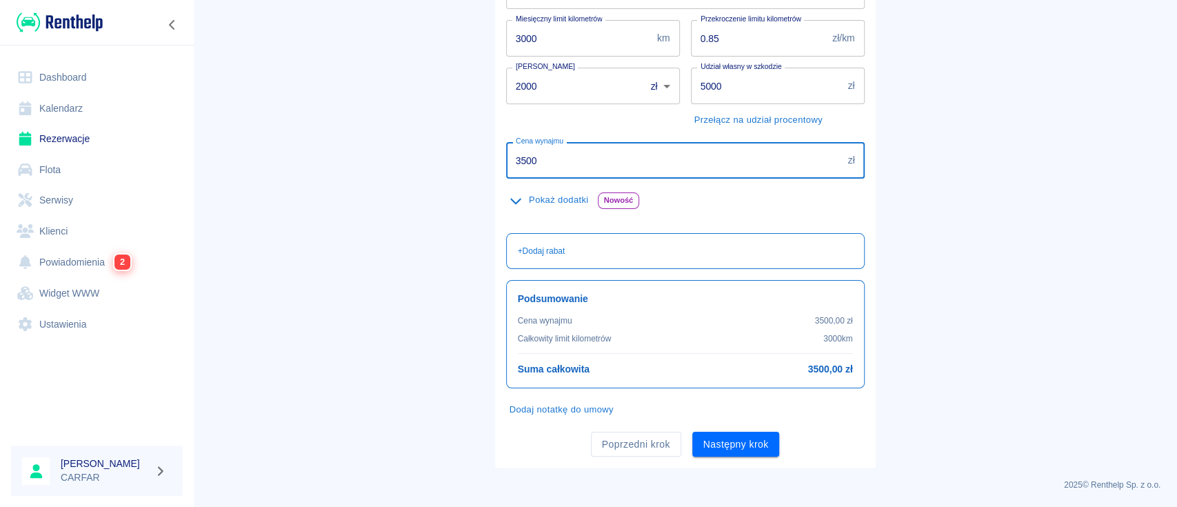
type input "3500"
click at [366, 167] on main "Rezerwacje Dodaj rezerwację Podstawowe dane 2 Oferta 3 Klient 4 Podsumowanie Of…" at bounding box center [685, 126] width 984 height 684
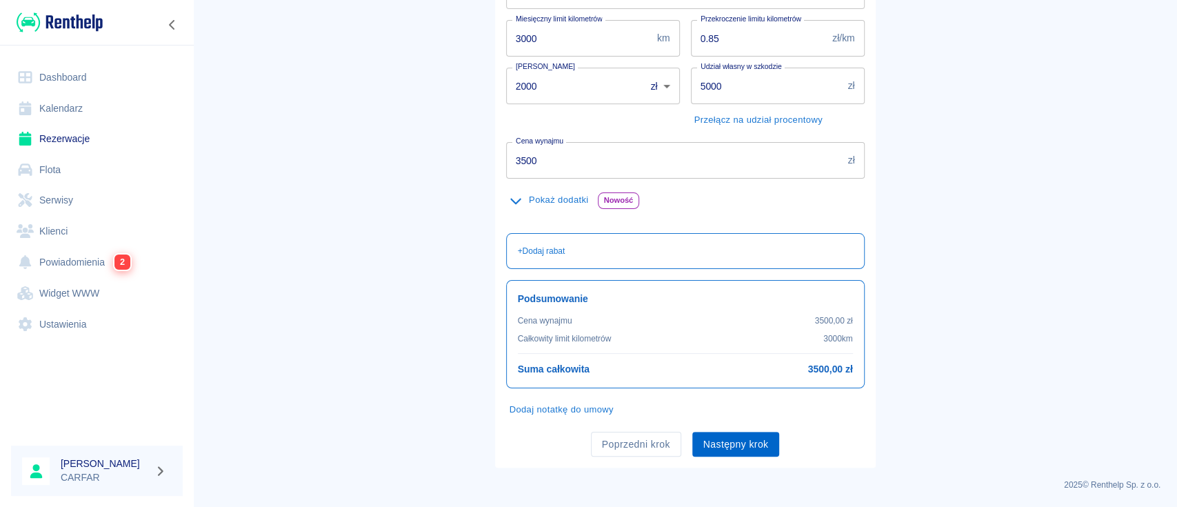
click at [713, 439] on button "Następny krok" at bounding box center [736, 445] width 88 height 26
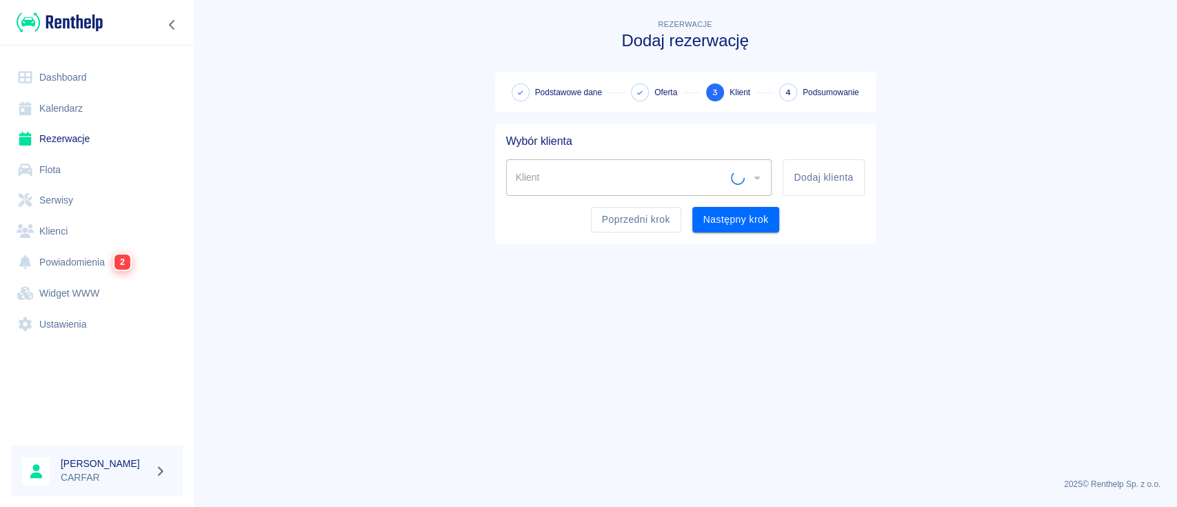
scroll to position [0, 0]
click at [731, 173] on input "Klient" at bounding box center [628, 177] width 233 height 24
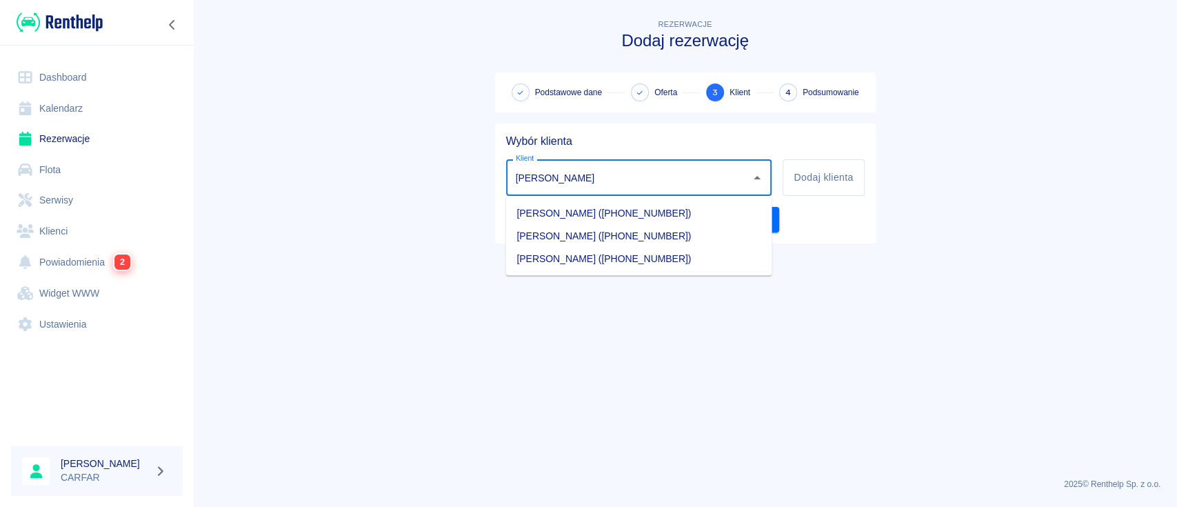
click at [711, 256] on li "[PERSON_NAME] ([PHONE_NUMBER])" at bounding box center [638, 258] width 266 height 23
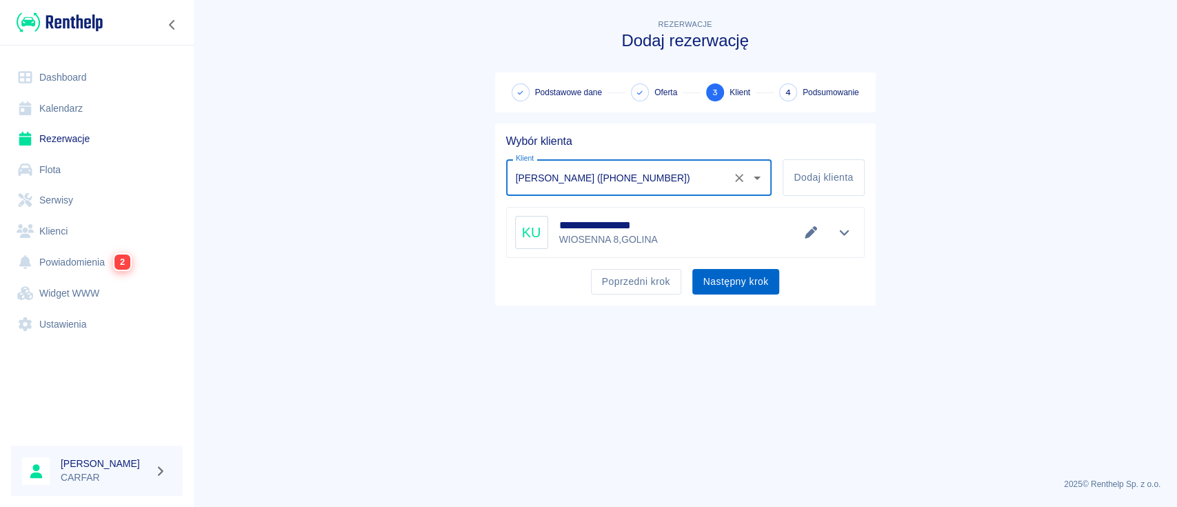
type input "[PERSON_NAME] ([PHONE_NUMBER])"
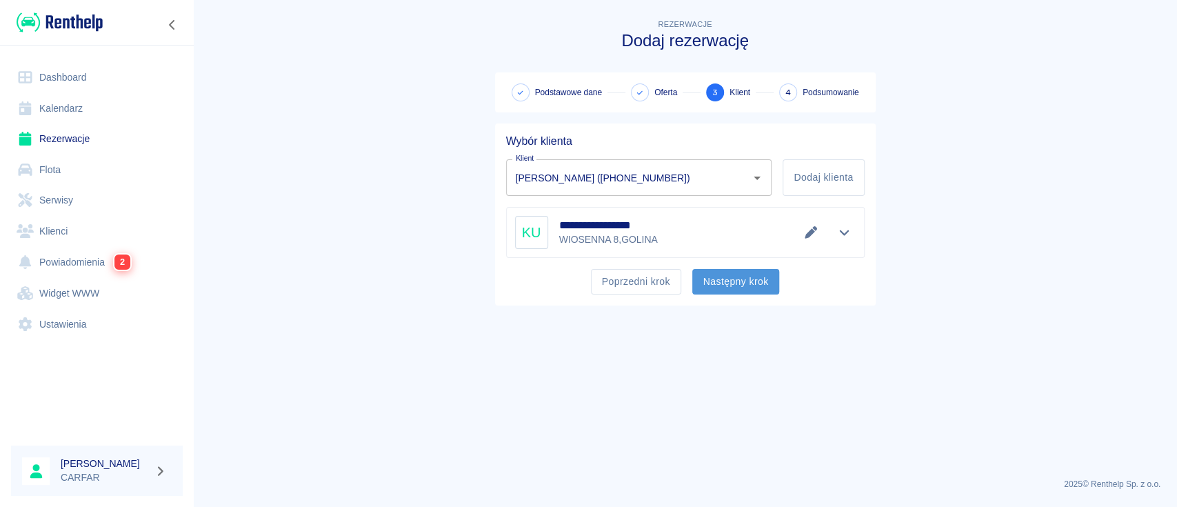
click at [745, 271] on button "Następny krok" at bounding box center [736, 282] width 88 height 26
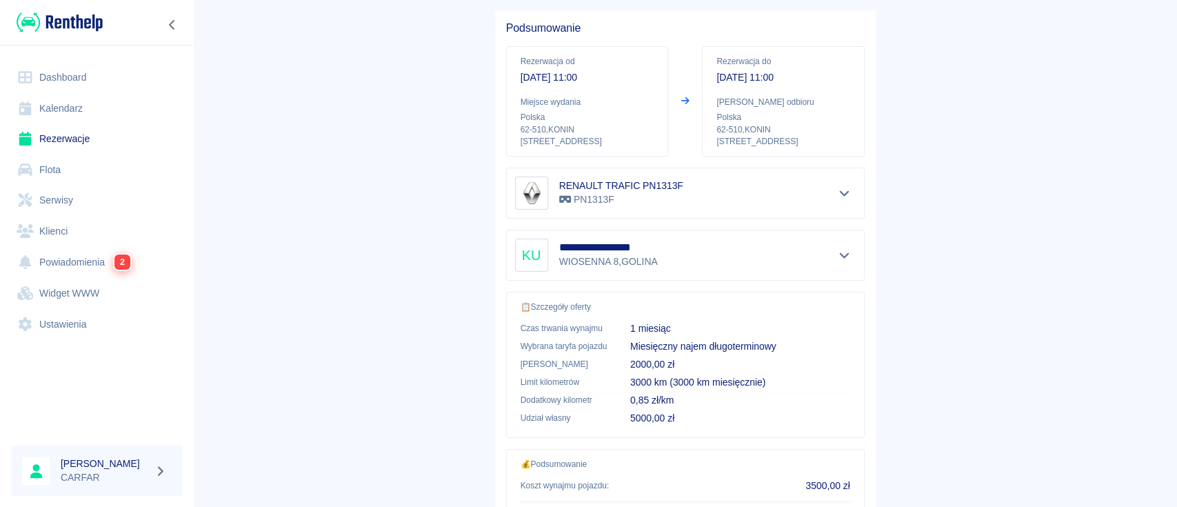
scroll to position [236, 0]
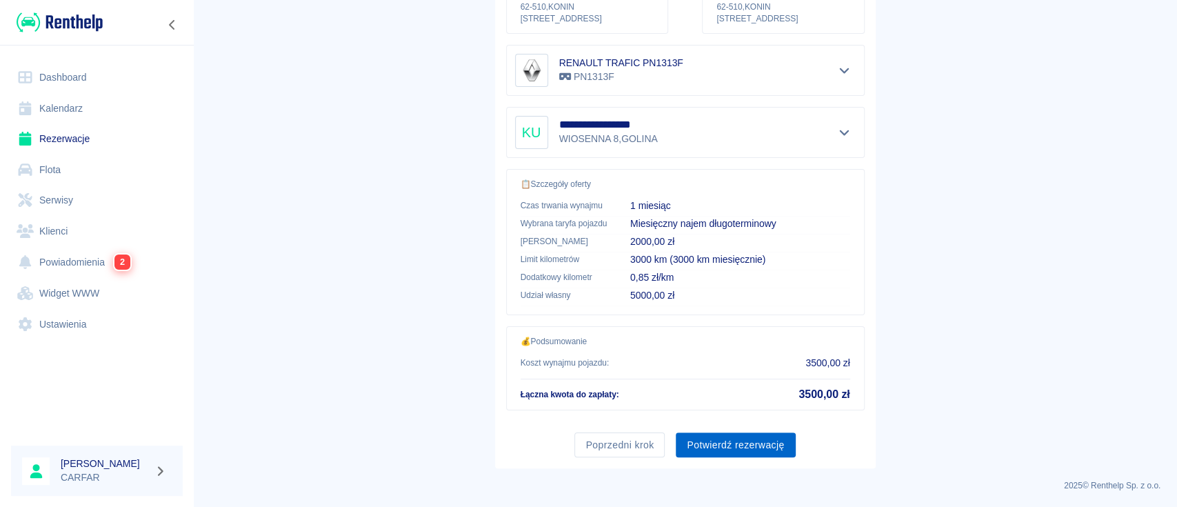
click at [750, 443] on button "Potwierdź rezerwację" at bounding box center [735, 445] width 119 height 26
click at [750, 443] on div "Poprzedni krok Potwierdź rezerwację" at bounding box center [680, 439] width 370 height 37
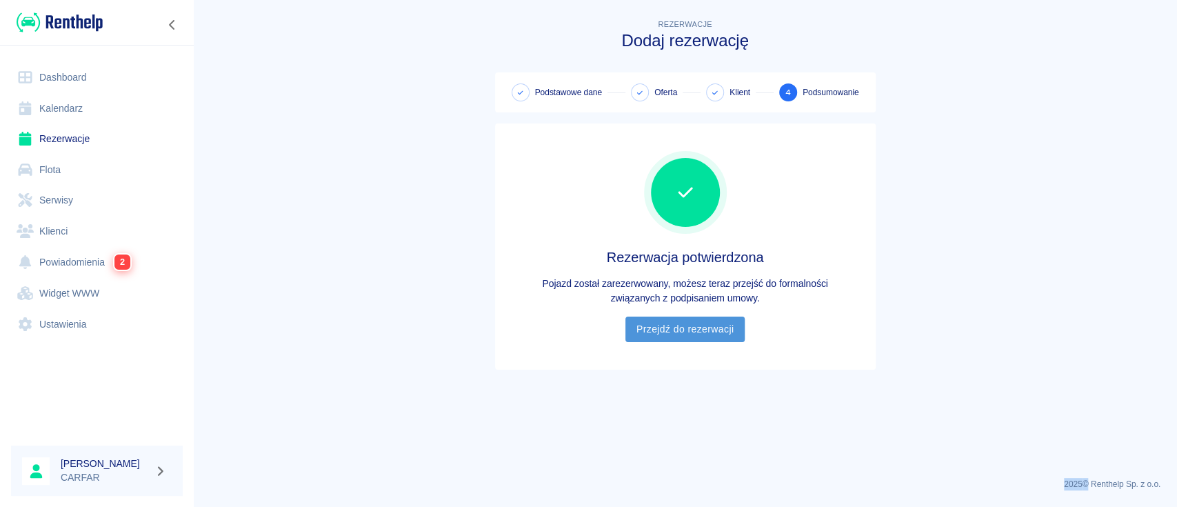
click at [698, 321] on link "Przejdź do rezerwacji" at bounding box center [684, 329] width 119 height 26
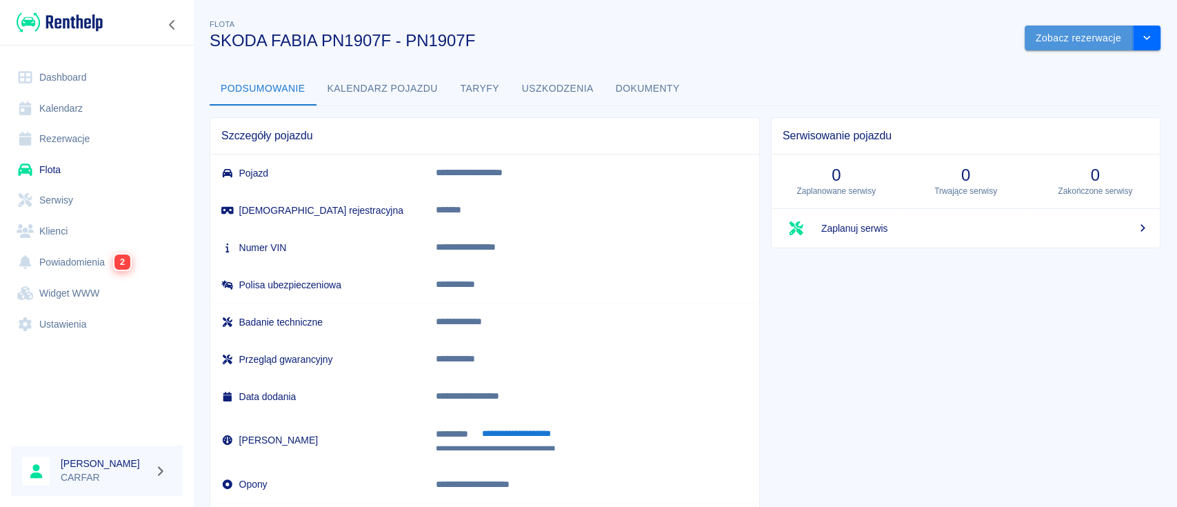
click at [1062, 41] on button "Zobacz rezerwacje" at bounding box center [1078, 39] width 108 height 26
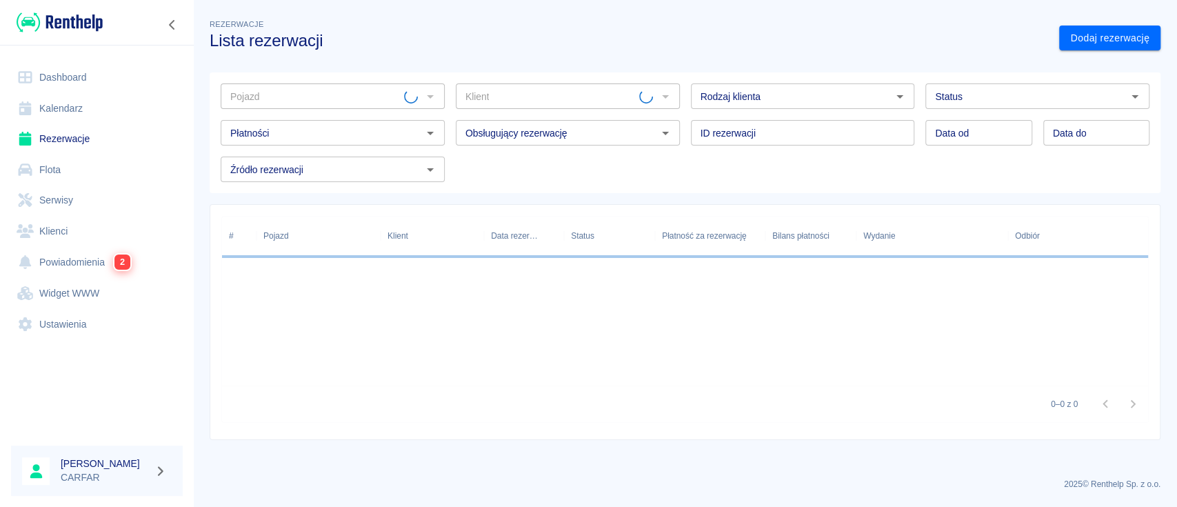
type input "SKODA FABIA PN1907F - PN1907F"
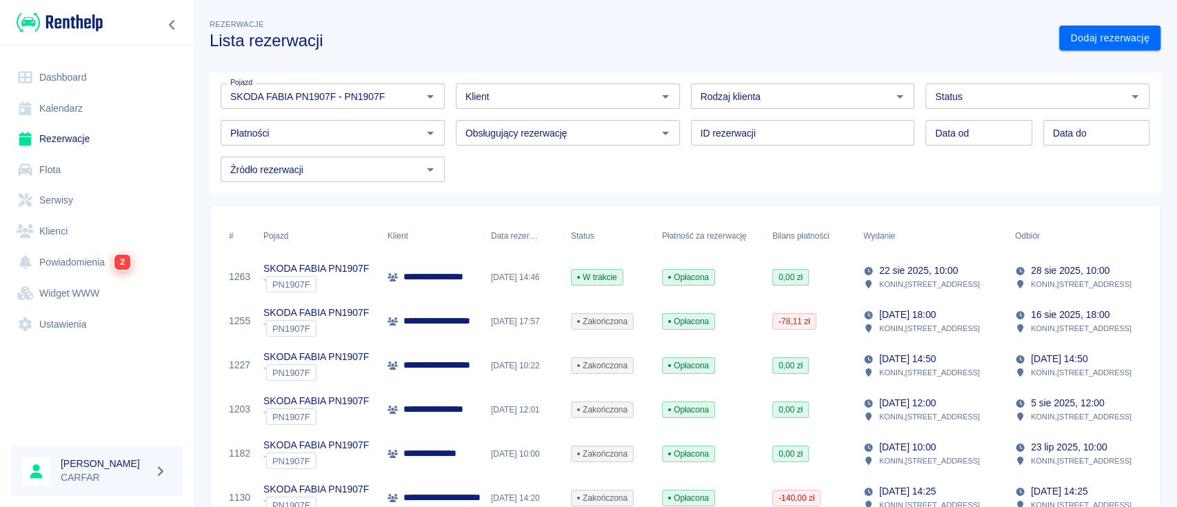
click at [418, 272] on p "**********" at bounding box center [453, 277] width 100 height 14
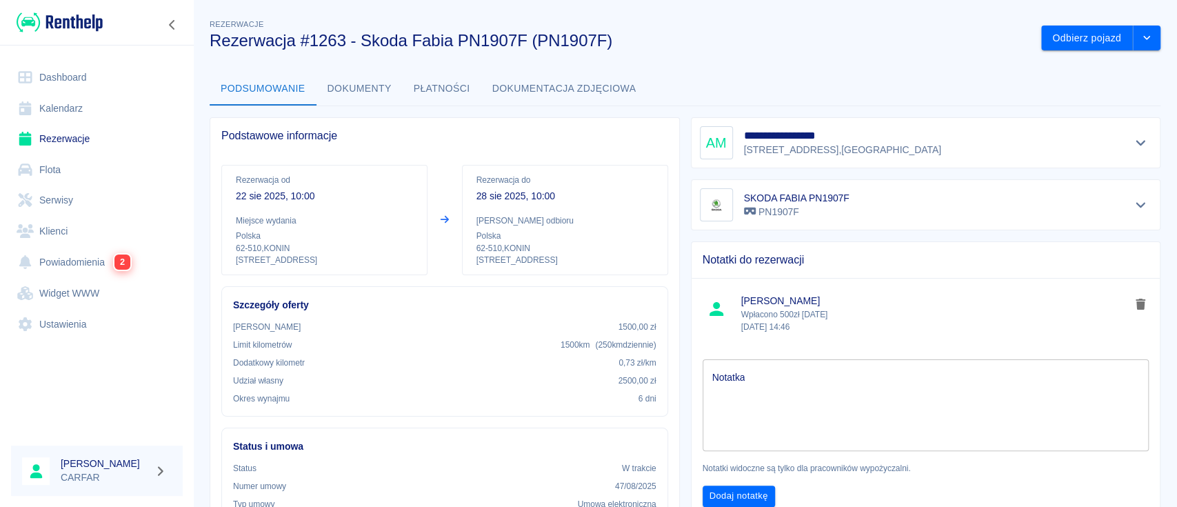
click at [361, 89] on button "Dokumenty" at bounding box center [359, 88] width 86 height 33
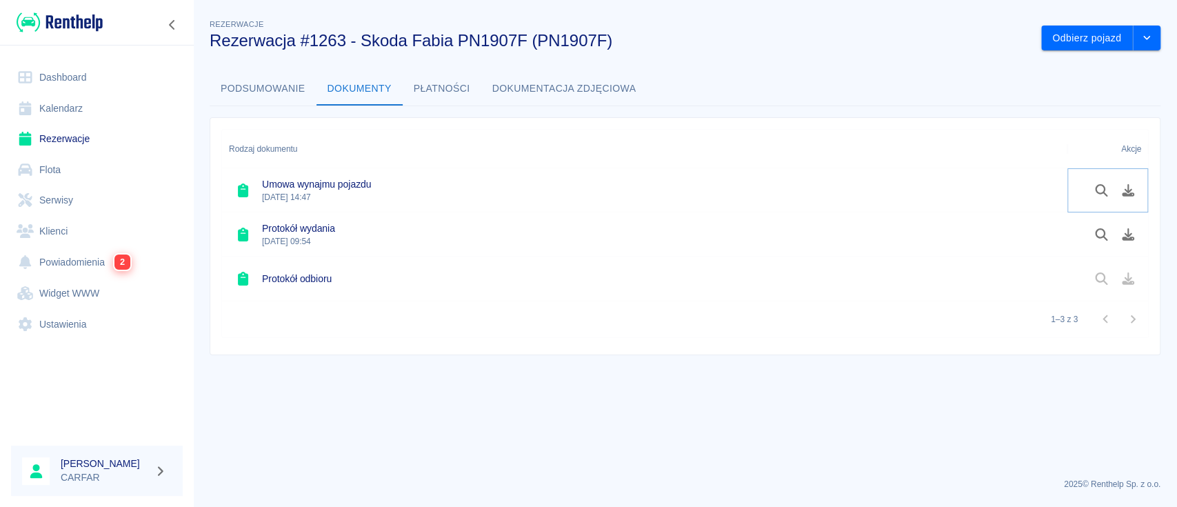
click at [1129, 192] on icon "Pobierz dokument" at bounding box center [1128, 190] width 12 height 12
click at [1128, 236] on icon "Pobierz dokument" at bounding box center [1128, 234] width 12 height 12
click at [79, 234] on link "Klienci" at bounding box center [97, 231] width 172 height 31
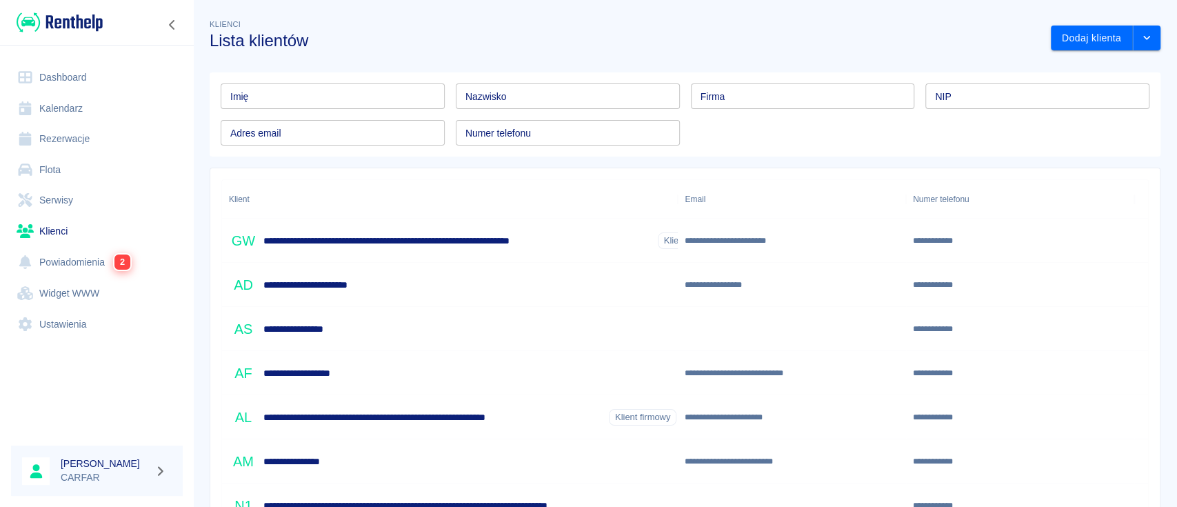
click at [313, 106] on input "Imię" at bounding box center [333, 96] width 224 height 26
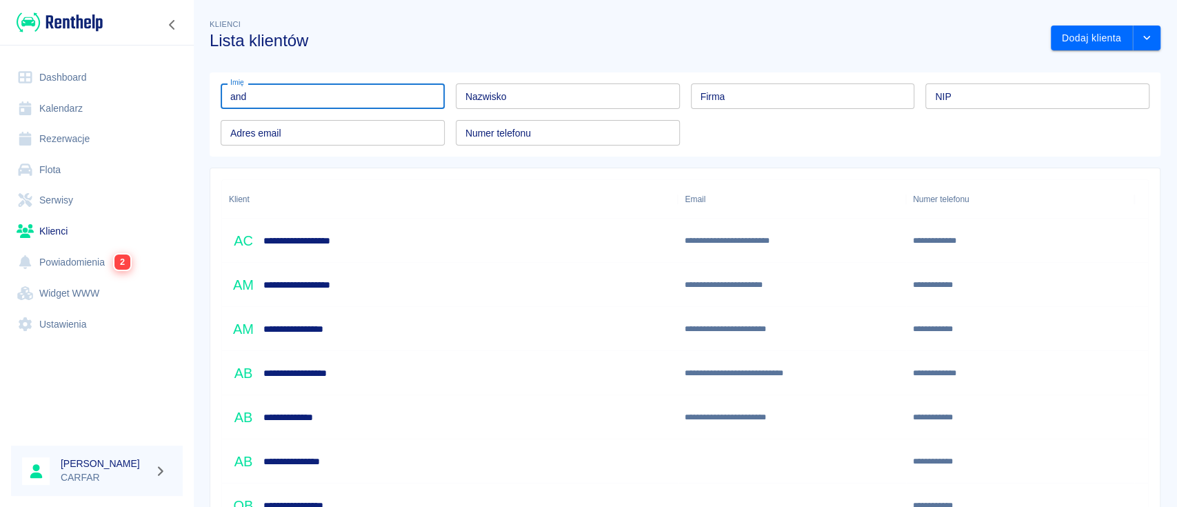
scroll to position [92, 0]
type input "andr"
click at [355, 328] on h6 "**********" at bounding box center [313, 329] width 100 height 14
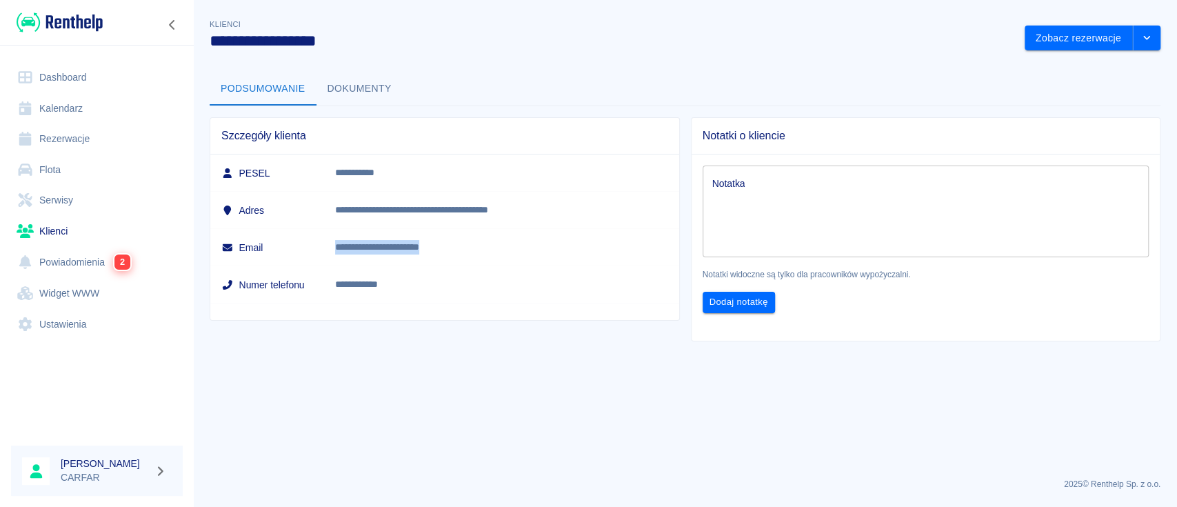
drag, startPoint x: 491, startPoint y: 243, endPoint x: 361, endPoint y: 251, distance: 129.8
click at [361, 251] on p "**********" at bounding box center [488, 247] width 306 height 14
click at [870, 193] on textarea "Notatka" at bounding box center [925, 211] width 427 height 69
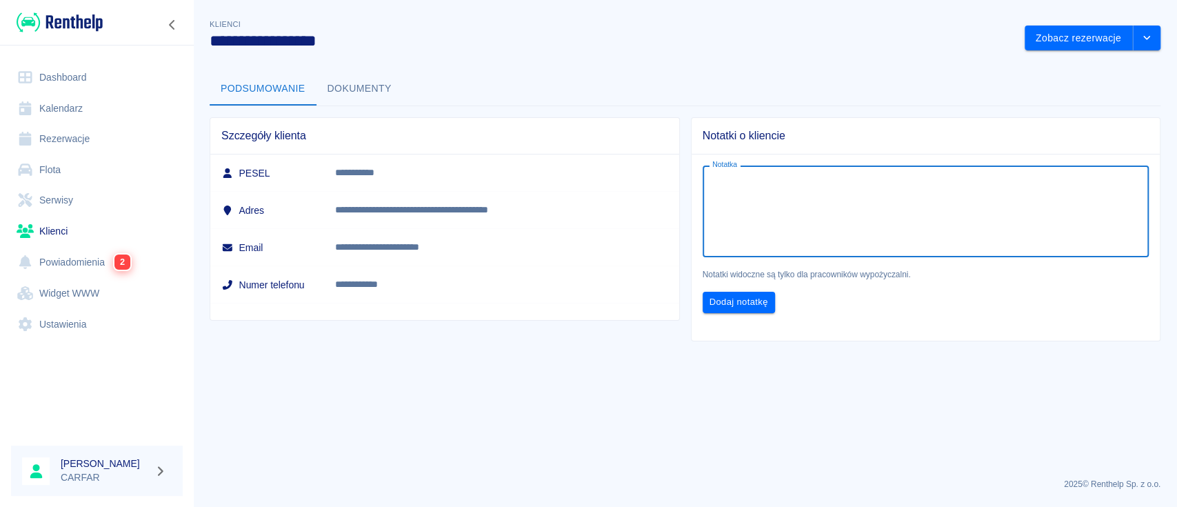
paste textarea "[PERSON_NAME][EMAIL_ADDRESS][DOMAIN_NAME]"
click at [712, 185] on textarea "[PERSON_NAME][EMAIL_ADDRESS][DOMAIN_NAME]" at bounding box center [925, 211] width 427 height 69
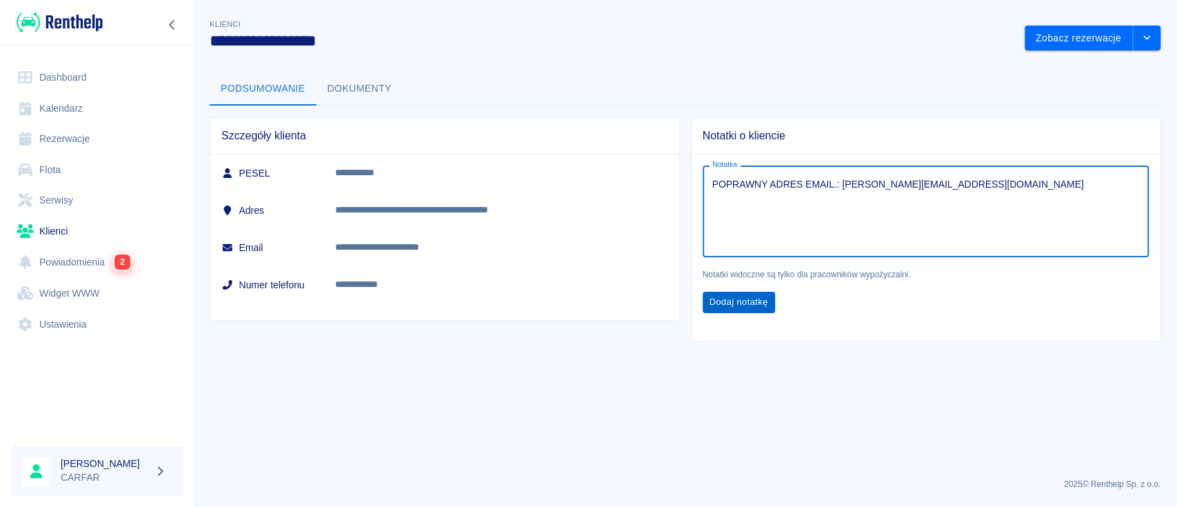
type textarea "POPRAWNY ADRES EMAIL.: [PERSON_NAME][EMAIL_ADDRESS][DOMAIN_NAME]"
click at [734, 304] on button "Dodaj notatkę" at bounding box center [739, 302] width 72 height 21
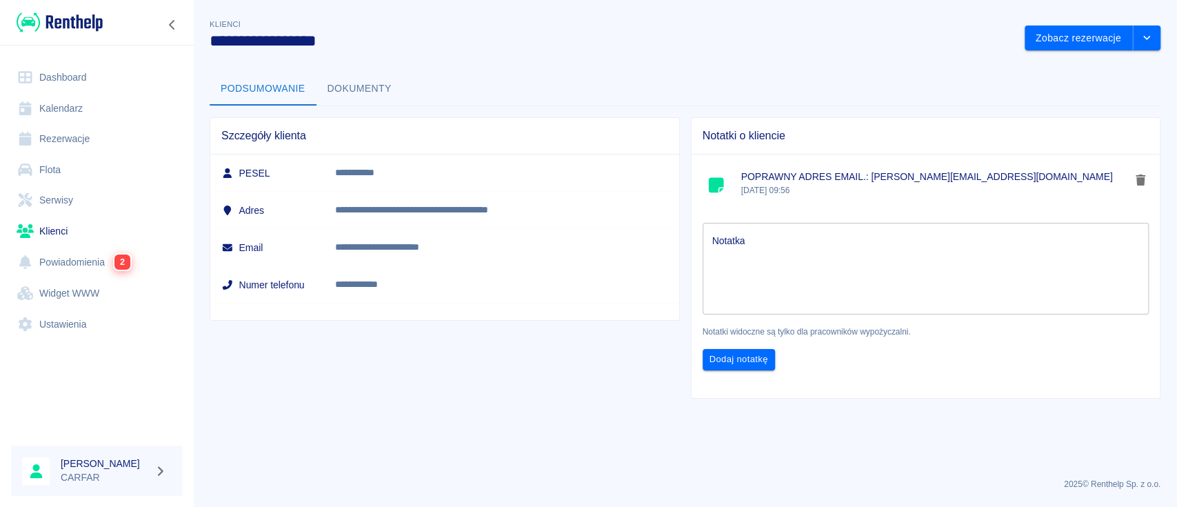
drag, startPoint x: 653, startPoint y: 2, endPoint x: 77, endPoint y: 87, distance: 581.9
click at [77, 87] on link "Dashboard" at bounding box center [97, 77] width 172 height 31
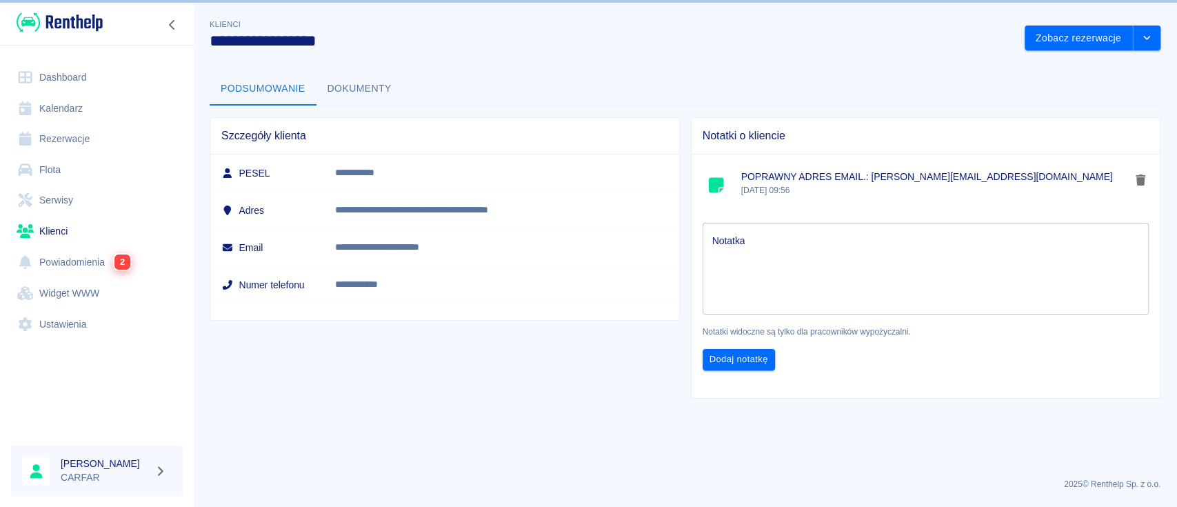
click at [77, 84] on link "Dashboard" at bounding box center [97, 77] width 172 height 31
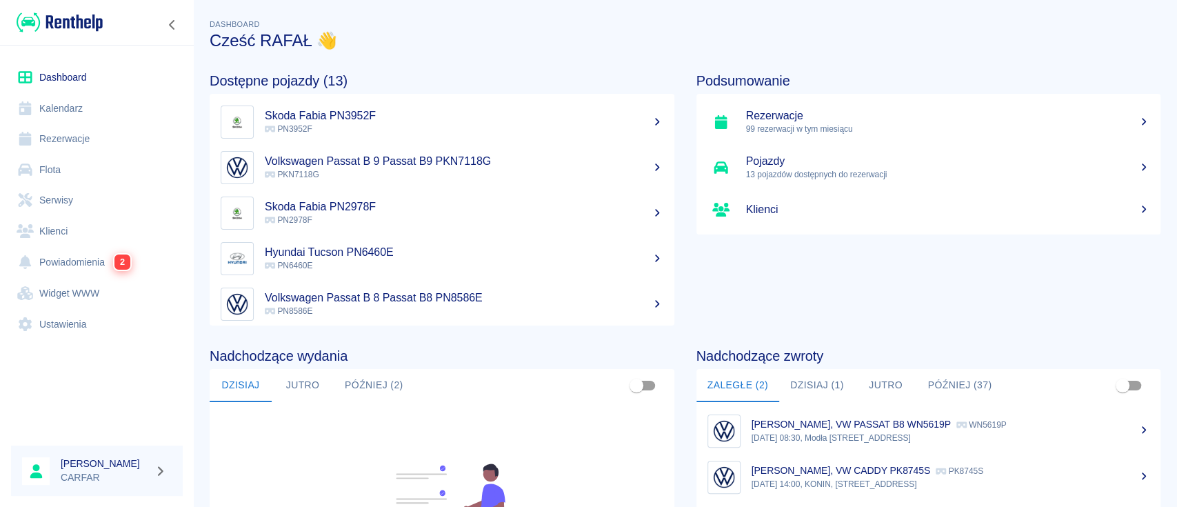
click at [89, 170] on link "Flota" at bounding box center [97, 169] width 172 height 31
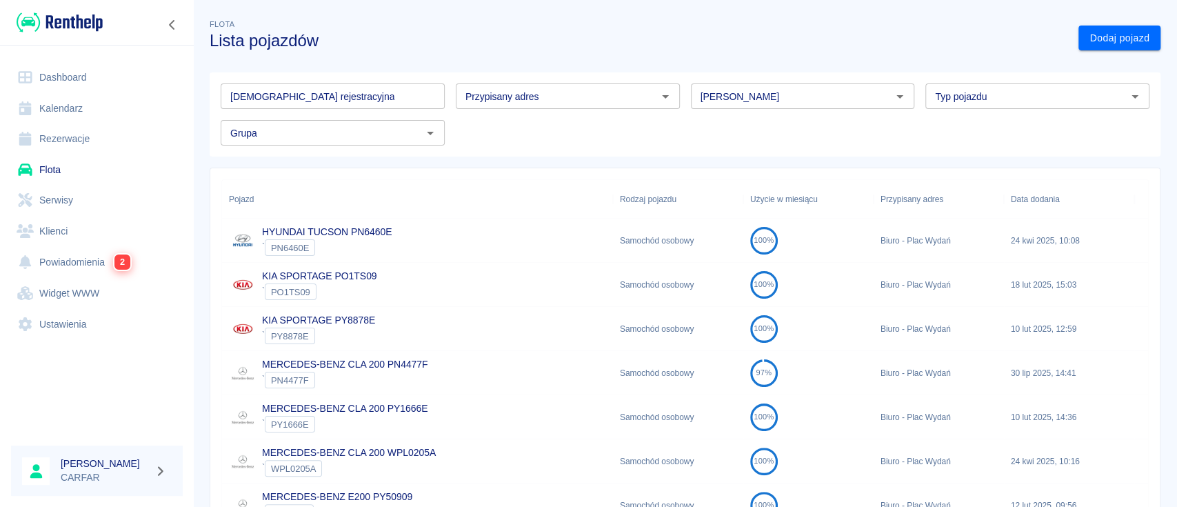
click at [307, 91] on input "[DEMOGRAPHIC_DATA] rejestracyjna" at bounding box center [333, 96] width 224 height 26
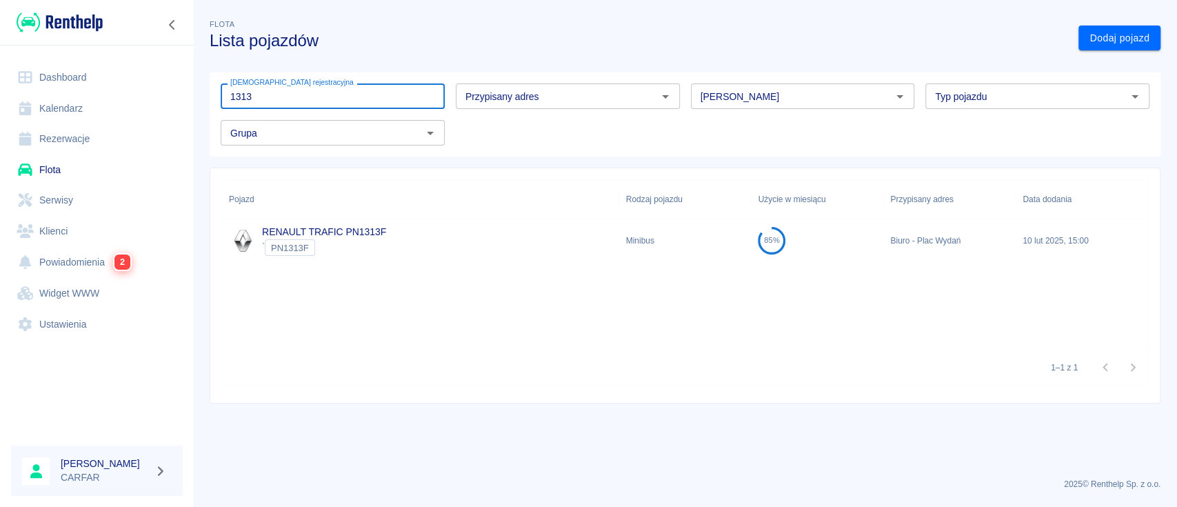
type input "1313"
click at [386, 247] on div "RENAULT TRAFIC PN1313F ` PN1313F" at bounding box center [420, 241] width 397 height 44
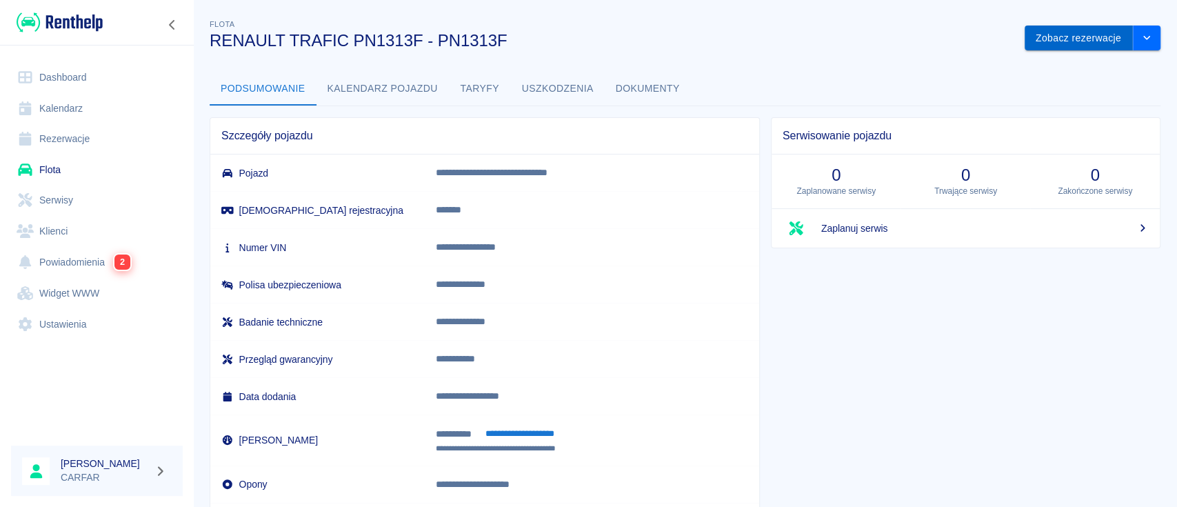
click at [1050, 28] on button "Zobacz rezerwacje" at bounding box center [1078, 39] width 108 height 26
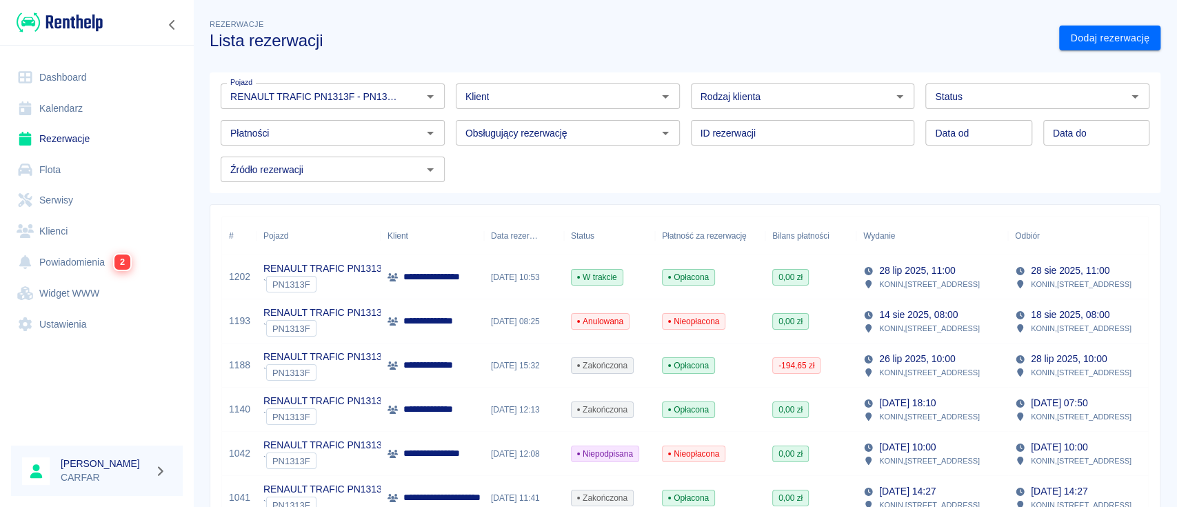
click at [423, 263] on div "**********" at bounding box center [432, 277] width 103 height 44
